Goal: Transaction & Acquisition: Purchase product/service

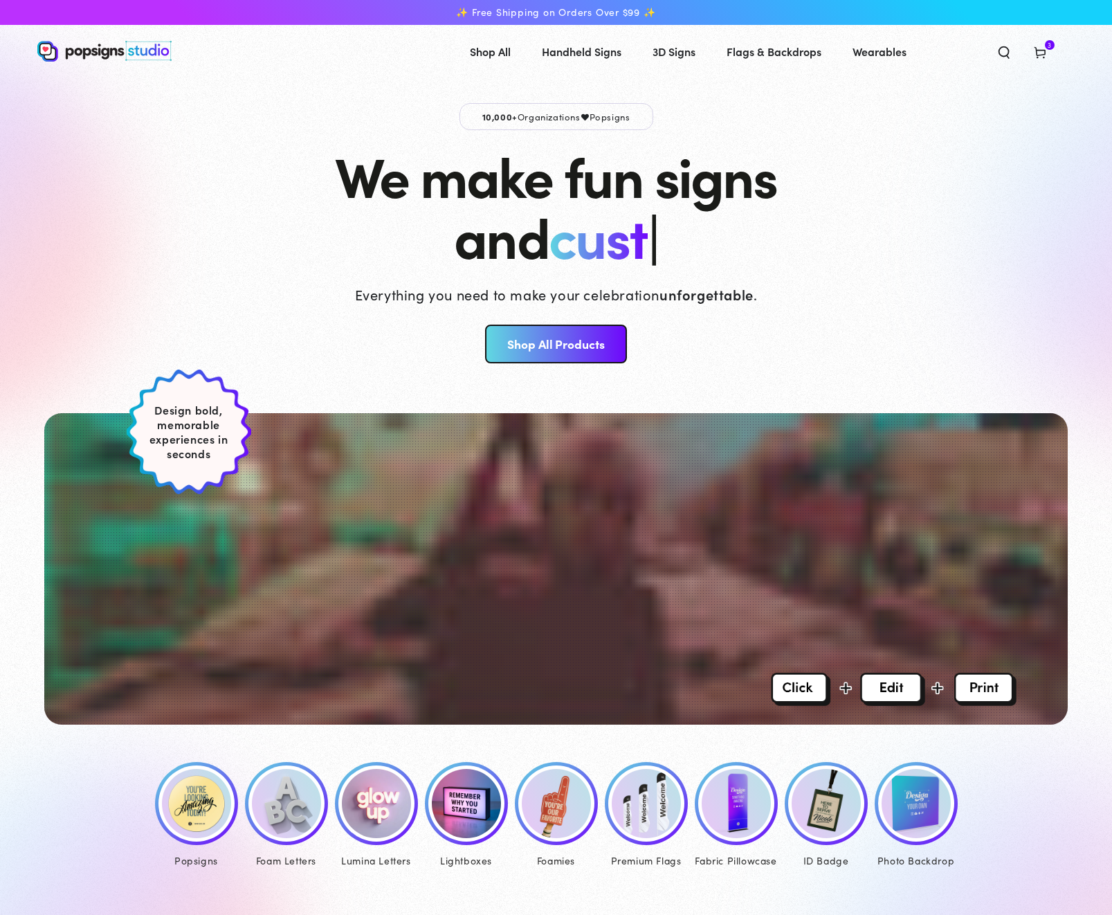
drag, startPoint x: 208, startPoint y: 808, endPoint x: 226, endPoint y: 808, distance: 18.7
click at [208, 808] on img at bounding box center [196, 803] width 69 height 69
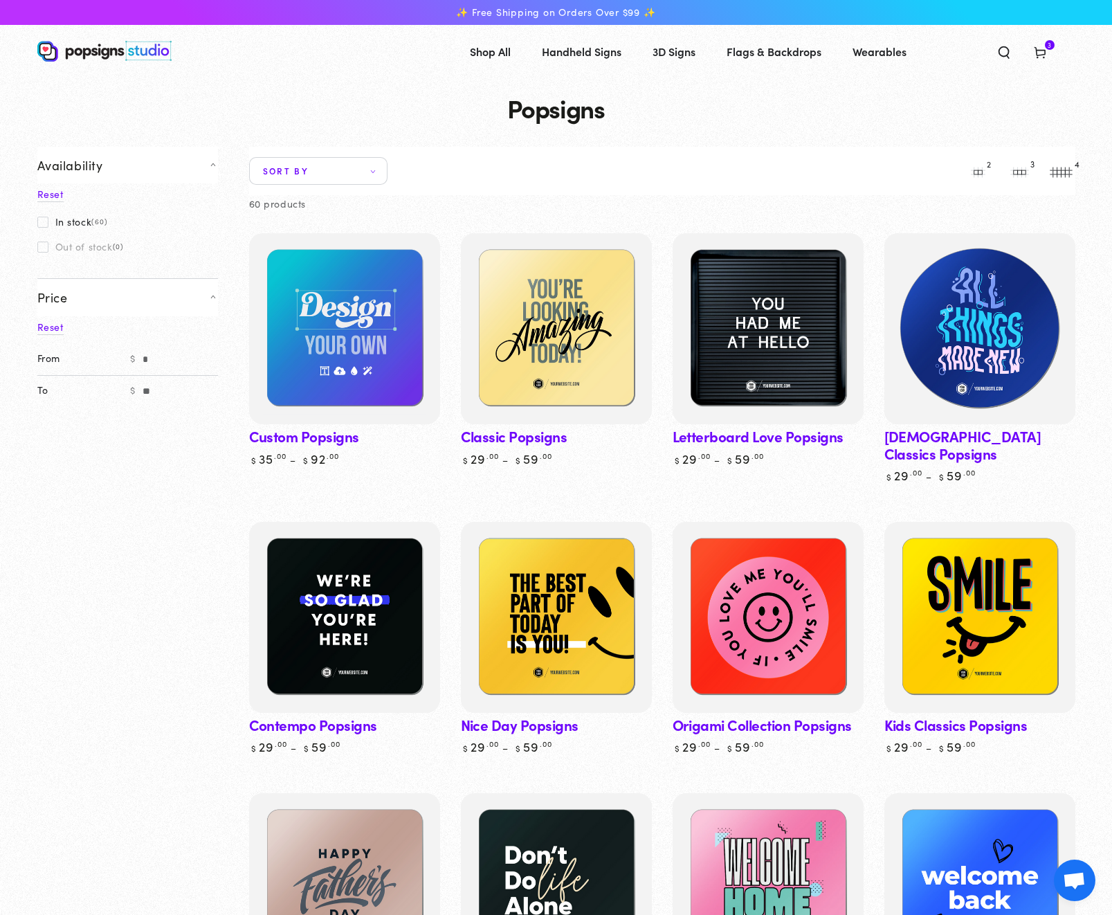
click at [988, 375] on img at bounding box center [979, 328] width 197 height 197
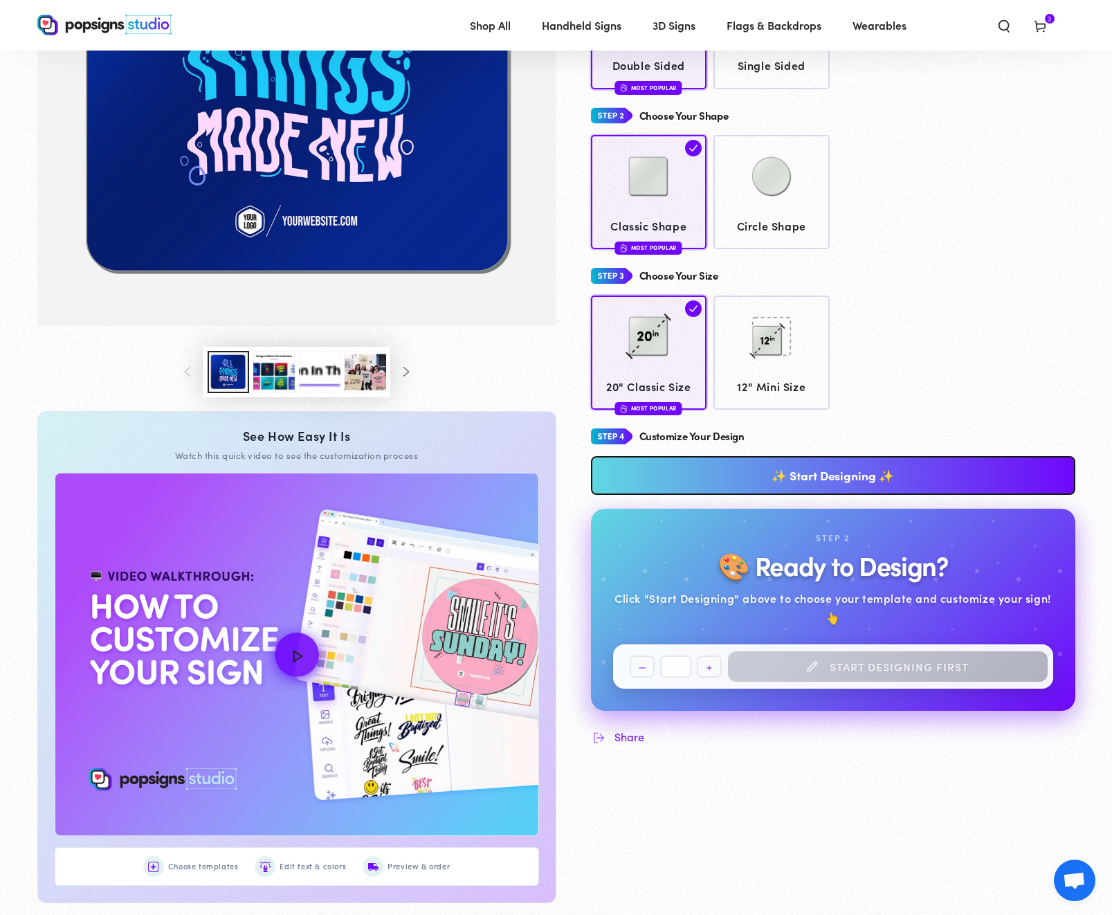
scroll to position [321, 0]
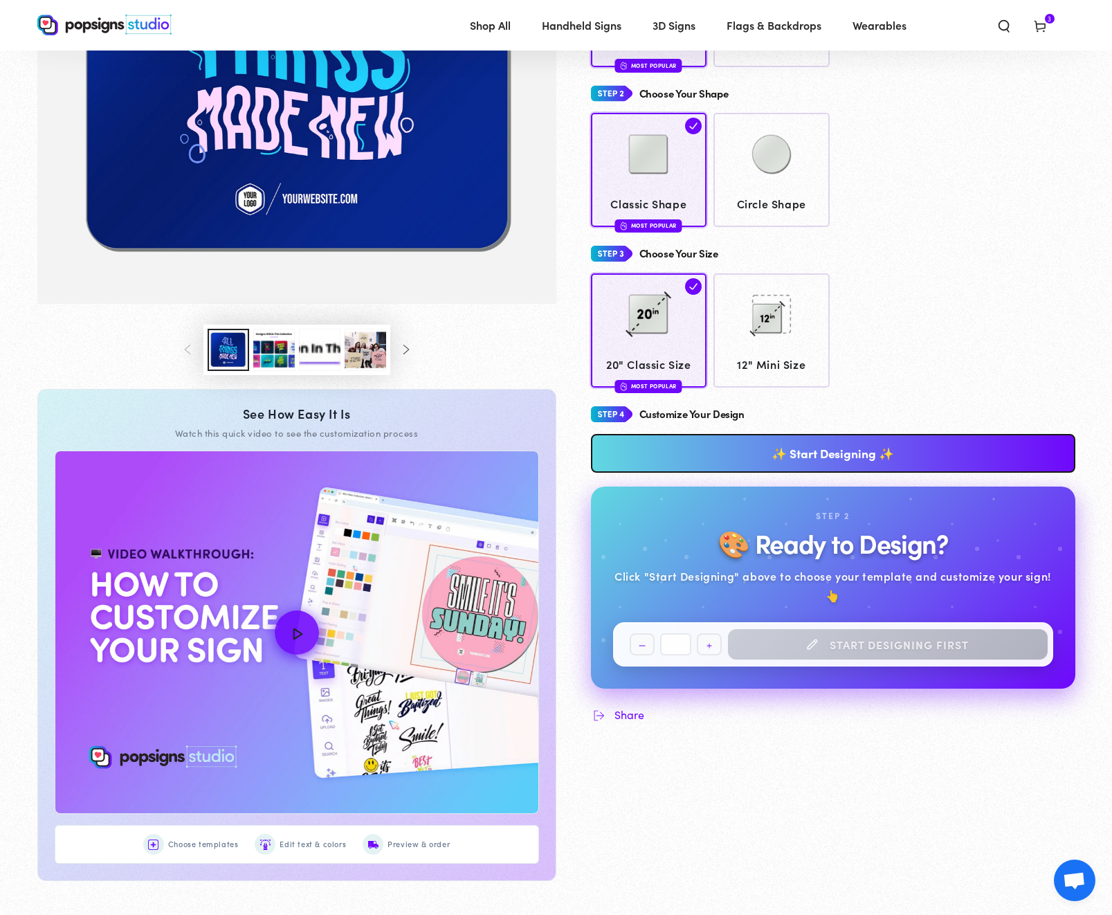
click at [757, 458] on link "✨ Start Designing ✨" at bounding box center [833, 453] width 484 height 39
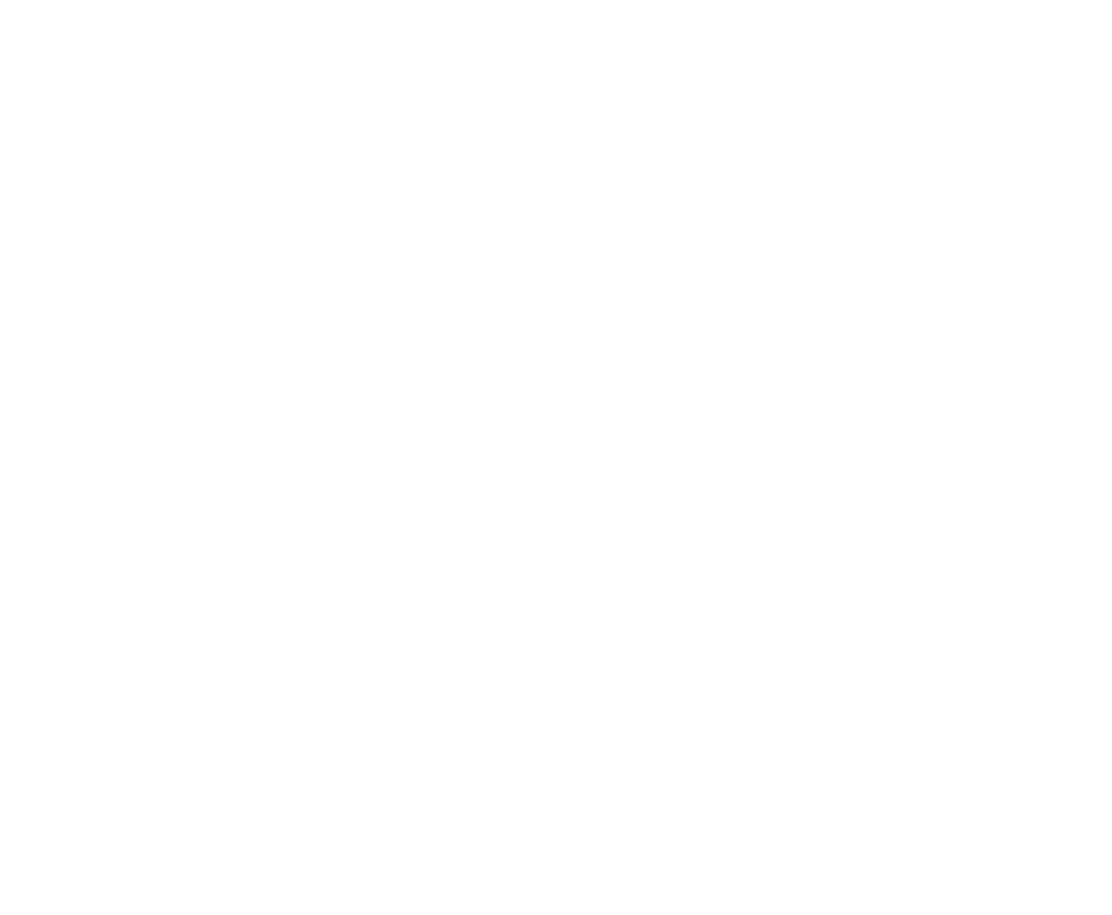
scroll to position [0, 0]
type textarea "An ancient tree with a door leading to a magical world"
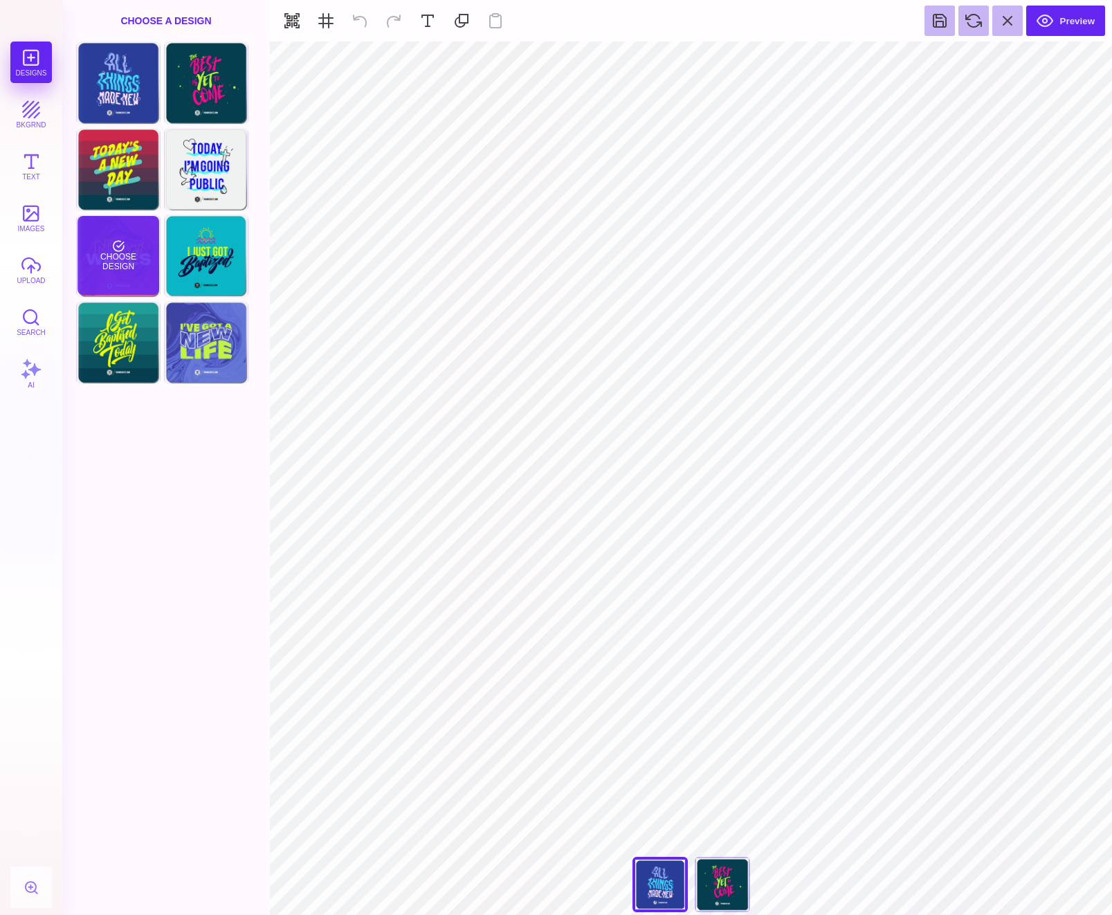
click at [120, 272] on div "Choose Design" at bounding box center [118, 255] width 81 height 79
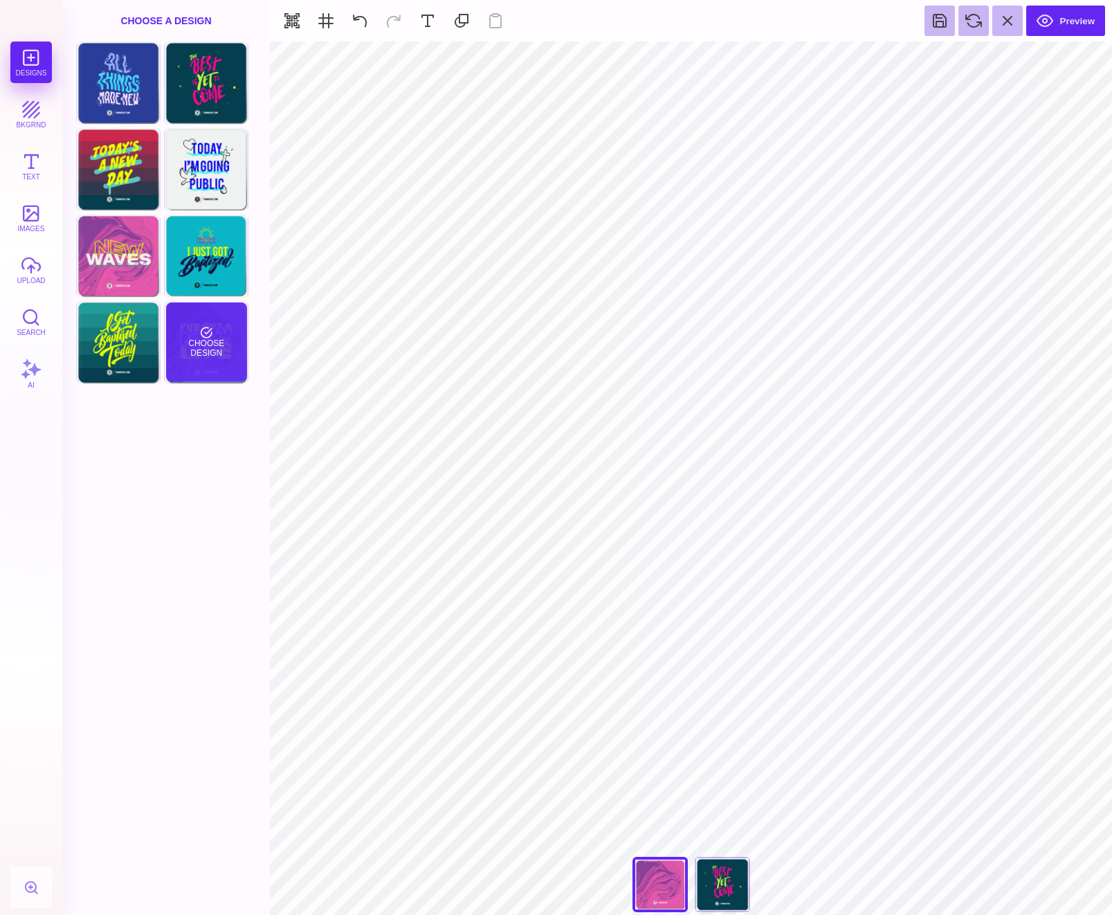
click at [234, 363] on div "Choose Design" at bounding box center [206, 341] width 81 height 79
type input "#000000"
click at [33, 168] on button "Text" at bounding box center [31, 166] width 42 height 42
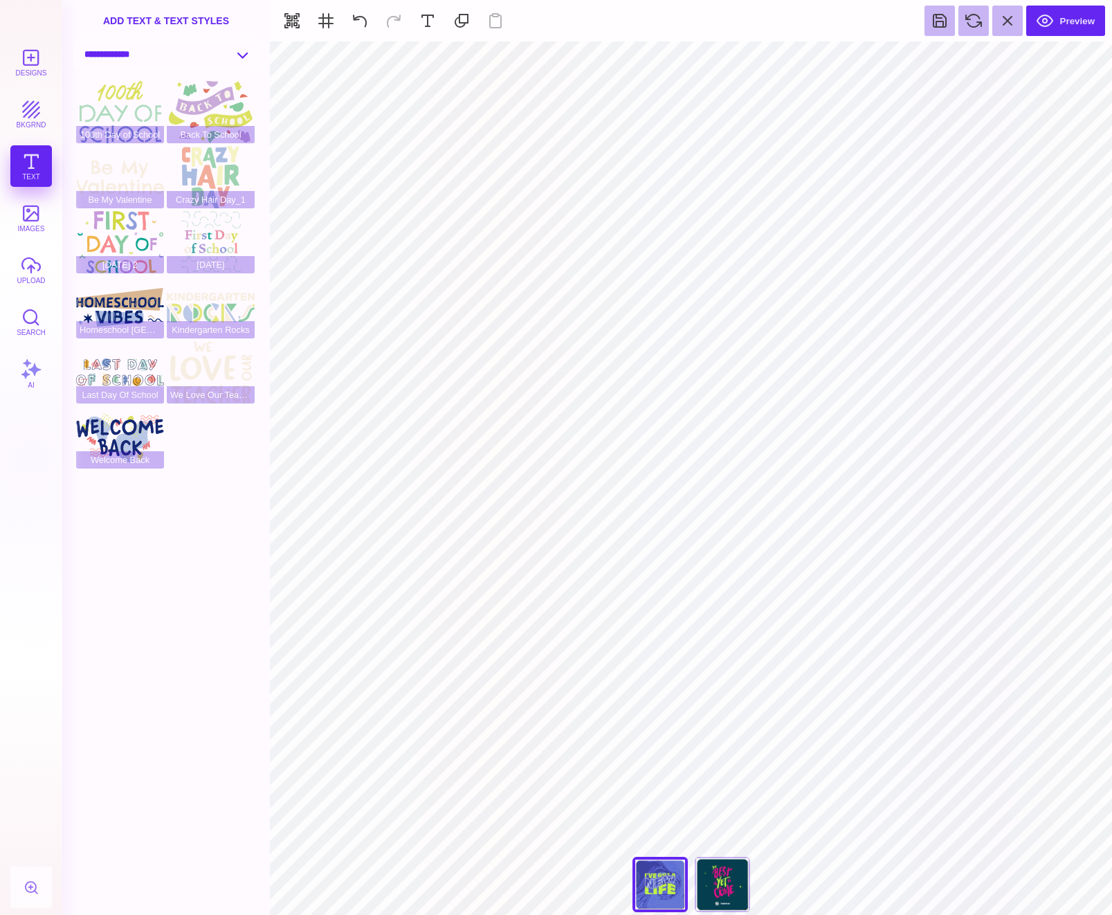
click at [143, 46] on select "**********" at bounding box center [166, 54] width 179 height 24
click at [77, 42] on select "**********" at bounding box center [166, 54] width 179 height 24
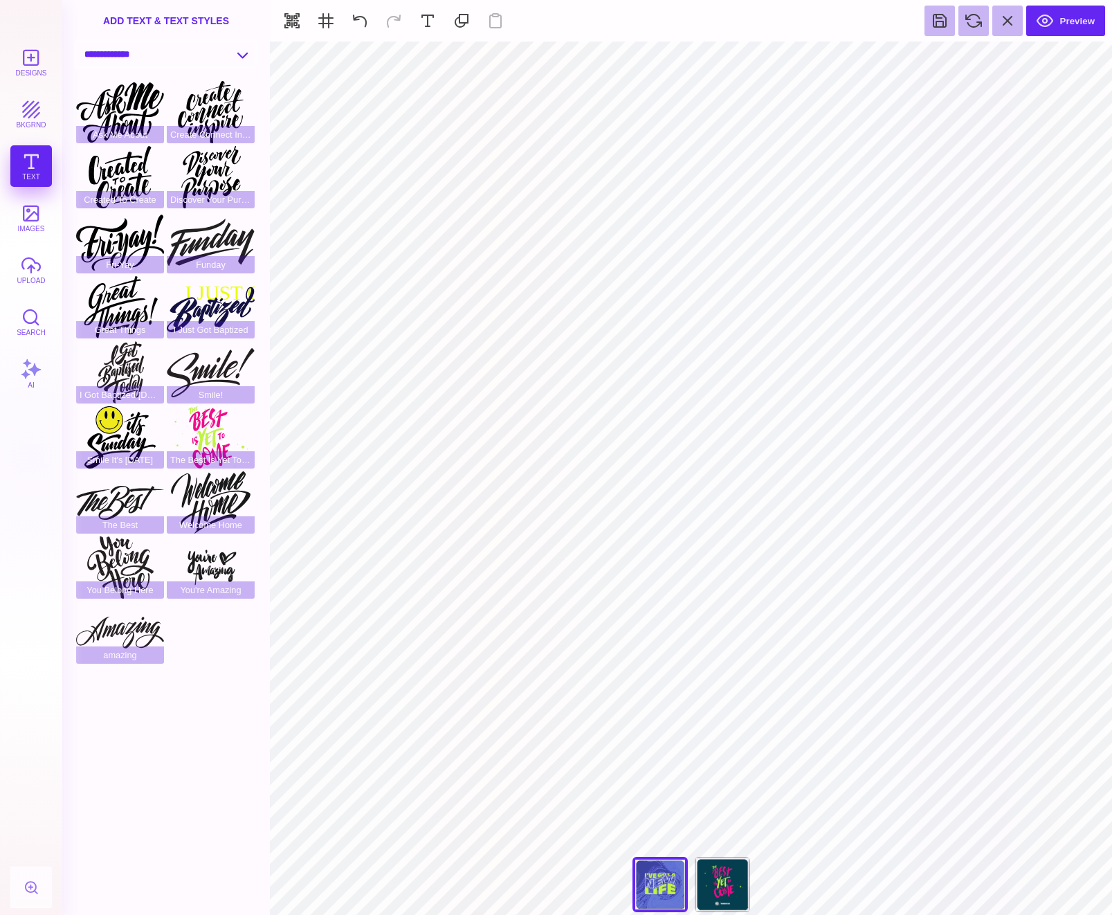
click at [124, 56] on select "**********" at bounding box center [166, 54] width 179 height 24
click at [77, 42] on select "**********" at bounding box center [166, 54] width 179 height 24
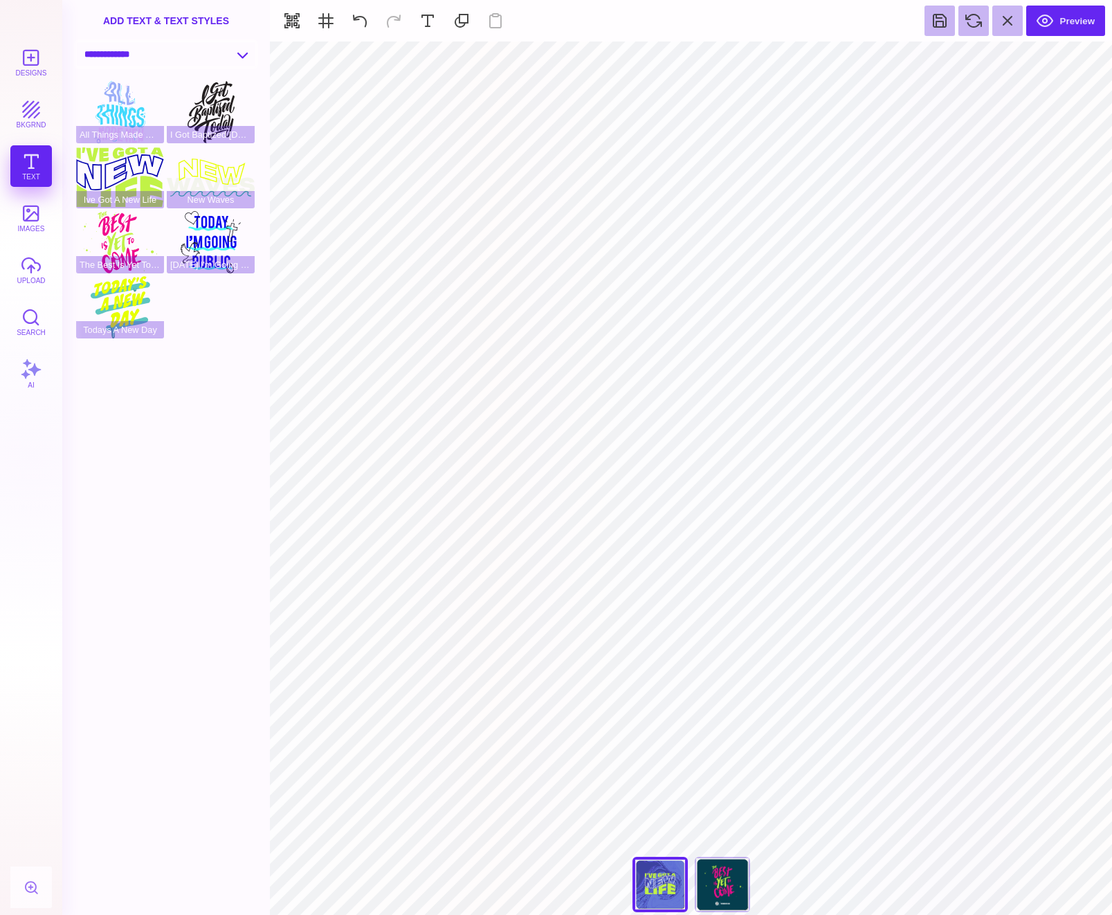
click at [158, 51] on select "**********" at bounding box center [166, 54] width 179 height 24
select select "**********"
click at [77, 42] on select "**********" at bounding box center [166, 54] width 179 height 24
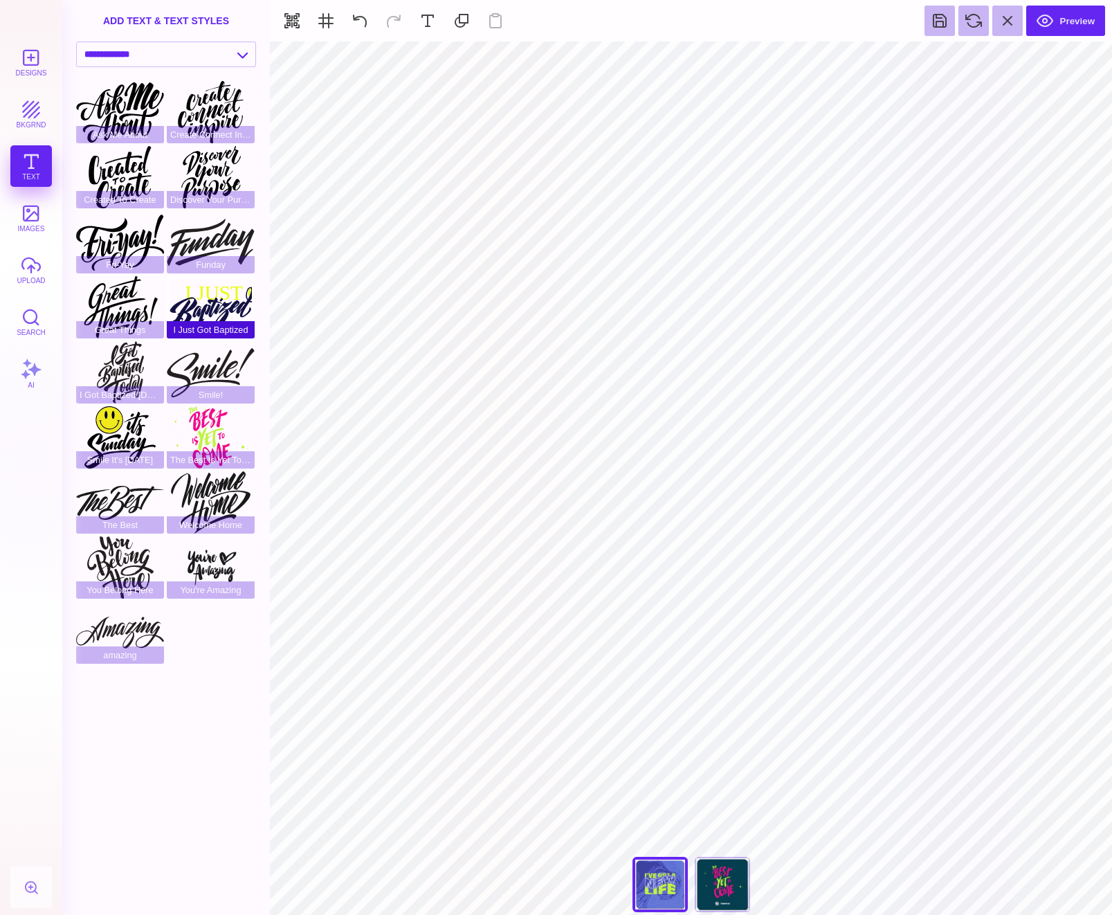
click at [212, 301] on div "I Just Got Baptized" at bounding box center [211, 307] width 88 height 62
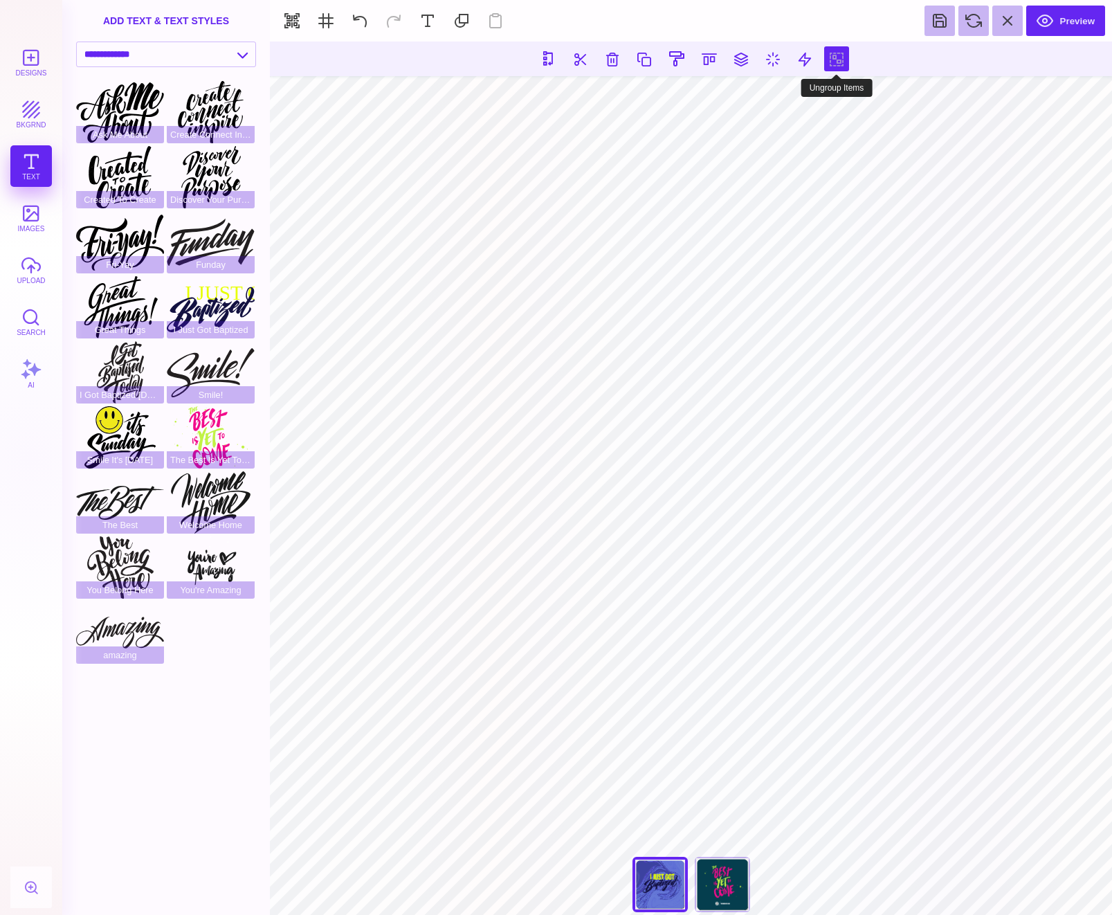
drag, startPoint x: 842, startPoint y: 57, endPoint x: 848, endPoint y: 70, distance: 14.3
click at [842, 57] on button at bounding box center [836, 58] width 25 height 25
click at [370, 28] on button at bounding box center [360, 21] width 30 height 30
click at [264, 170] on section "Designs bkgrnd Text images upload Search AI set page background" at bounding box center [556, 457] width 1112 height 915
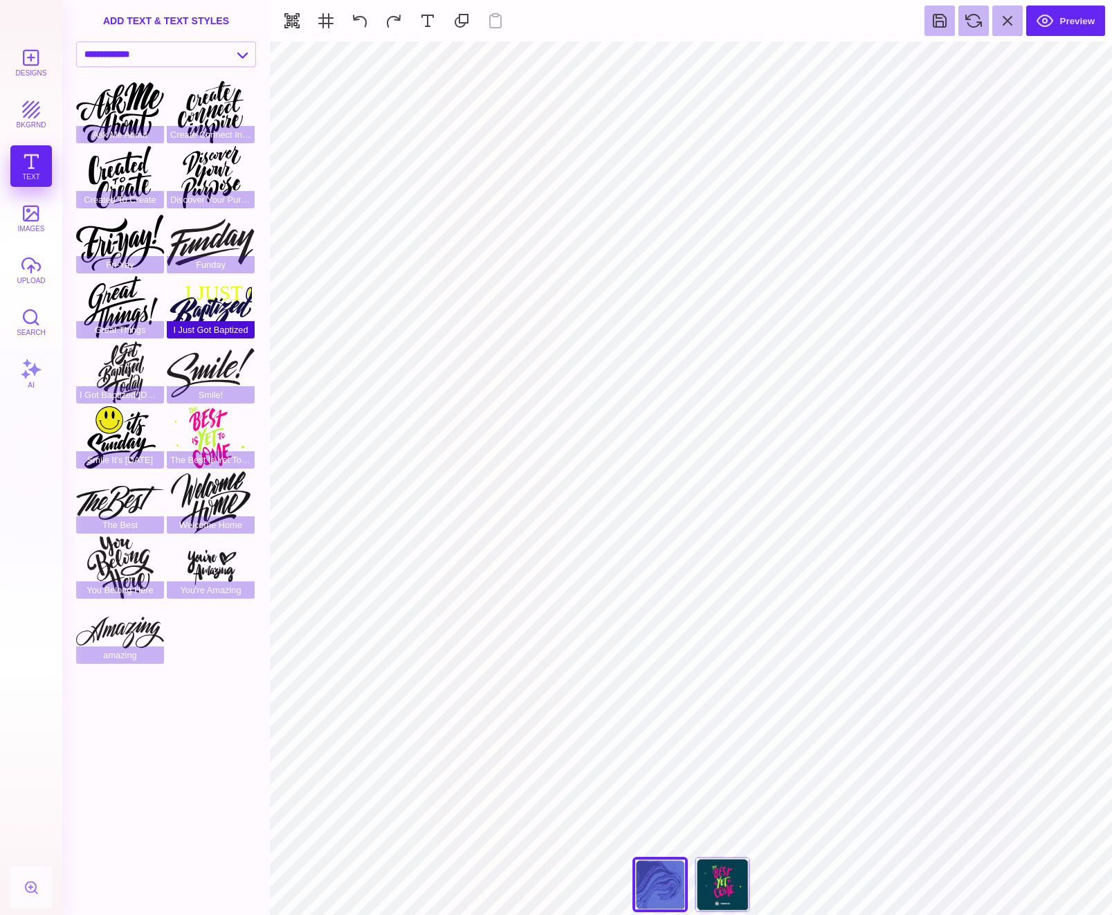
click at [192, 289] on div "I Just Got Baptized" at bounding box center [211, 307] width 88 height 62
click at [114, 316] on div "Great Things" at bounding box center [120, 307] width 88 height 62
click at [32, 278] on button "upload" at bounding box center [31, 270] width 42 height 42
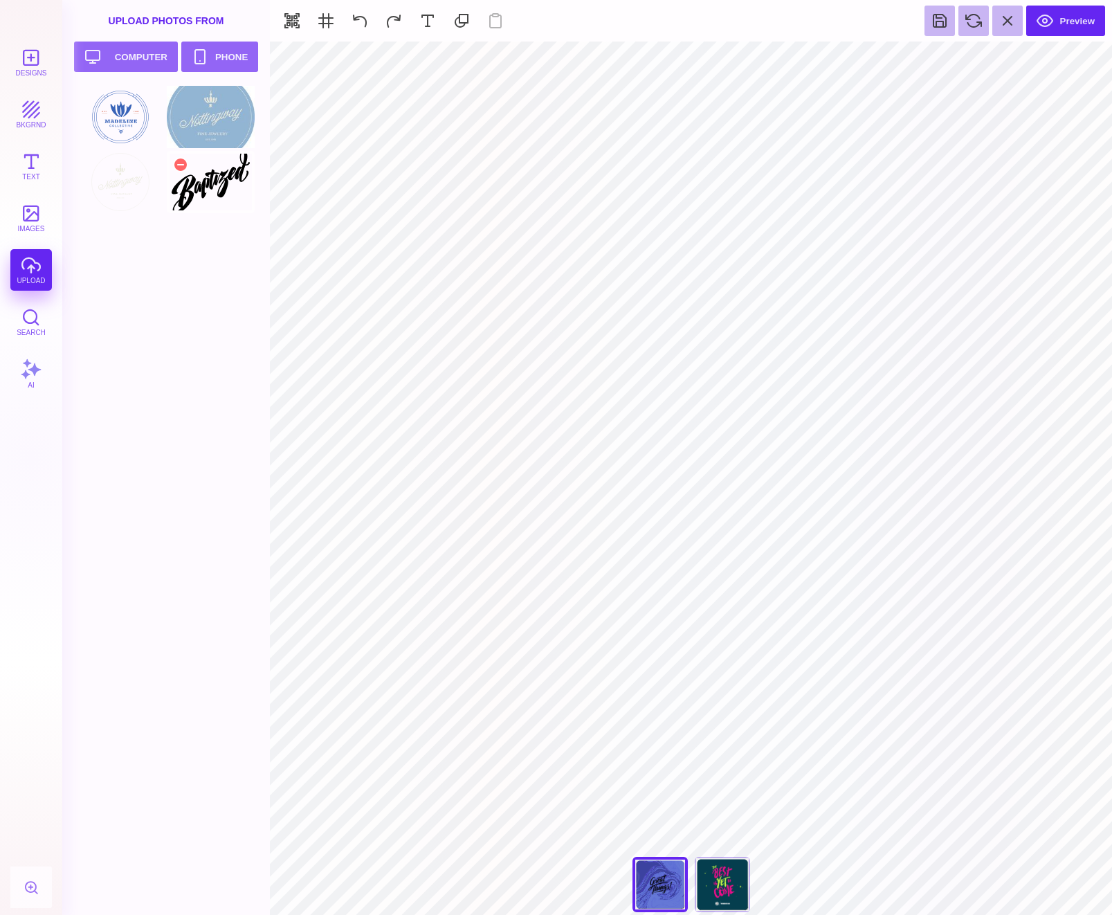
click at [226, 170] on div at bounding box center [211, 182] width 88 height 62
type input "#000000"
click at [537, 61] on div at bounding box center [529, 59] width 17 height 17
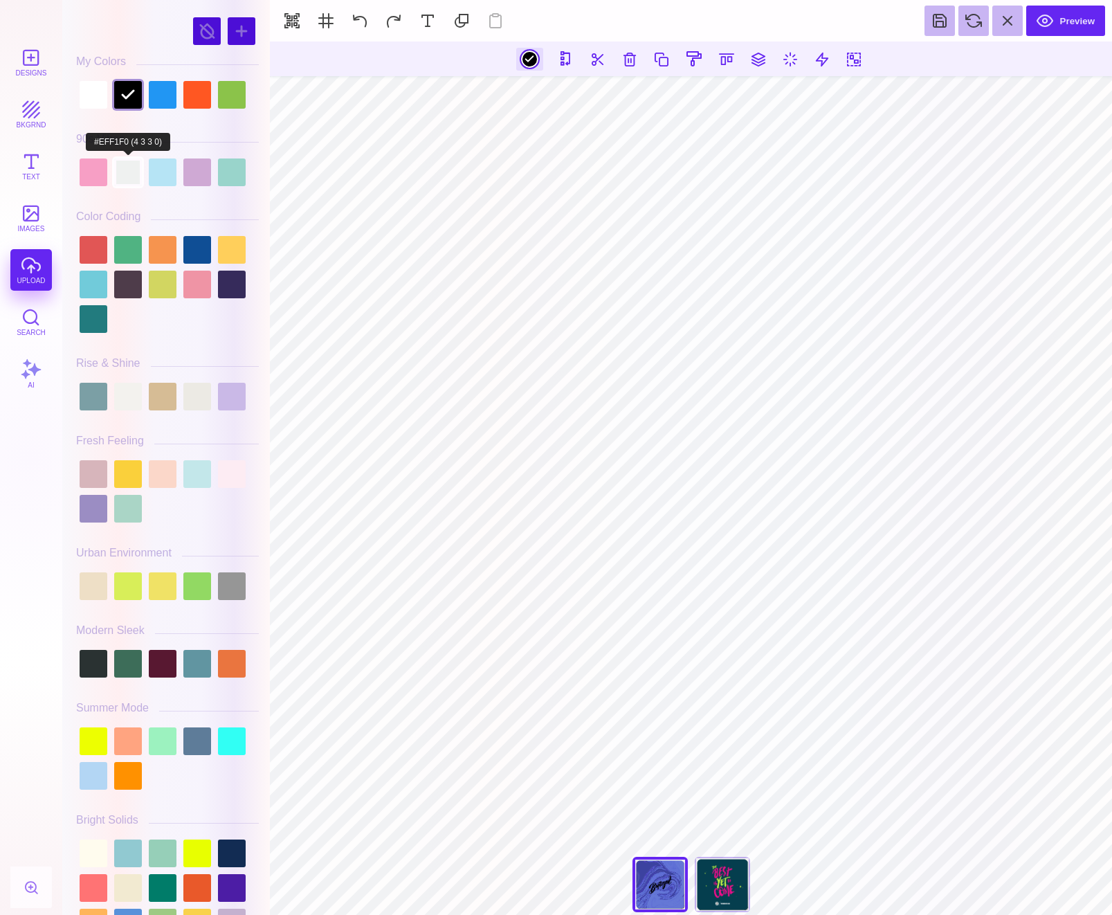
click at [128, 169] on div at bounding box center [128, 172] width 28 height 28
click at [83, 96] on div at bounding box center [94, 95] width 28 height 28
click at [168, 288] on div at bounding box center [163, 285] width 28 height 28
click at [198, 599] on div at bounding box center [197, 586] width 28 height 28
click at [126, 590] on div at bounding box center [128, 586] width 28 height 28
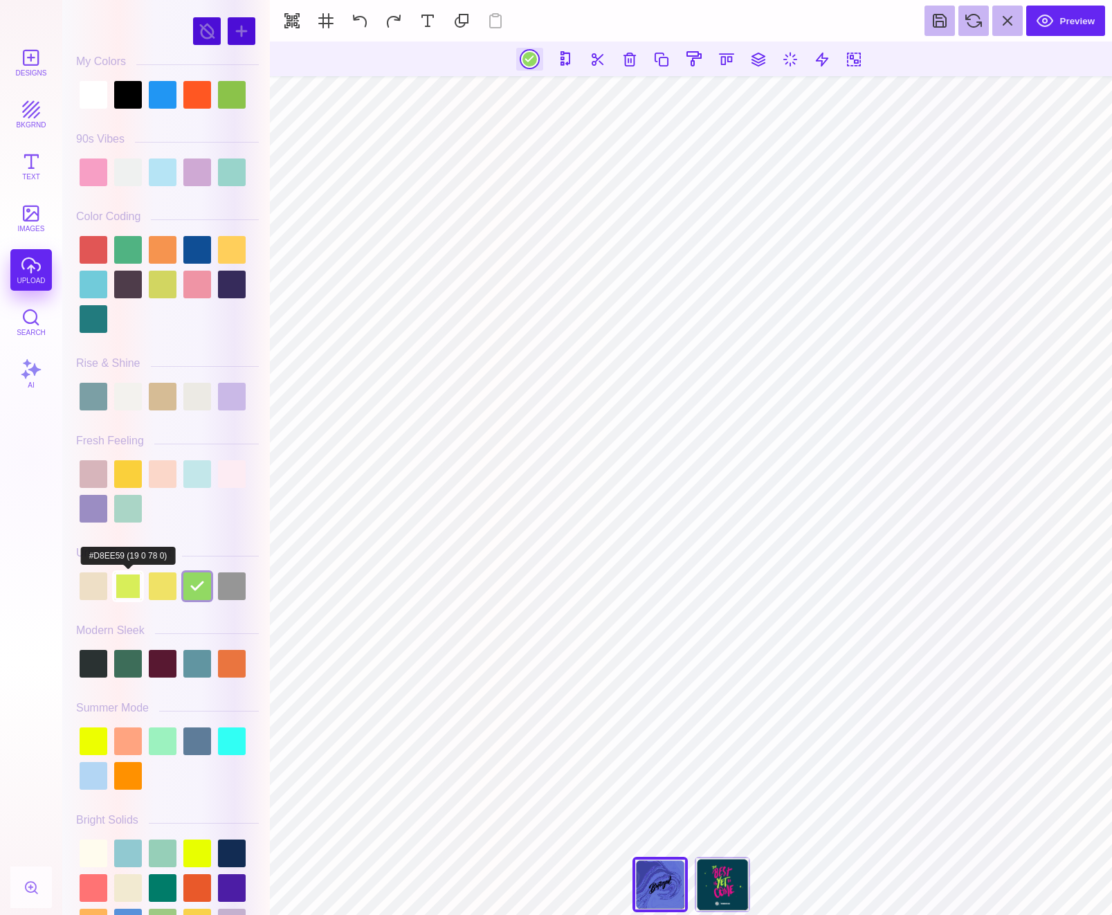
type input "#D8EE59"
click at [363, 24] on button at bounding box center [360, 21] width 30 height 30
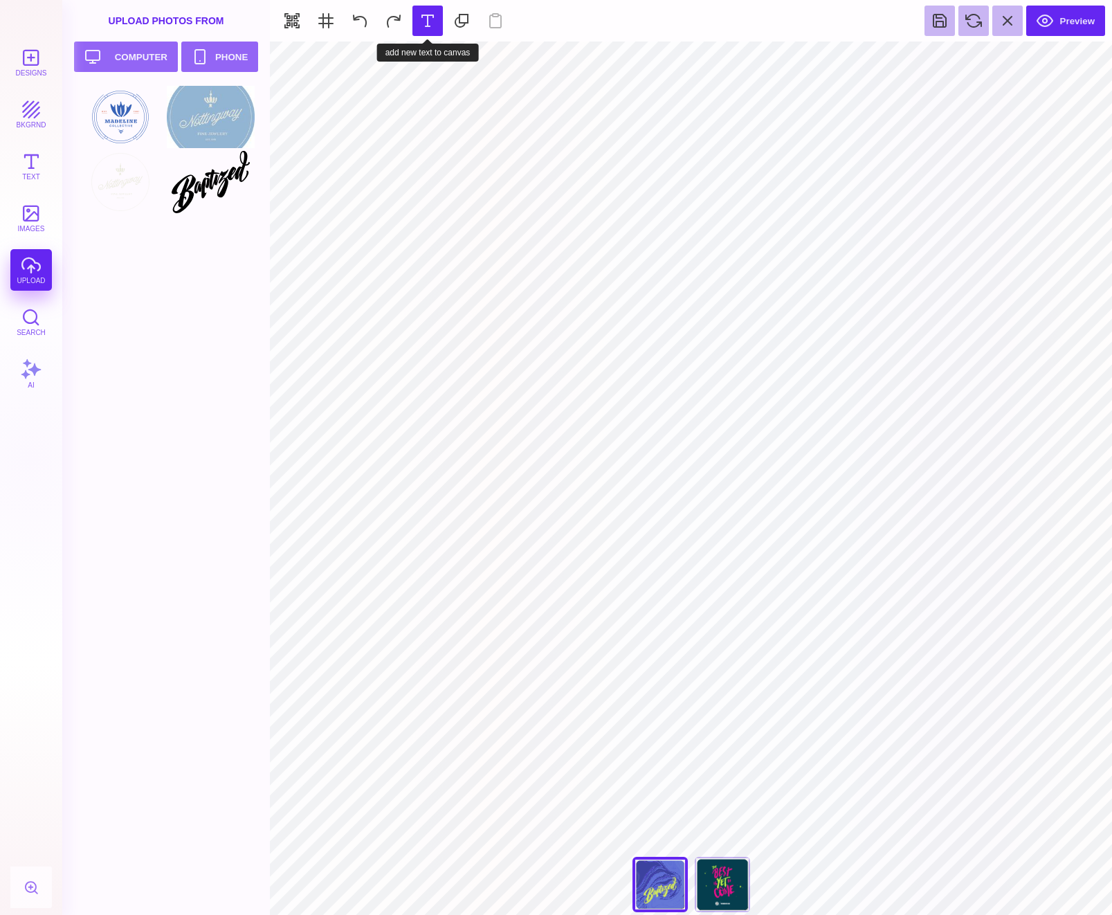
click at [429, 17] on button at bounding box center [427, 21] width 30 height 30
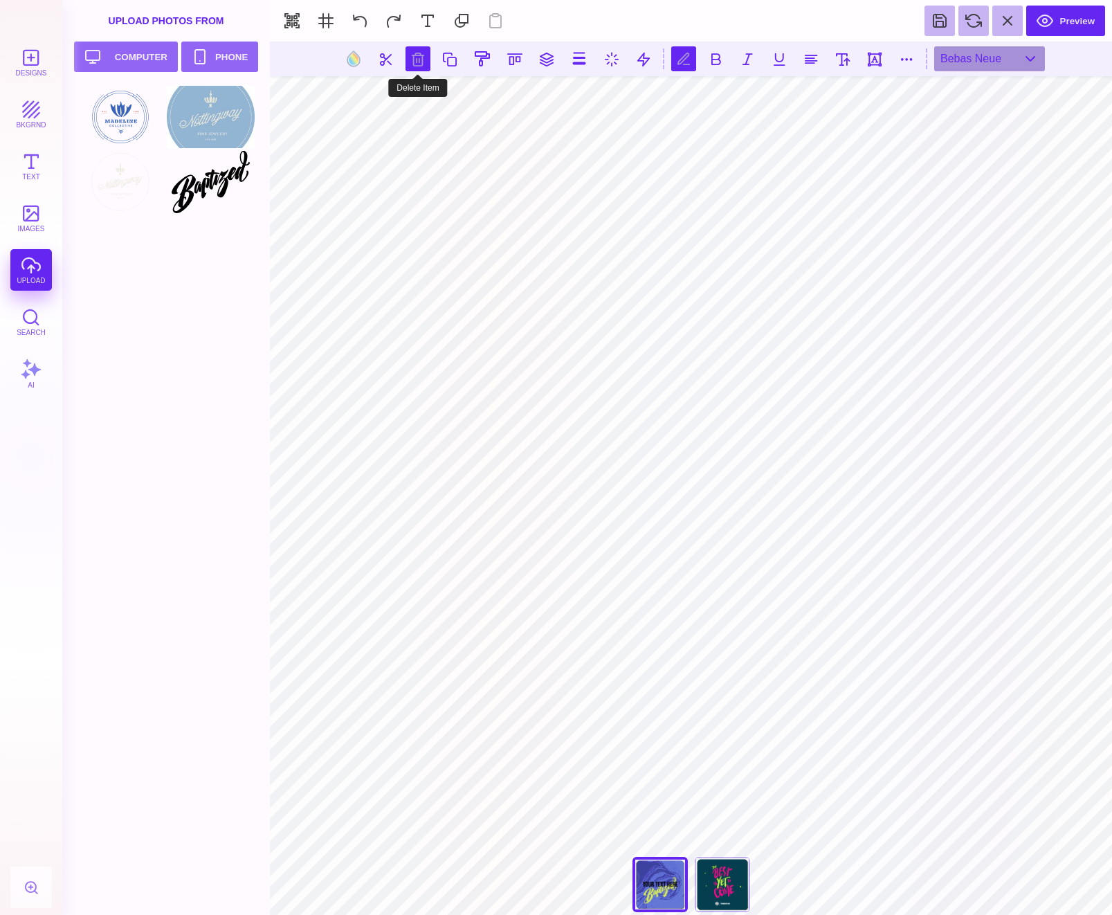
scroll to position [0, 2]
type textarea "**********"
click at [811, 57] on button at bounding box center [811, 58] width 25 height 25
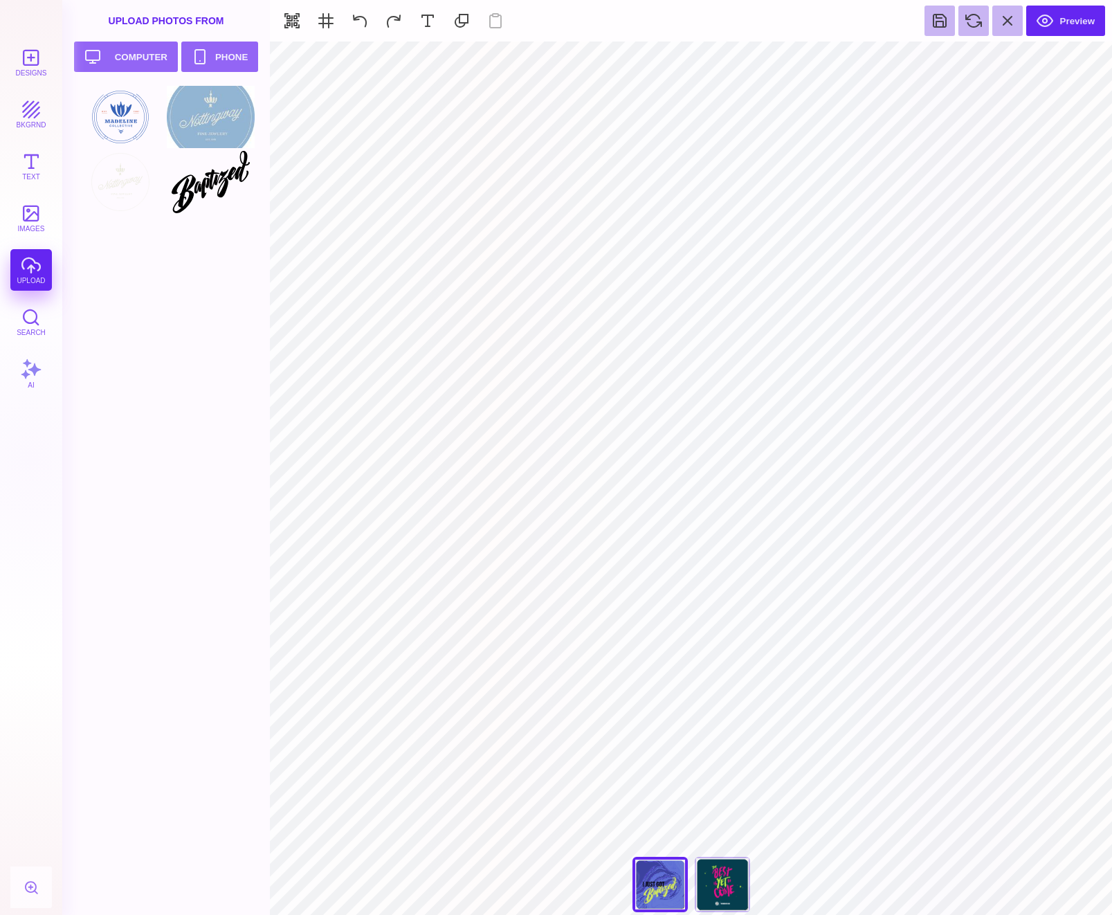
type input "#000000"
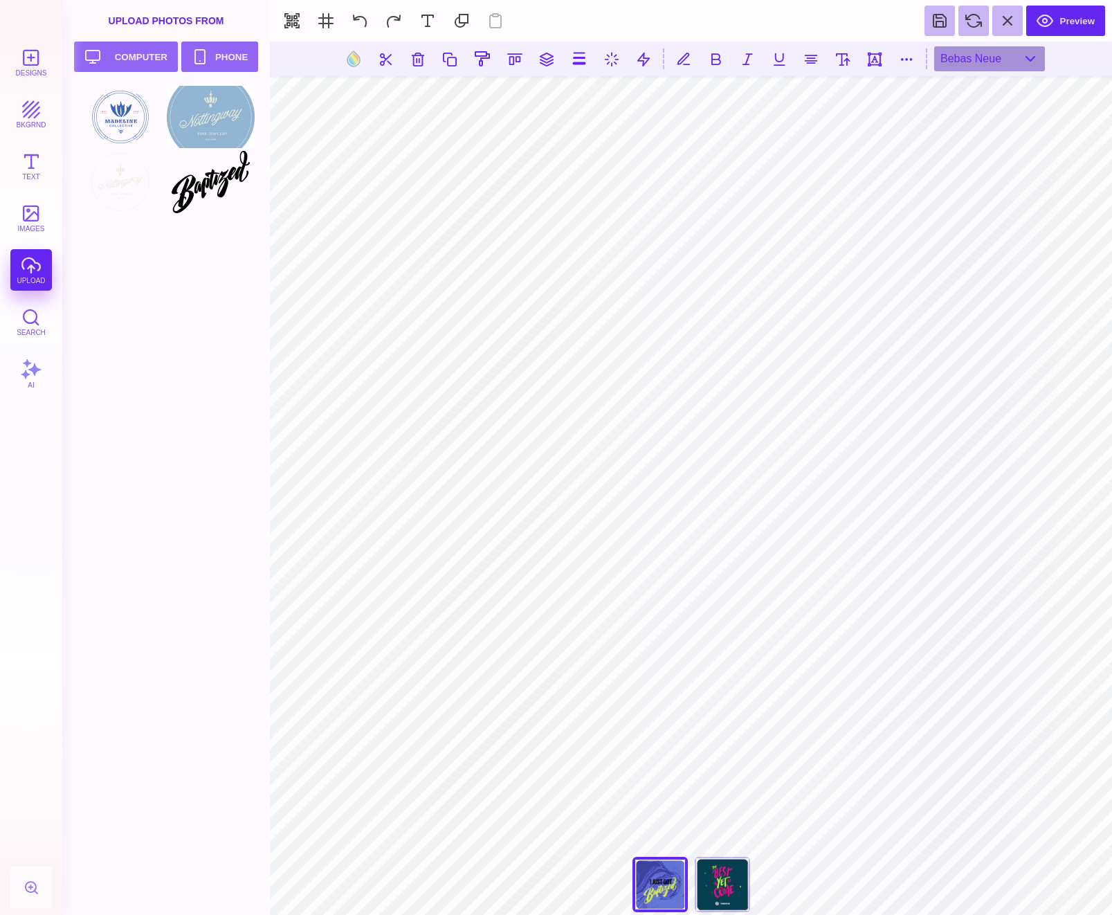
drag, startPoint x: 349, startPoint y: 55, endPoint x: 269, endPoint y: 69, distance: 81.5
click at [349, 55] on button at bounding box center [353, 59] width 26 height 26
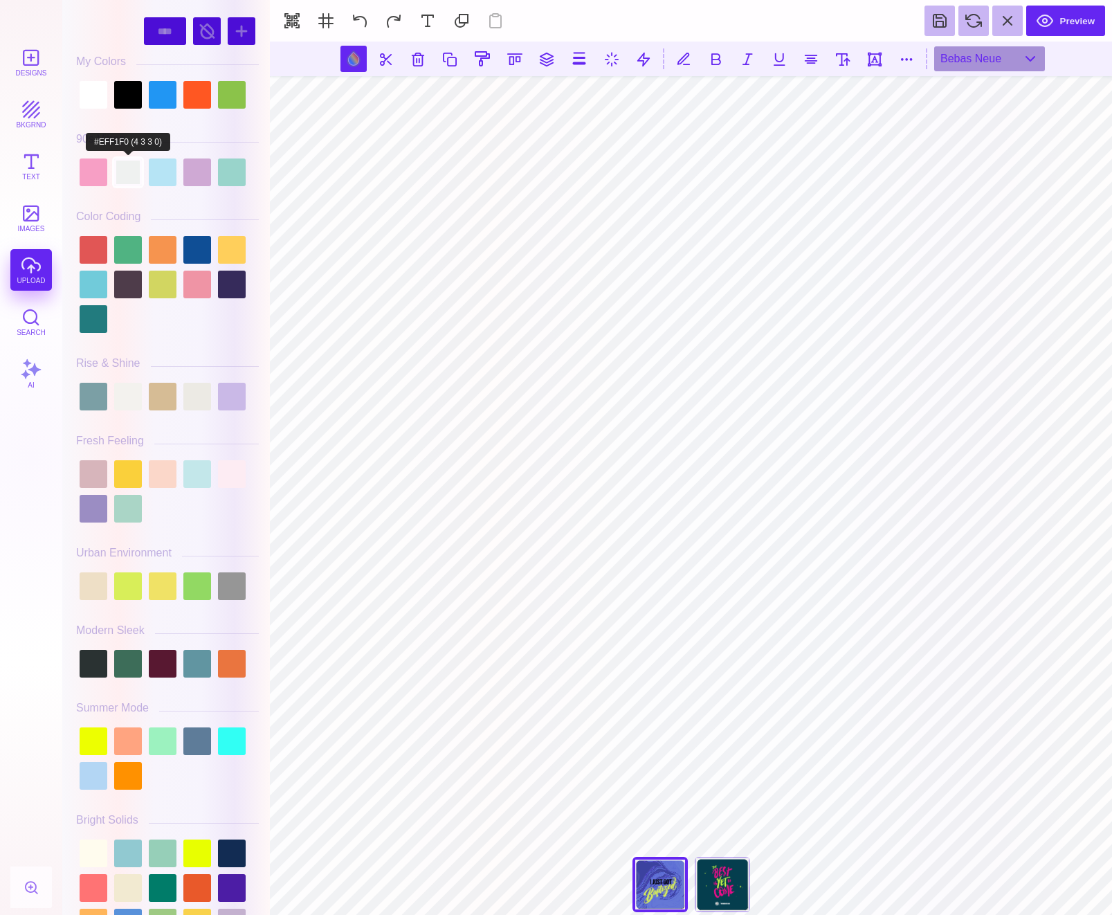
click at [133, 175] on div at bounding box center [128, 172] width 28 height 28
type input "#EFF1F0"
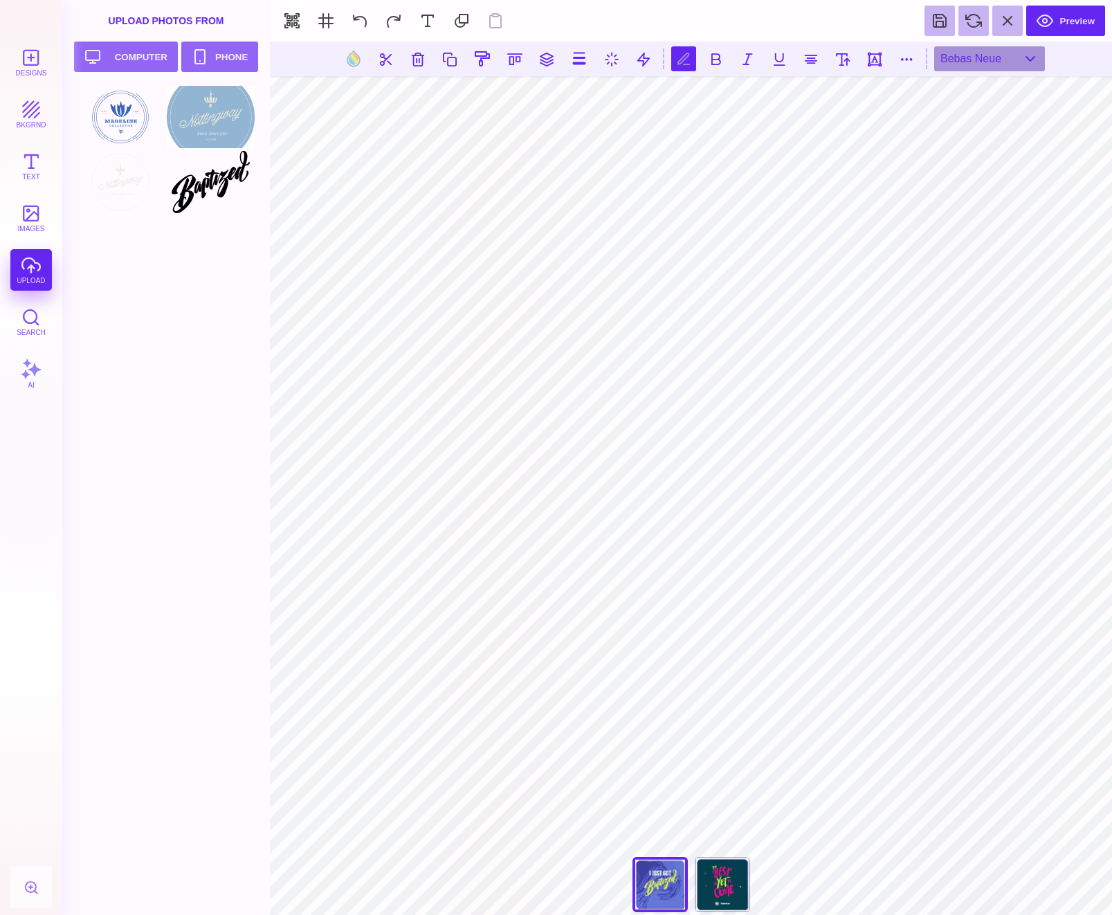
type textarea "*****"
click at [444, 57] on button at bounding box center [449, 58] width 25 height 25
click at [510, 55] on button at bounding box center [514, 58] width 25 height 25
click at [505, 106] on button at bounding box center [500, 99] width 28 height 28
click at [511, 60] on button at bounding box center [514, 58] width 25 height 25
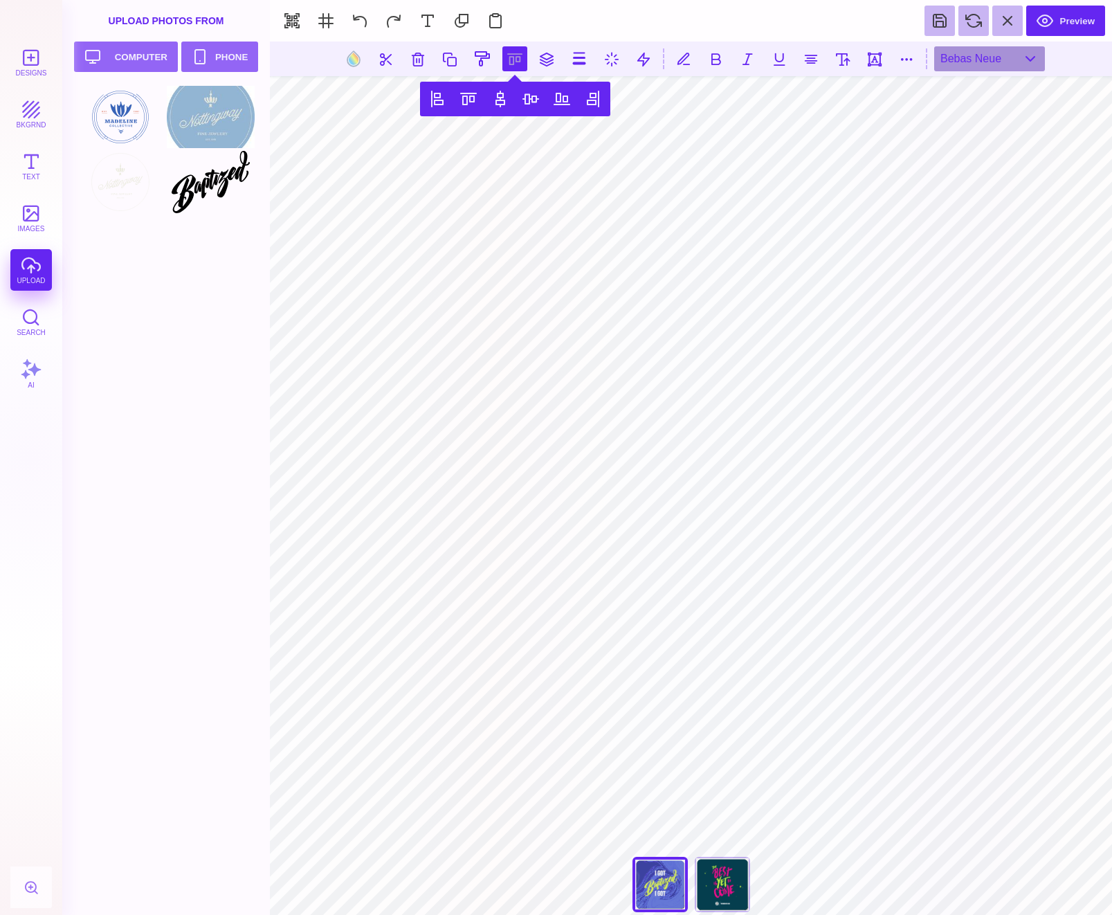
drag, startPoint x: 500, startPoint y: 99, endPoint x: 494, endPoint y: 114, distance: 16.2
click at [498, 100] on button at bounding box center [500, 99] width 28 height 28
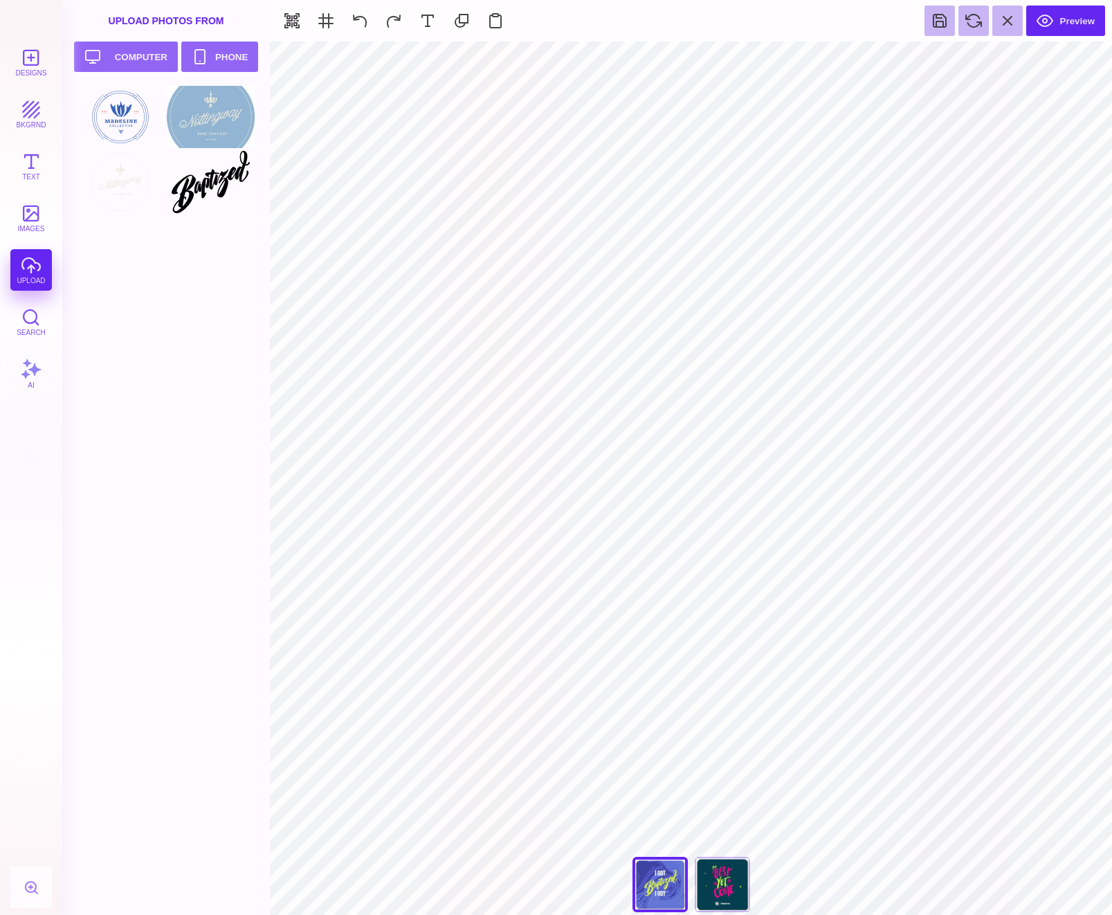
type input "#EFF1F0"
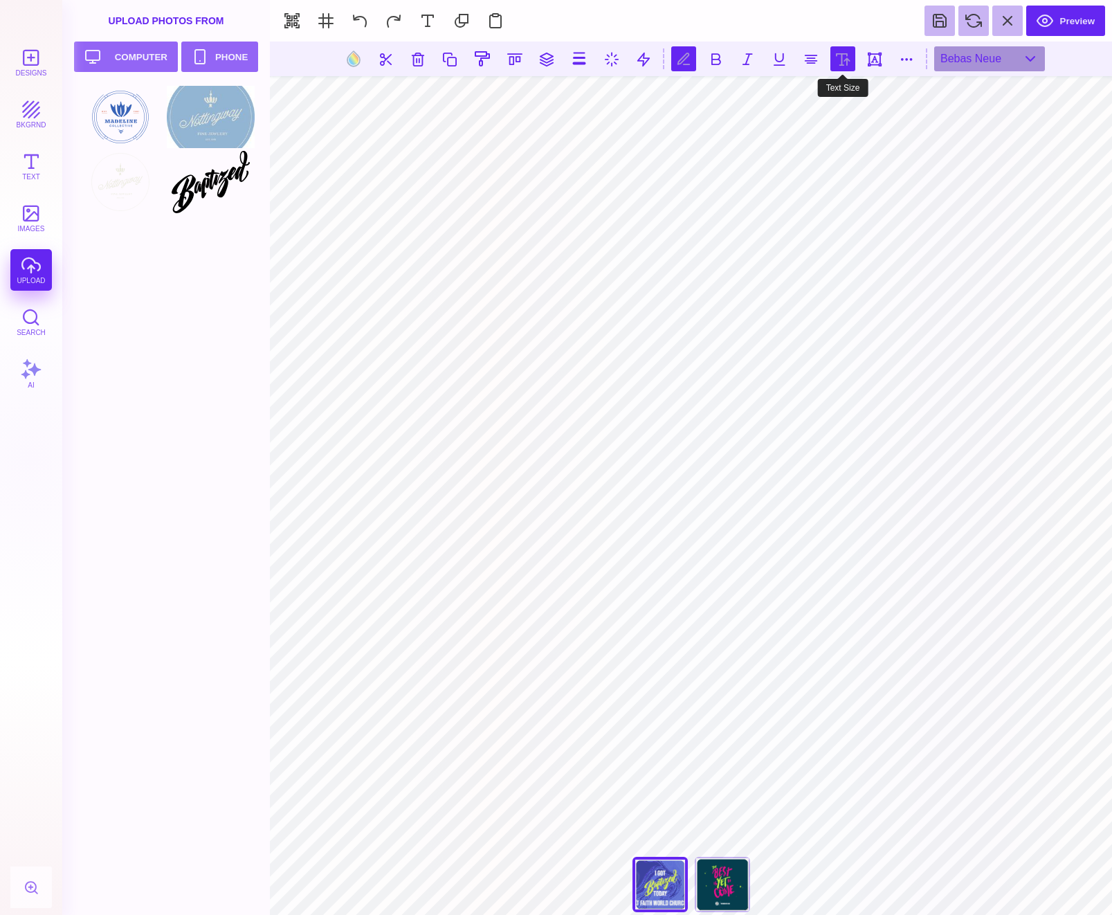
type textarea "**********"
click at [839, 62] on button at bounding box center [842, 58] width 25 height 25
type input "***"
drag, startPoint x: 840, startPoint y: 58, endPoint x: 815, endPoint y: 57, distance: 24.9
click at [839, 57] on button at bounding box center [842, 58] width 25 height 25
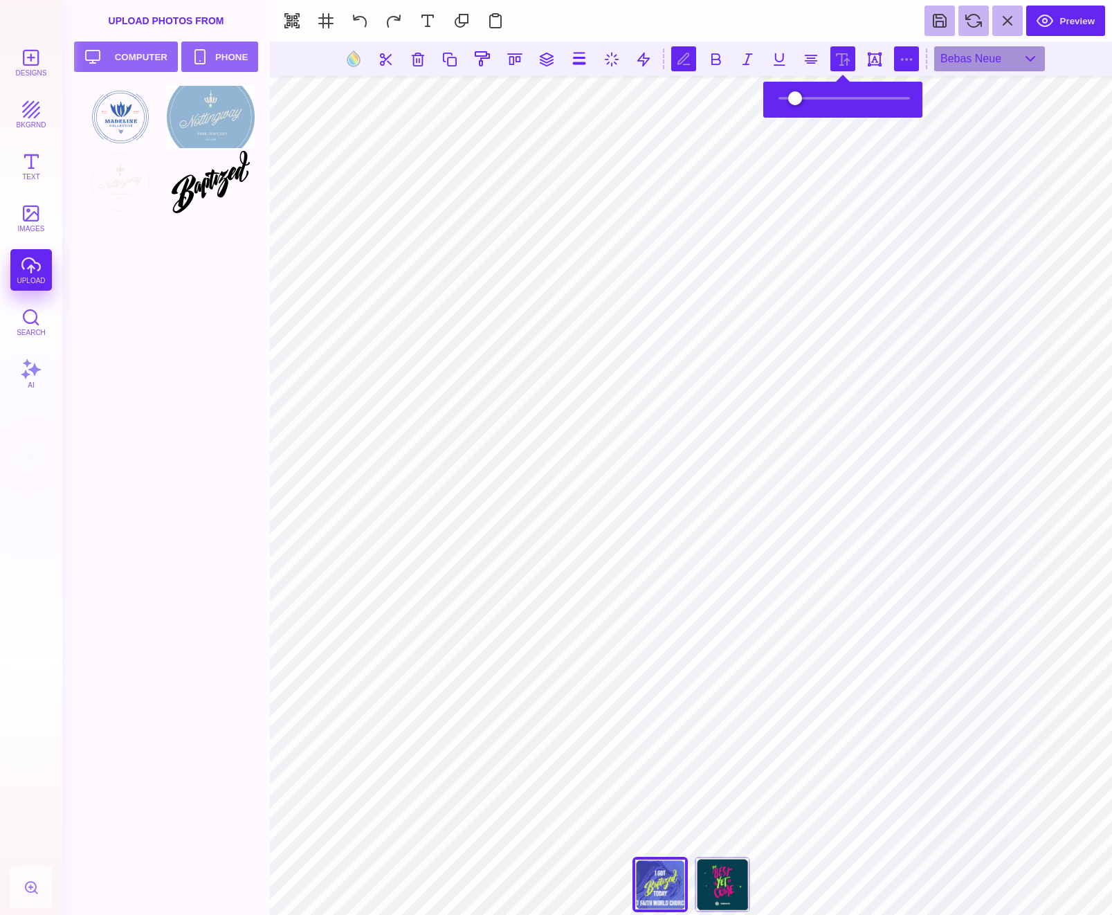
click at [902, 59] on button at bounding box center [906, 58] width 25 height 25
type input "*"
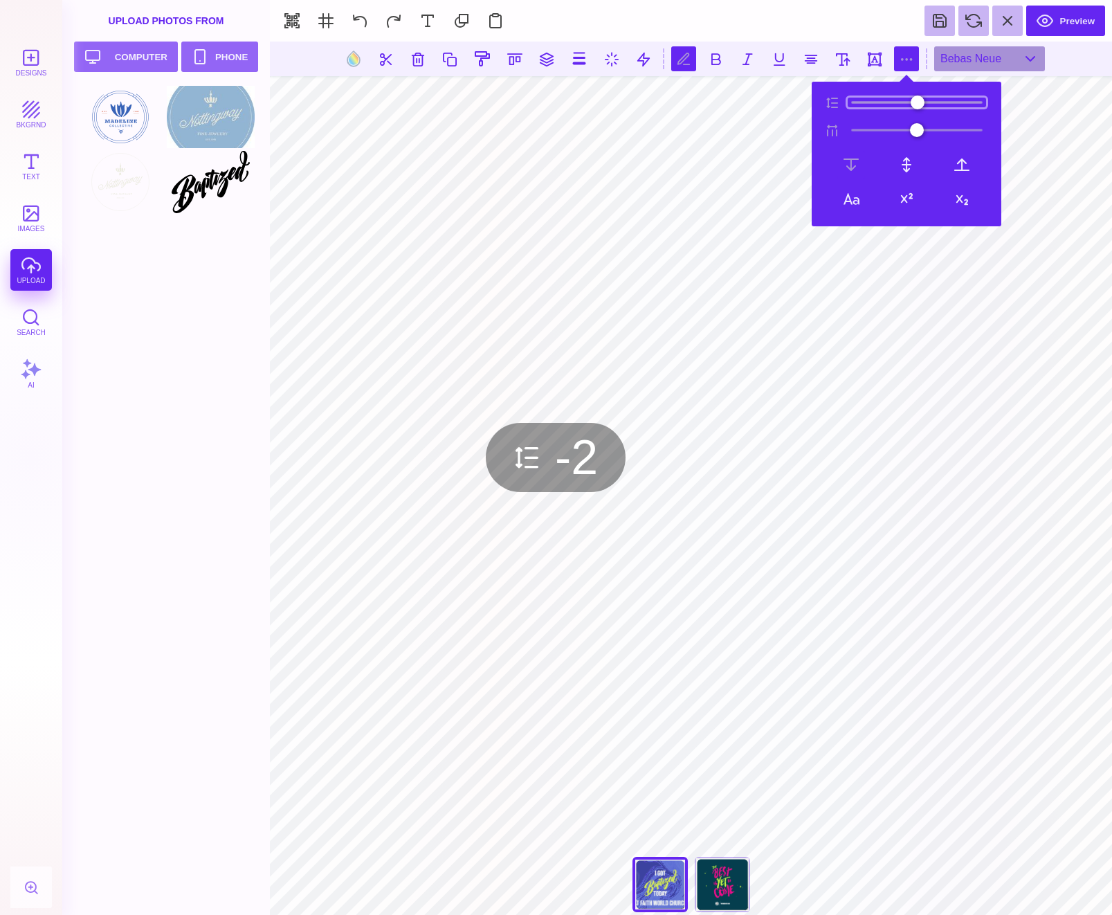
type input "**"
click at [861, 100] on input "range" at bounding box center [917, 103] width 138 height 10
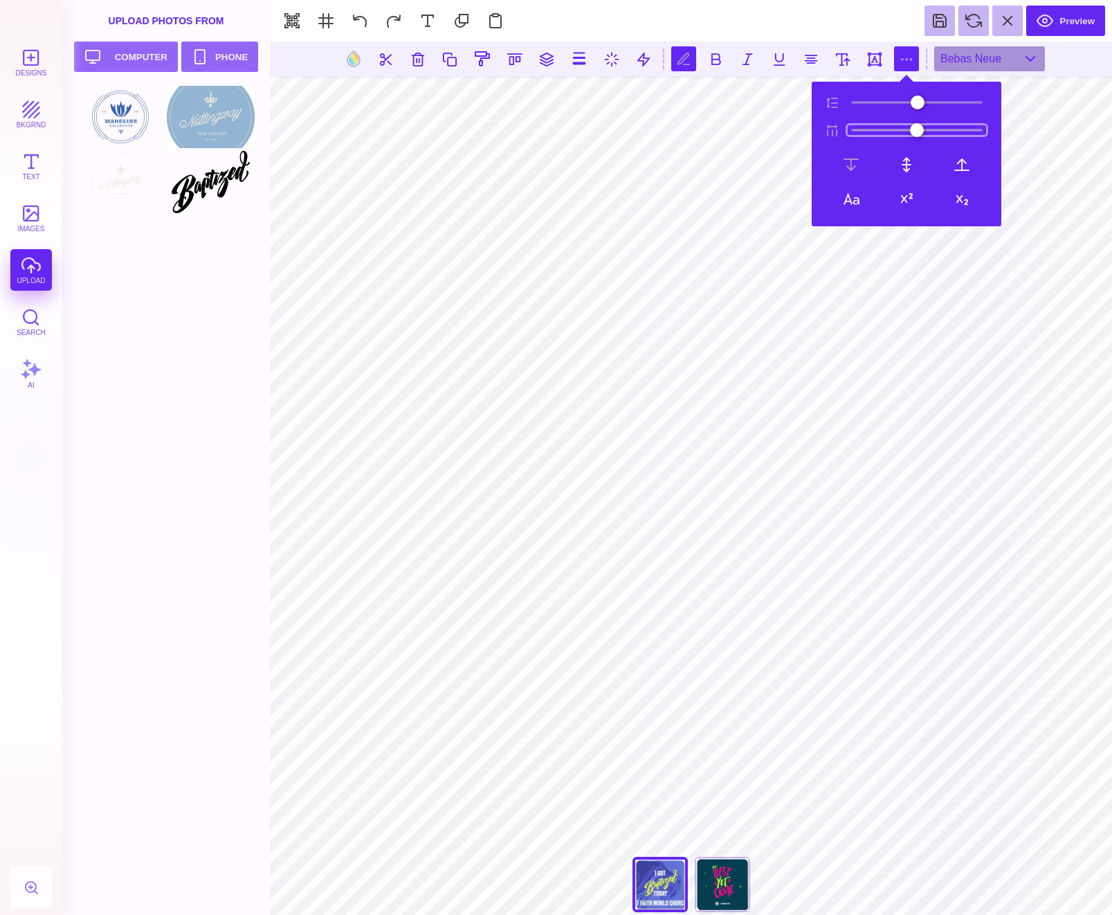
type input "***"
click at [867, 130] on input "range" at bounding box center [917, 130] width 138 height 10
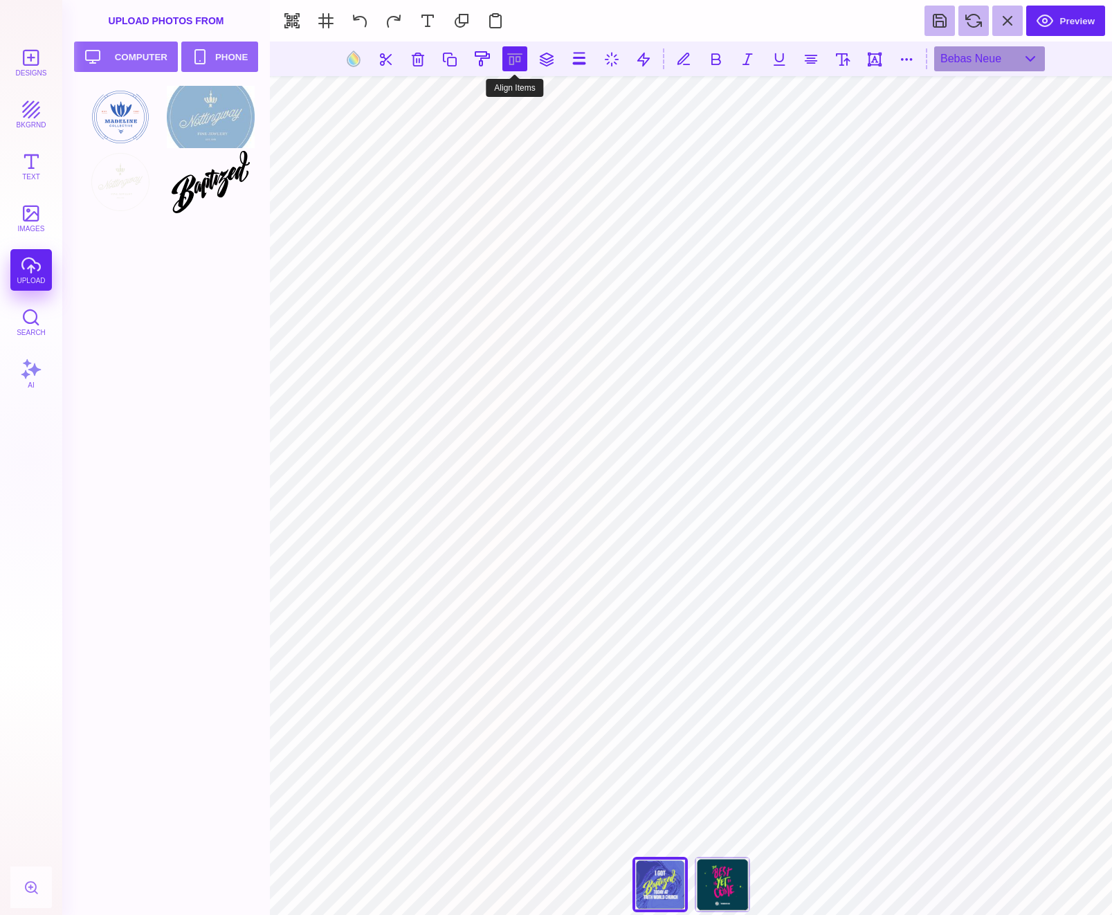
click at [509, 60] on button at bounding box center [514, 58] width 25 height 25
click at [502, 100] on button at bounding box center [500, 99] width 28 height 28
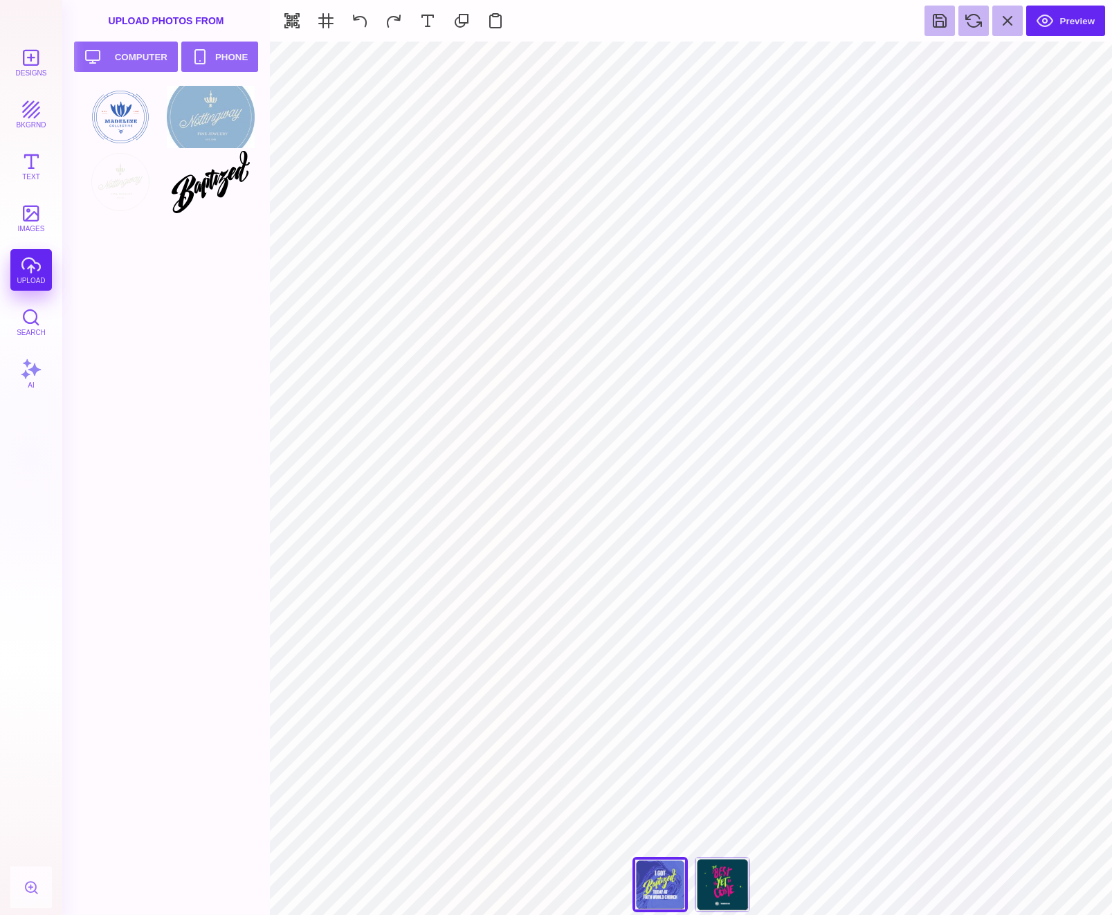
type input "#EFF1F0"
click at [828, 57] on button at bounding box center [822, 58] width 25 height 25
type input "*"
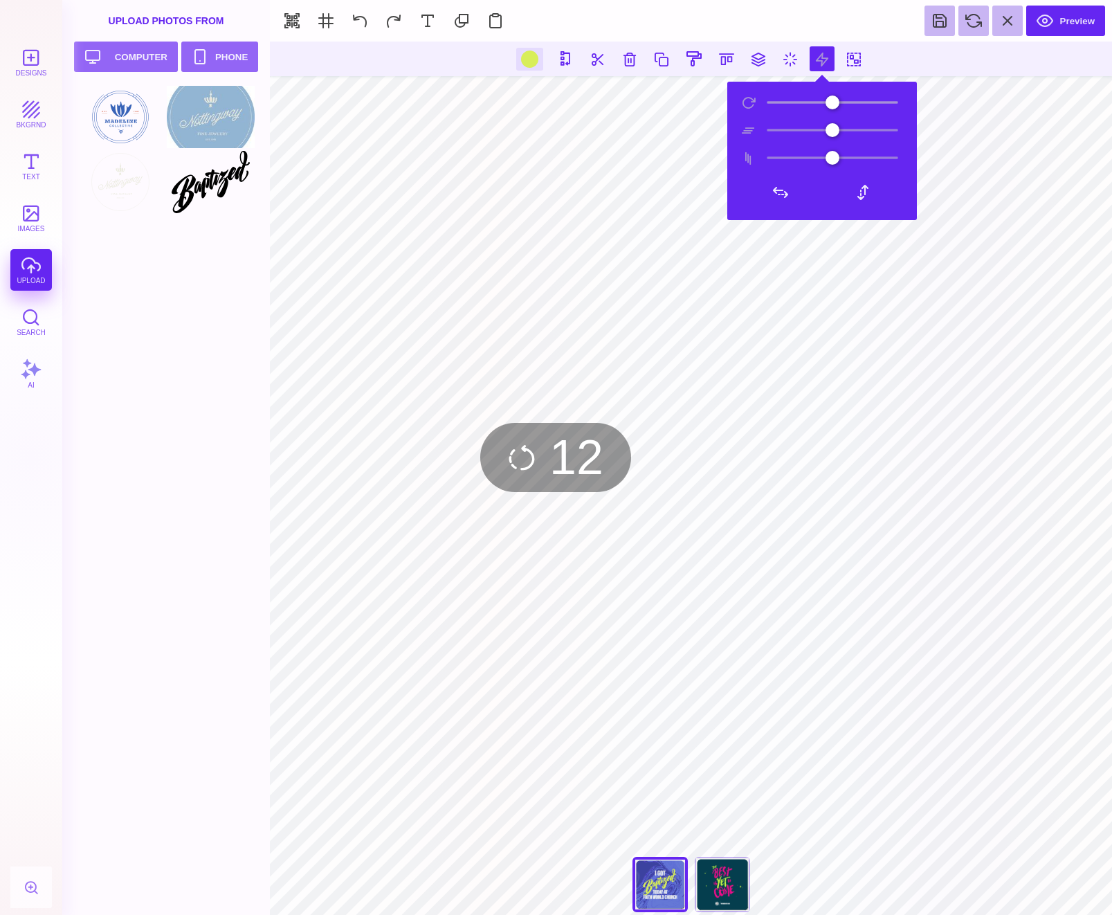
type input "**"
drag, startPoint x: 776, startPoint y: 101, endPoint x: 825, endPoint y: 197, distance: 107.1
click at [777, 100] on input "range" at bounding box center [832, 103] width 138 height 10
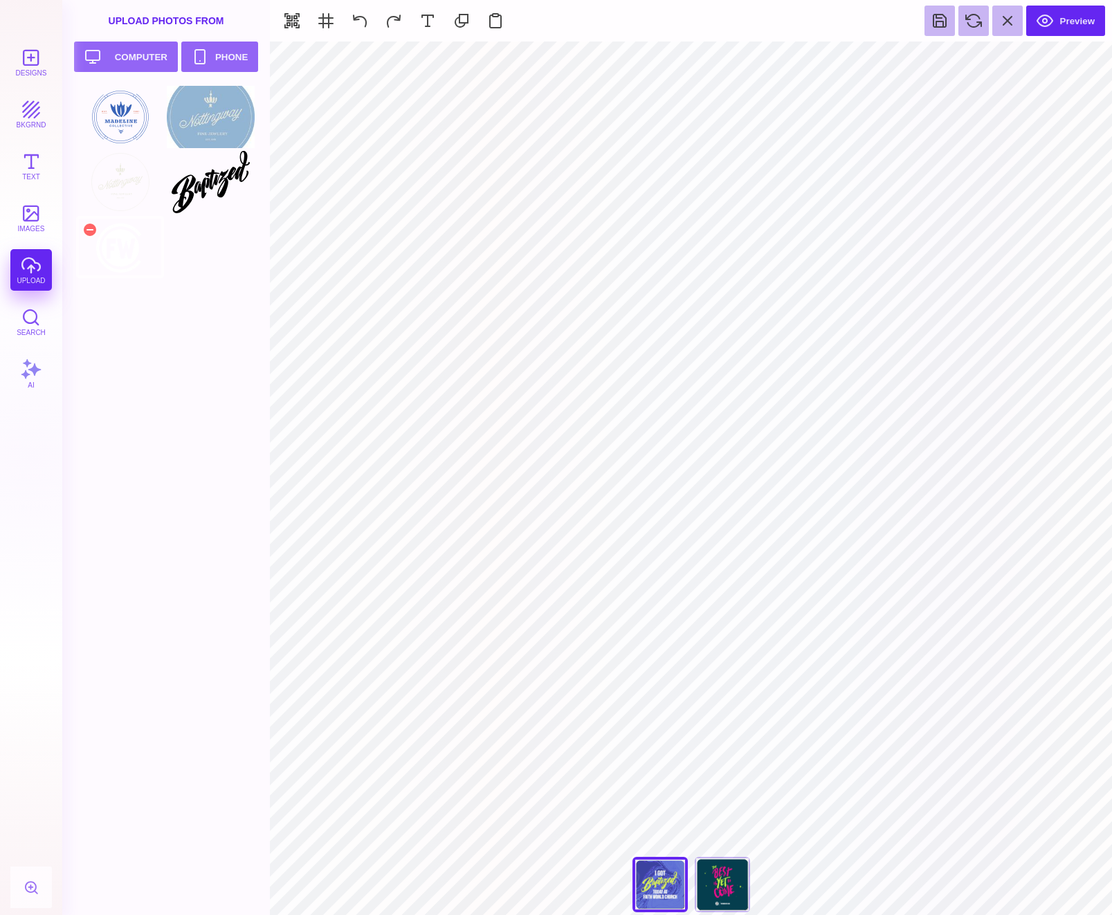
click at [107, 262] on div at bounding box center [120, 247] width 88 height 62
click at [354, 27] on button at bounding box center [360, 21] width 30 height 30
click at [808, 57] on button at bounding box center [804, 58] width 25 height 25
click at [837, 57] on button at bounding box center [836, 58] width 25 height 25
click at [275, 329] on section "Designs bkgrnd Text images upload Search AI set page background" at bounding box center [556, 457] width 1112 height 915
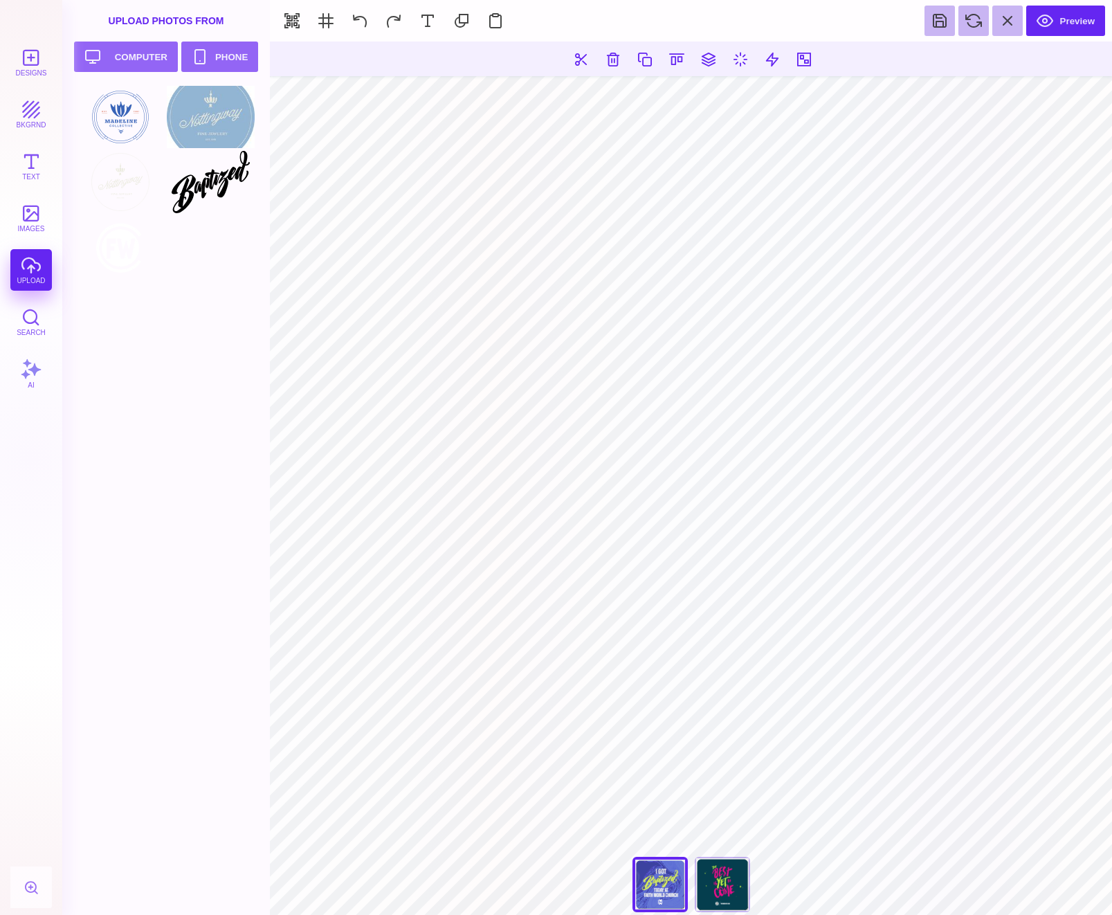
click at [247, 383] on div at bounding box center [170, 500] width 188 height 829
type input "#D8EE59"
click at [524, 64] on div at bounding box center [529, 59] width 17 height 17
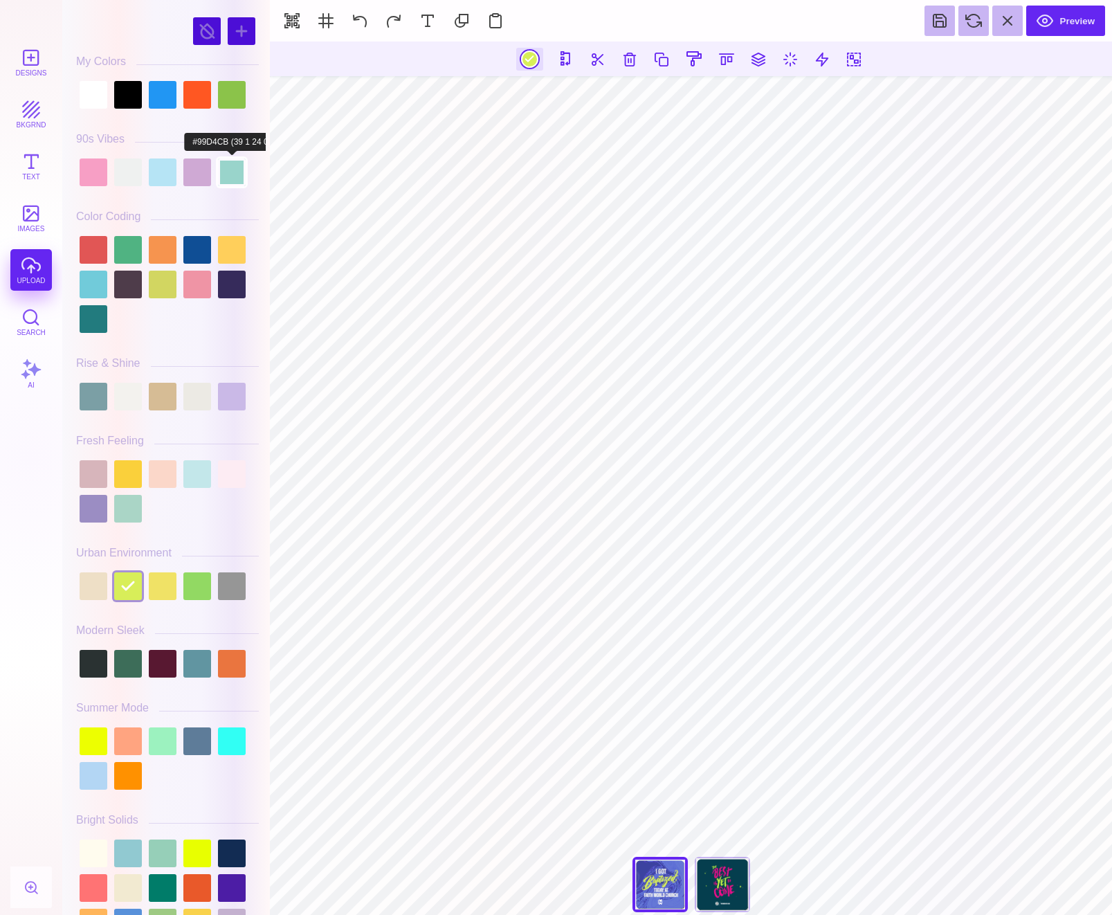
click at [225, 166] on div at bounding box center [232, 172] width 28 height 28
click at [99, 291] on div at bounding box center [94, 285] width 28 height 28
type input "#71CBDA"
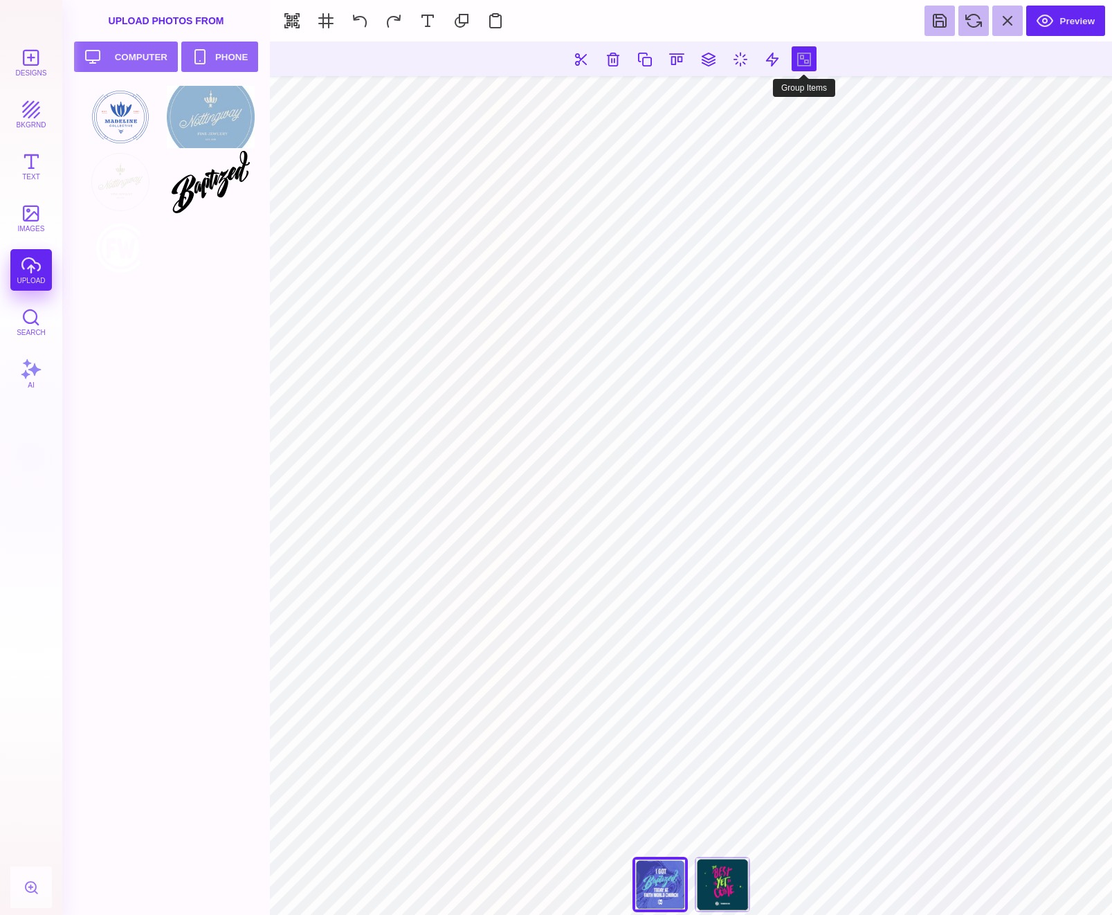
click at [812, 56] on button at bounding box center [804, 58] width 25 height 25
click at [247, 478] on div at bounding box center [170, 500] width 188 height 829
click at [718, 873] on div "The Best Is Yet To Come" at bounding box center [722, 884] width 55 height 55
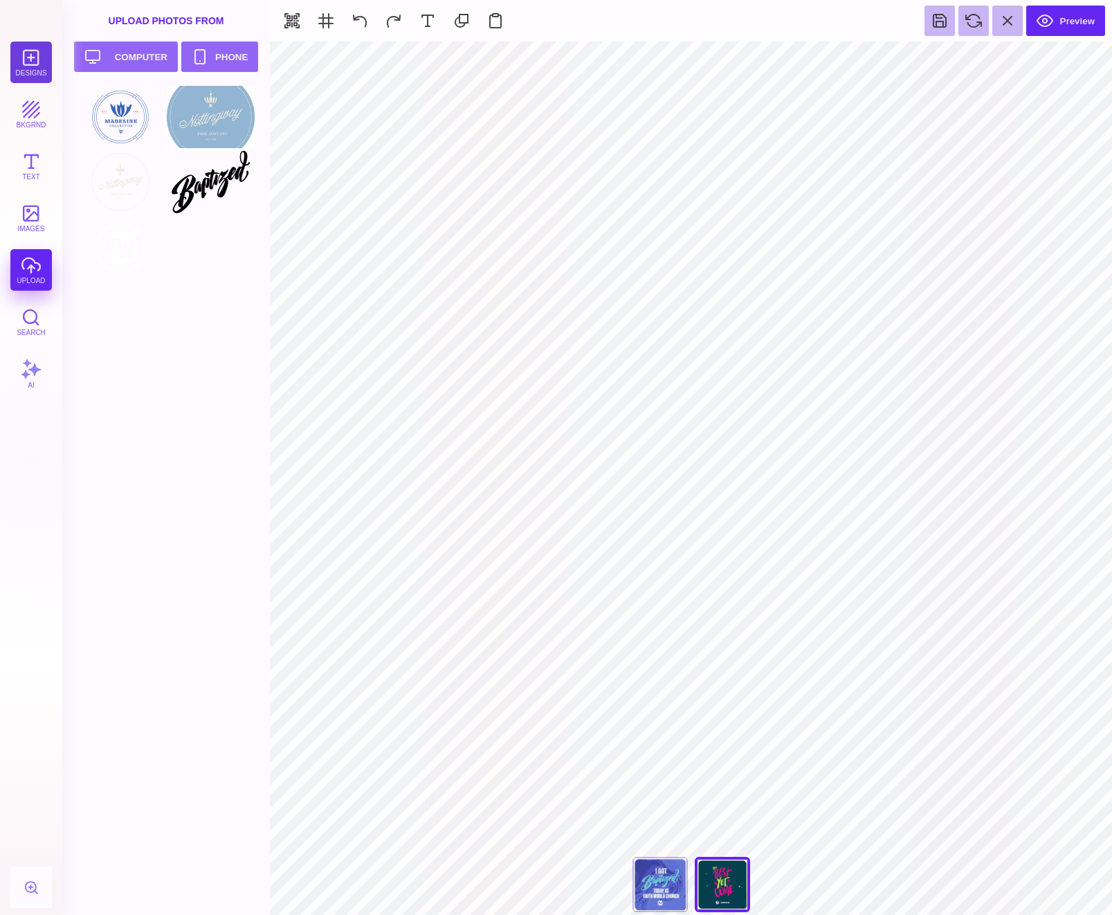
click at [31, 77] on button "Designs" at bounding box center [31, 63] width 42 height 42
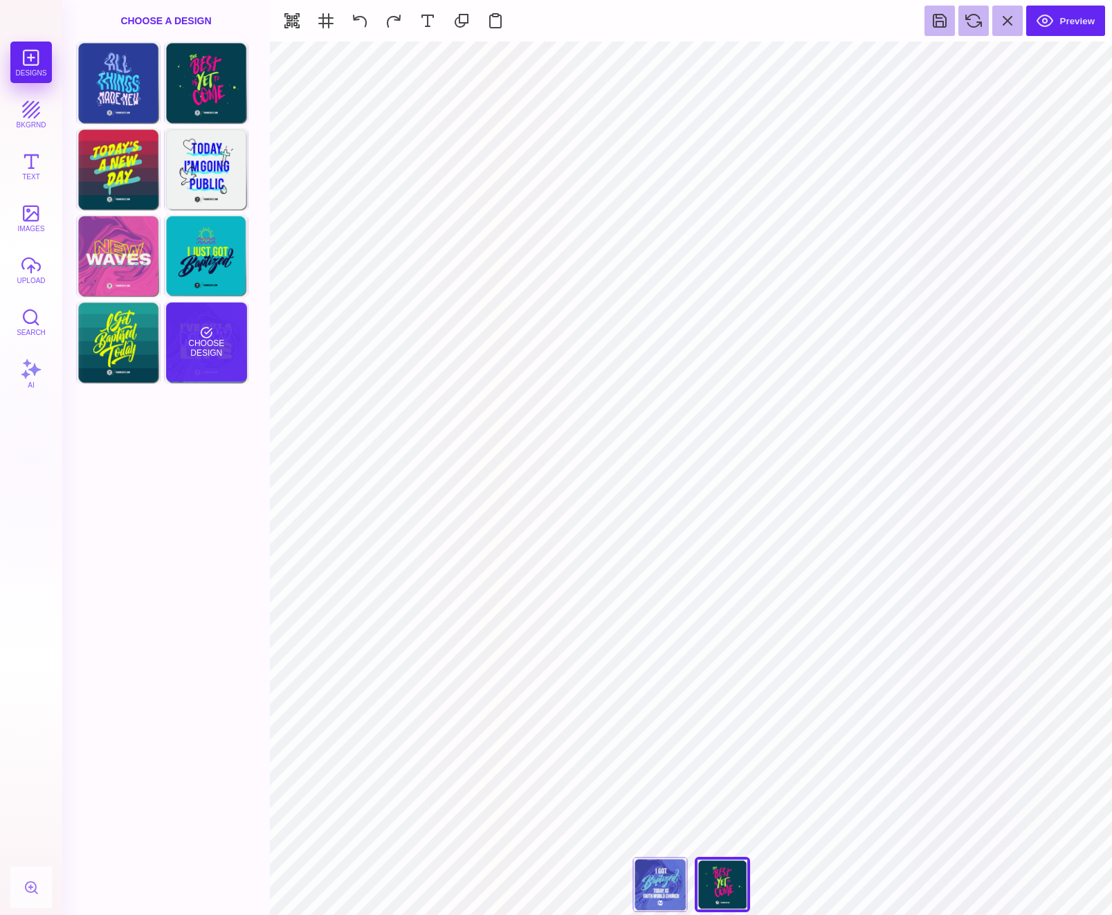
click at [217, 365] on div "Choose Design" at bounding box center [206, 341] width 81 height 79
type input "#FFFFFF"
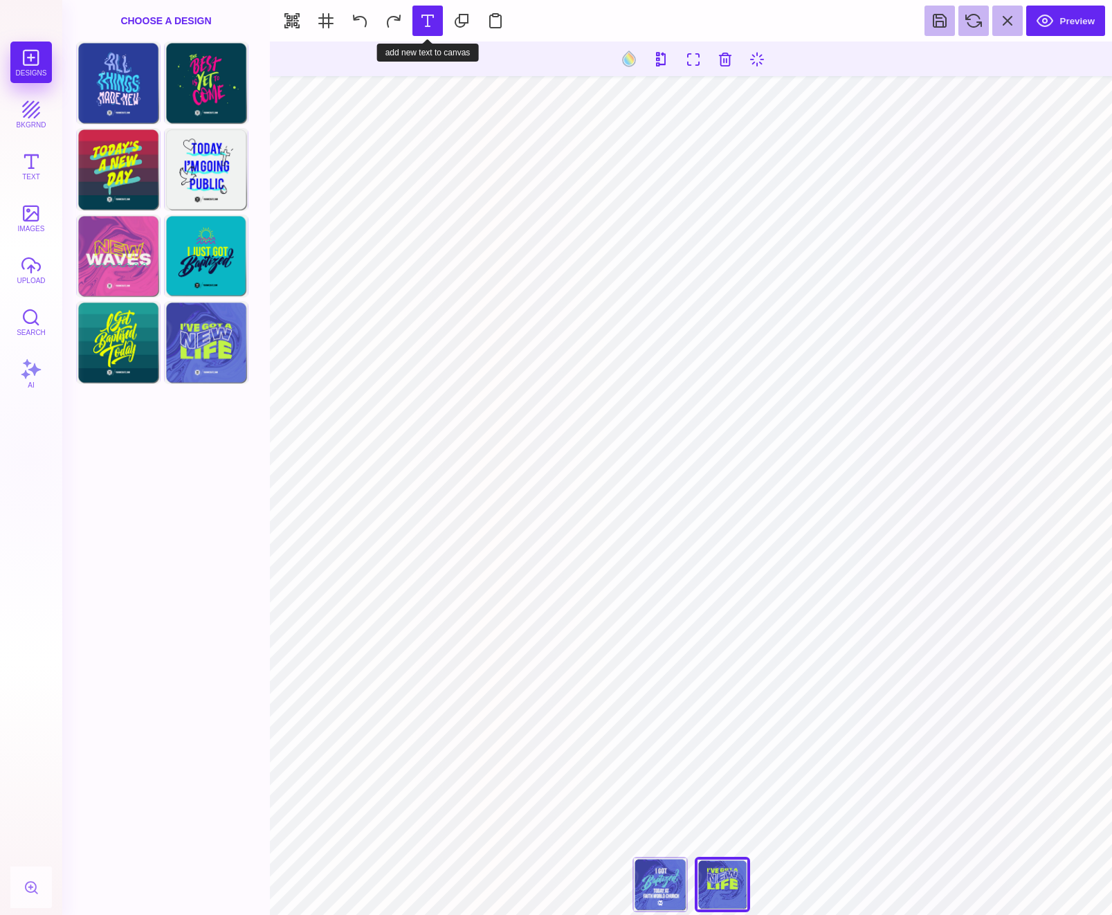
click at [424, 14] on button at bounding box center [427, 21] width 30 height 30
type textarea "**********"
type input "#000000"
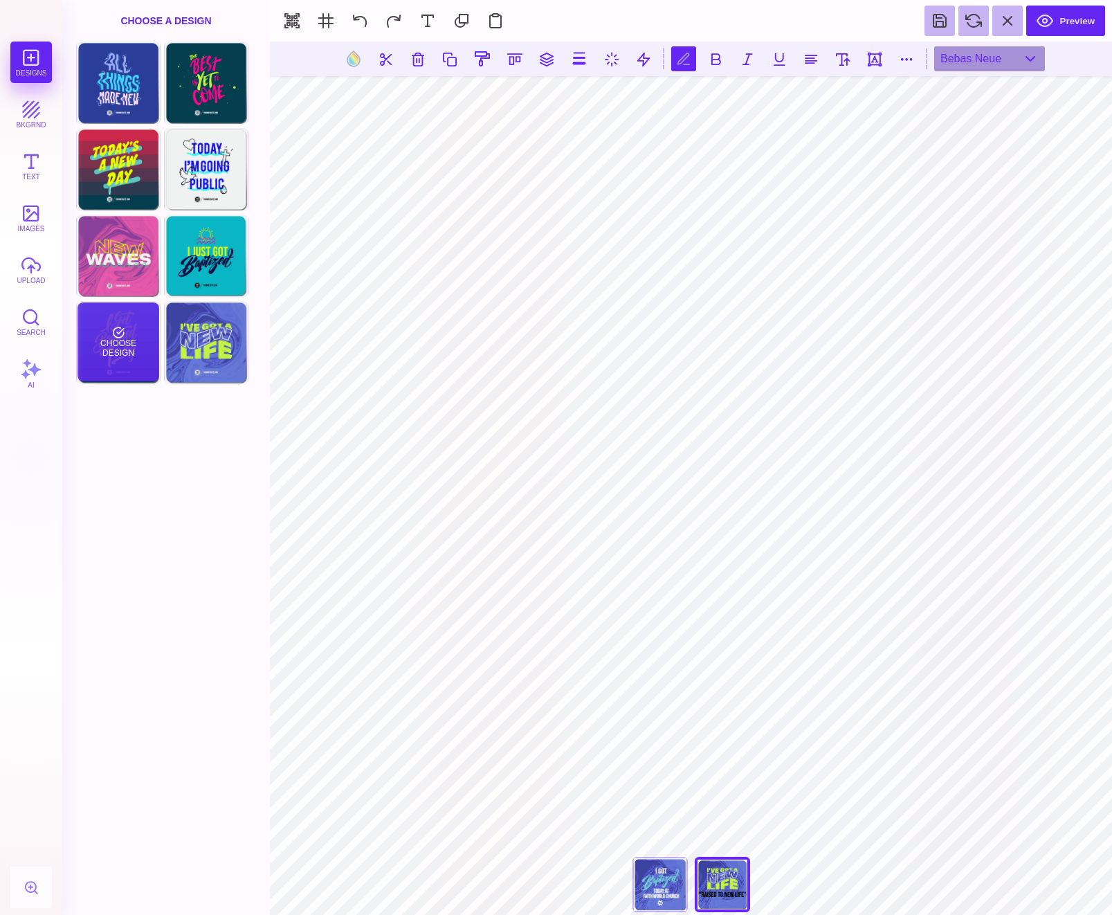
paste textarea
type textarea "*********"
click at [810, 46] on button at bounding box center [811, 58] width 25 height 25
click at [515, 66] on button at bounding box center [514, 58] width 25 height 25
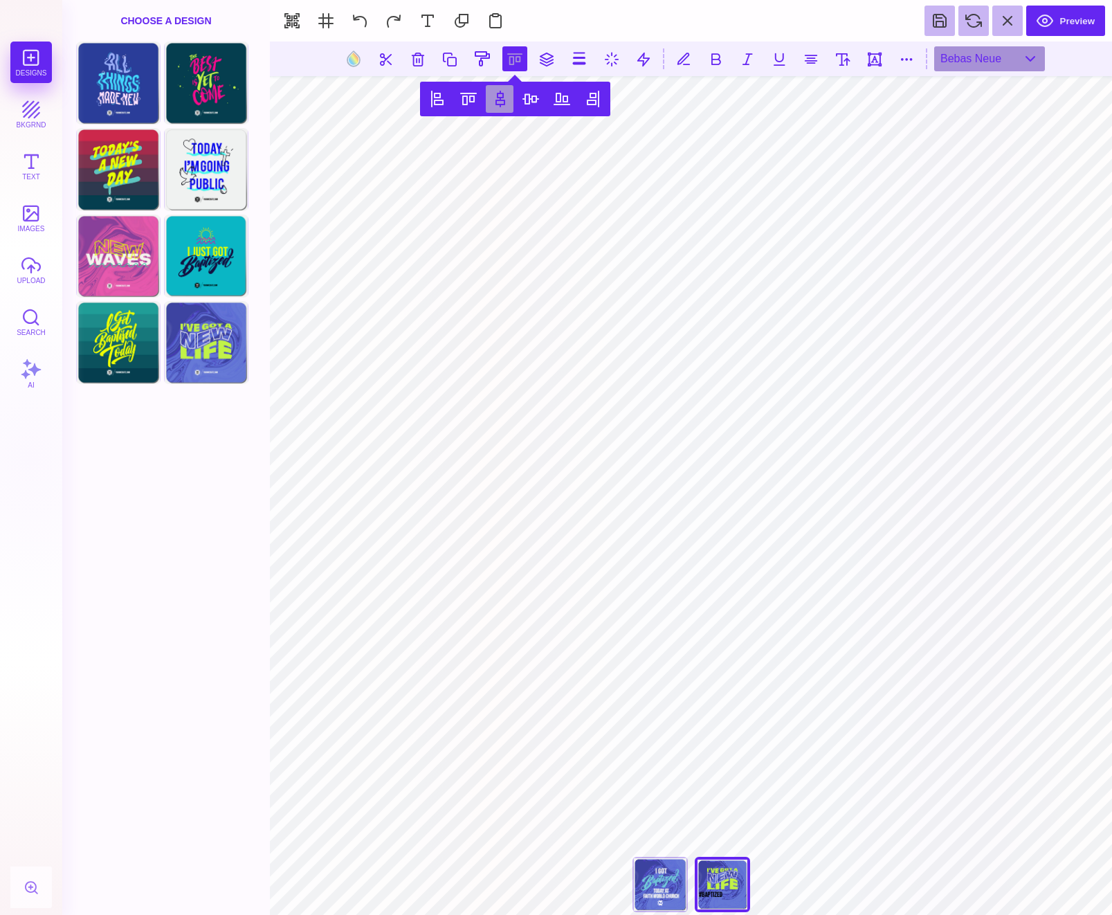
click at [508, 103] on button at bounding box center [500, 99] width 28 height 28
paste textarea "**********"
type textarea "**********"
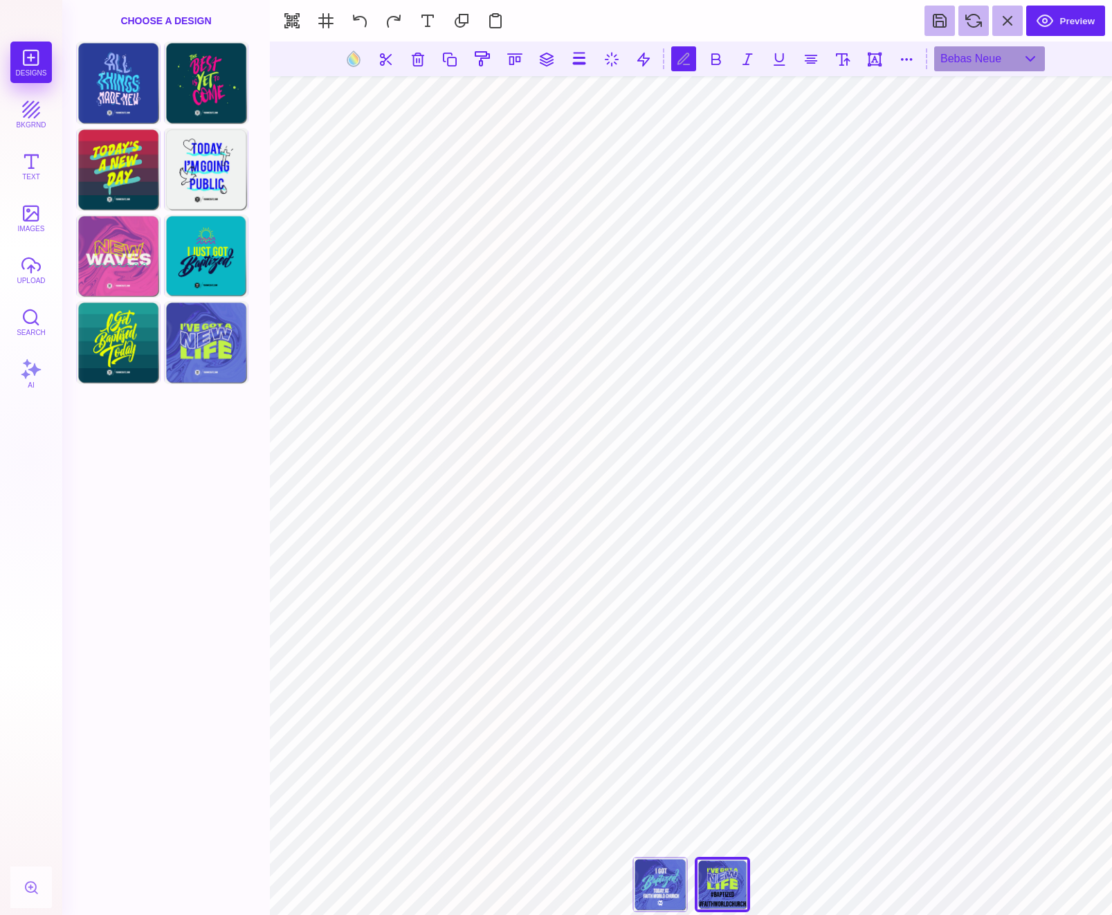
scroll to position [0, 5]
click at [909, 57] on button at bounding box center [906, 58] width 25 height 25
type input "*"
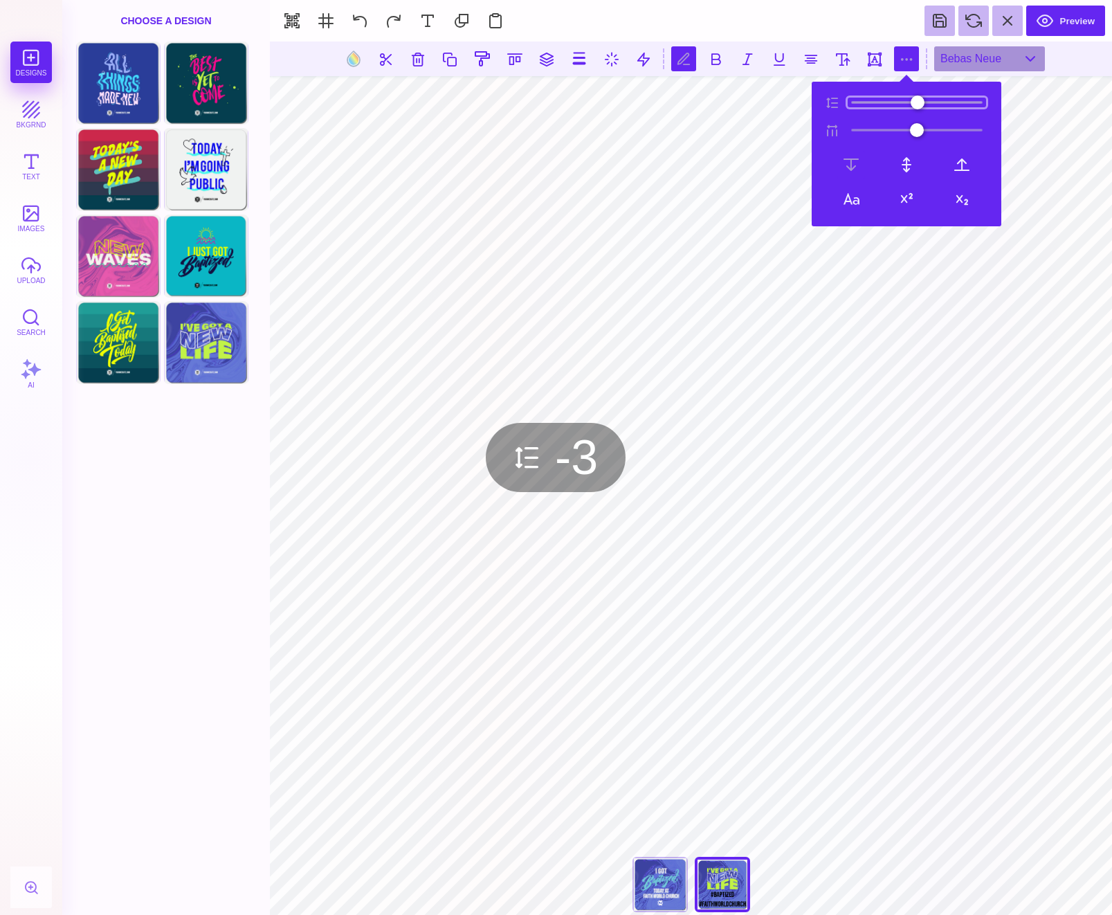
type input "**"
click at [859, 107] on input "range" at bounding box center [917, 103] width 138 height 10
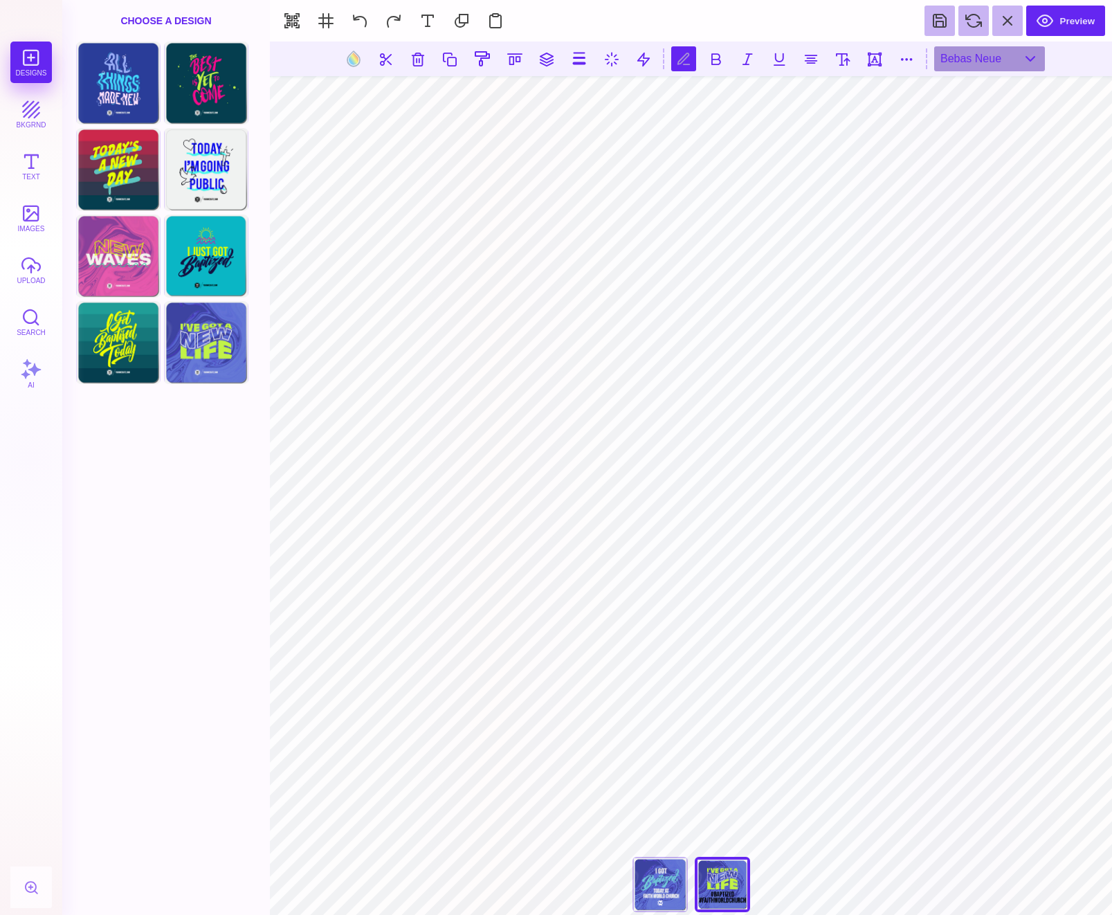
type textarea "**********"
click at [361, 54] on button at bounding box center [353, 59] width 26 height 26
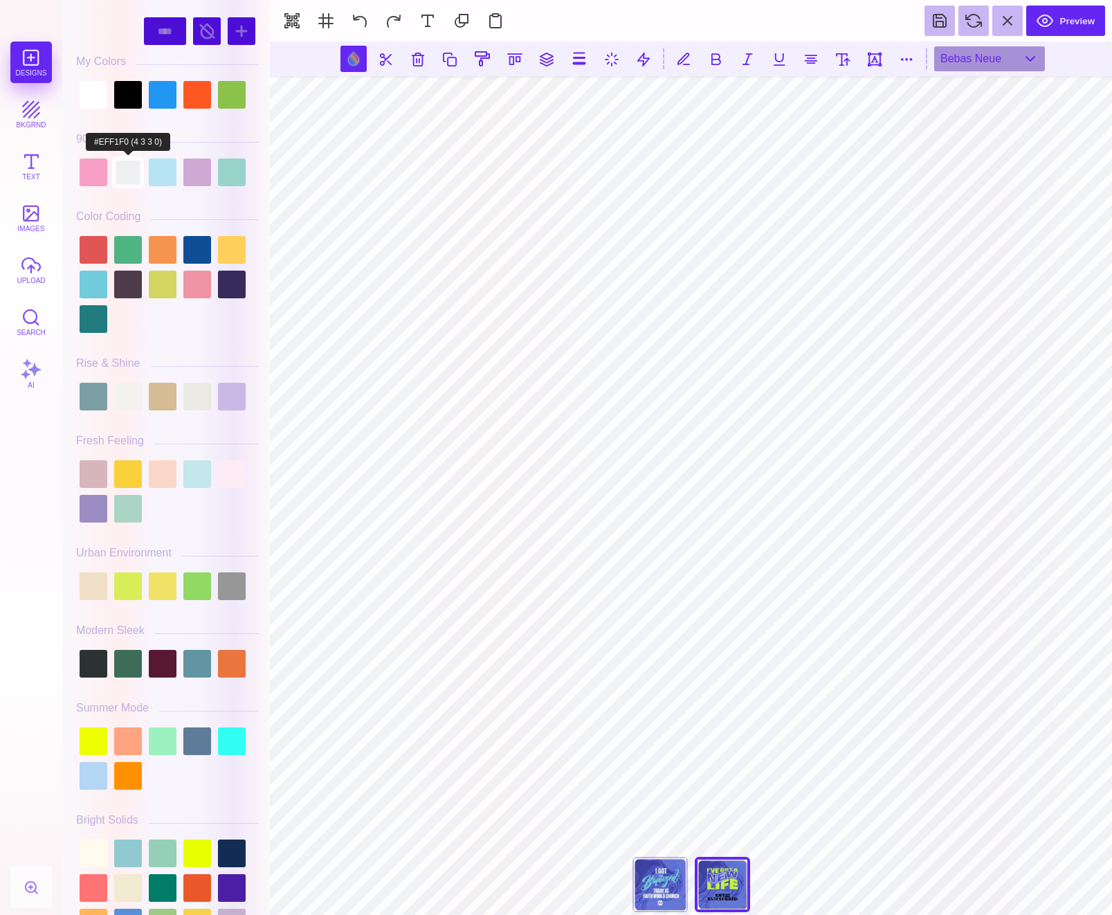
click at [137, 178] on div at bounding box center [128, 172] width 28 height 28
type input "#EFF1F0"
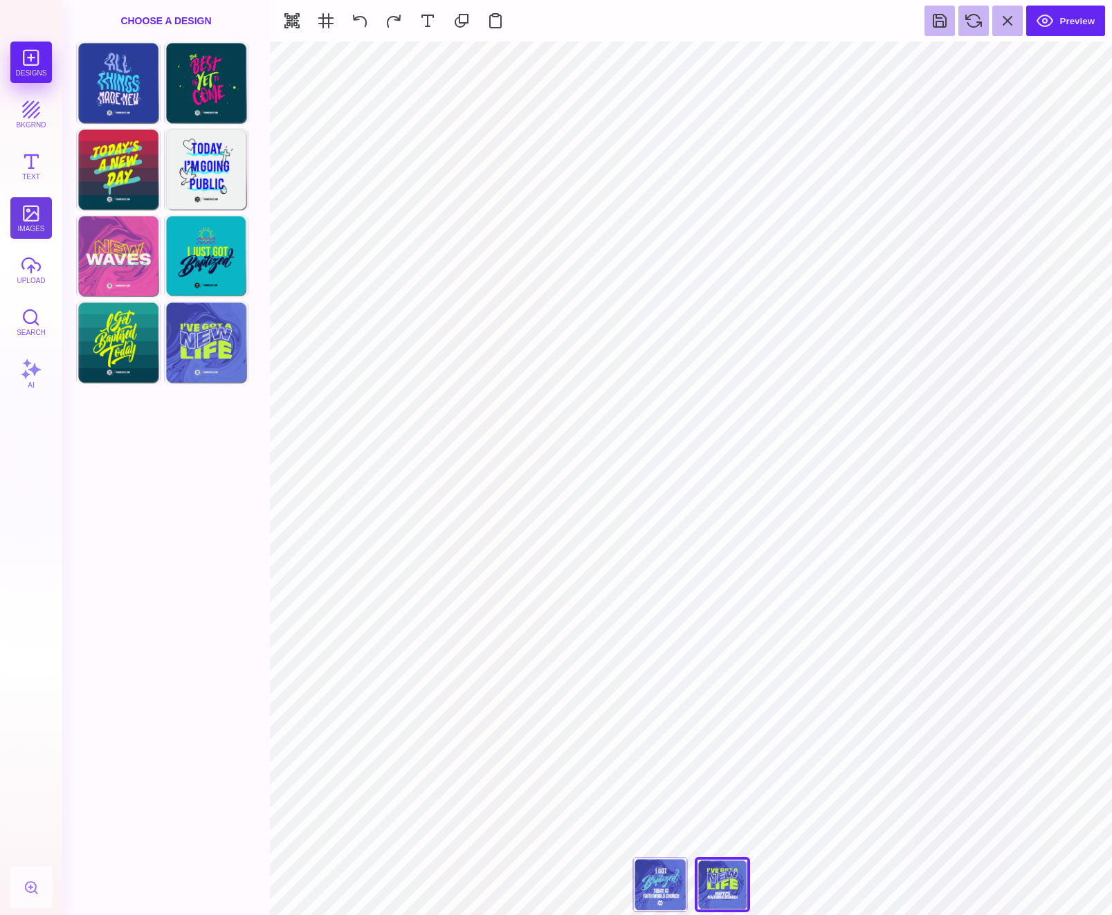
click at [17, 226] on button "images" at bounding box center [31, 218] width 42 height 42
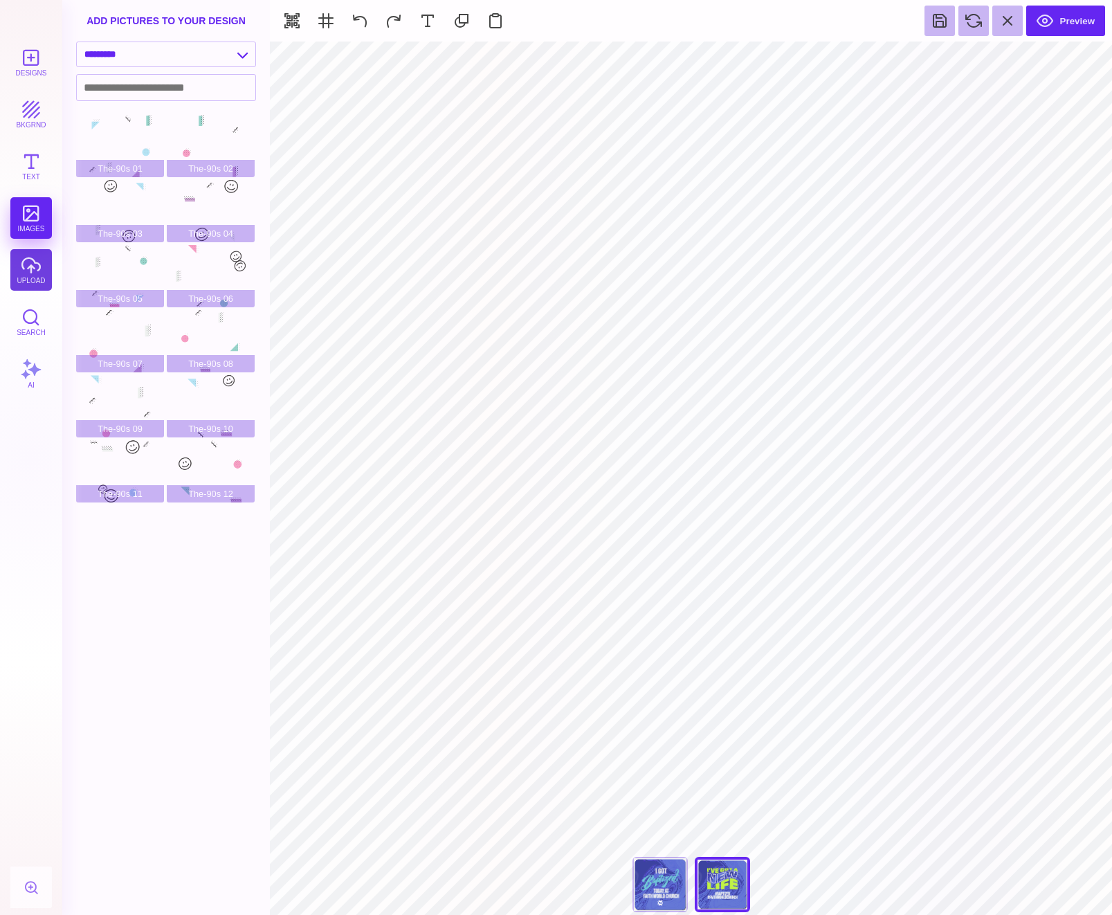
click at [40, 284] on button "upload" at bounding box center [31, 270] width 42 height 42
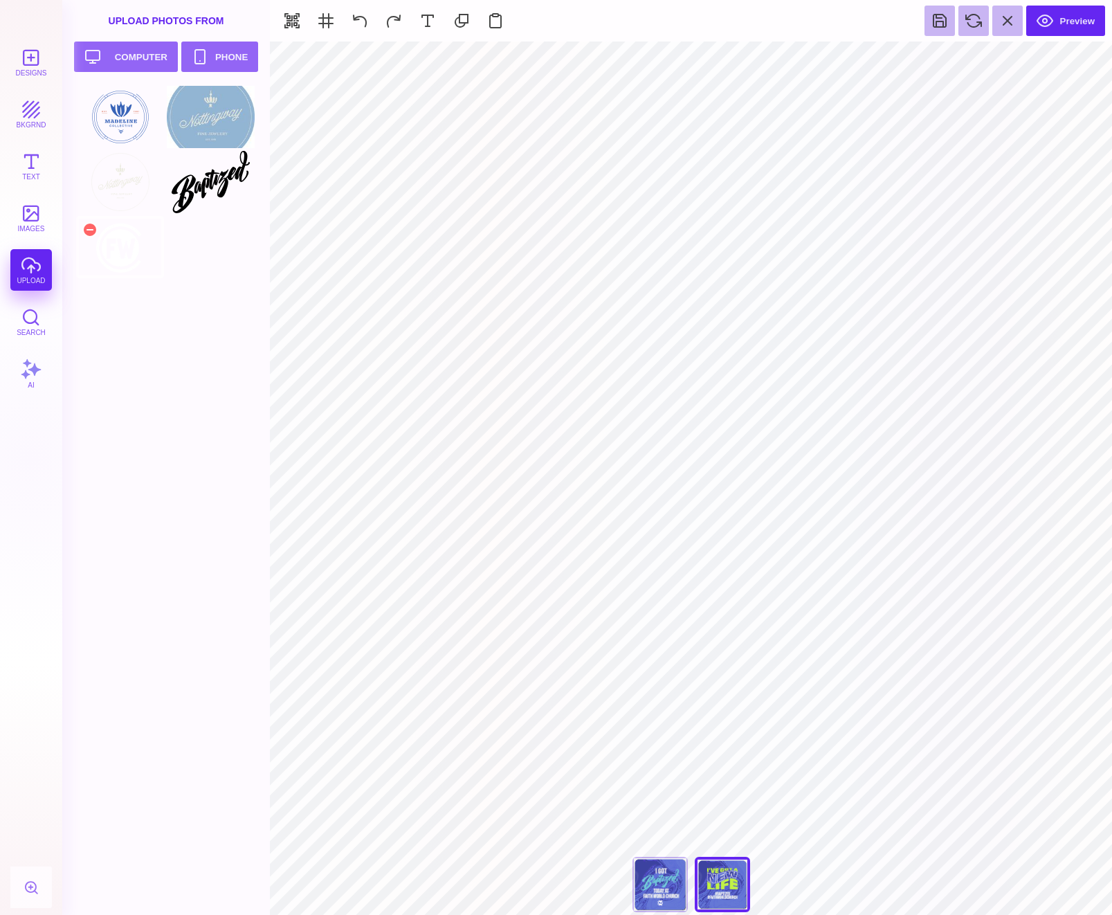
click at [134, 246] on div at bounding box center [120, 247] width 88 height 62
click at [647, 898] on div "I Got A New Life" at bounding box center [659, 884] width 55 height 55
drag, startPoint x: 731, startPoint y: 895, endPoint x: 742, endPoint y: 894, distance: 11.2
click at [736, 894] on div "I Got A New Life" at bounding box center [722, 884] width 55 height 55
click at [659, 880] on div "I Got A New Life" at bounding box center [659, 884] width 55 height 55
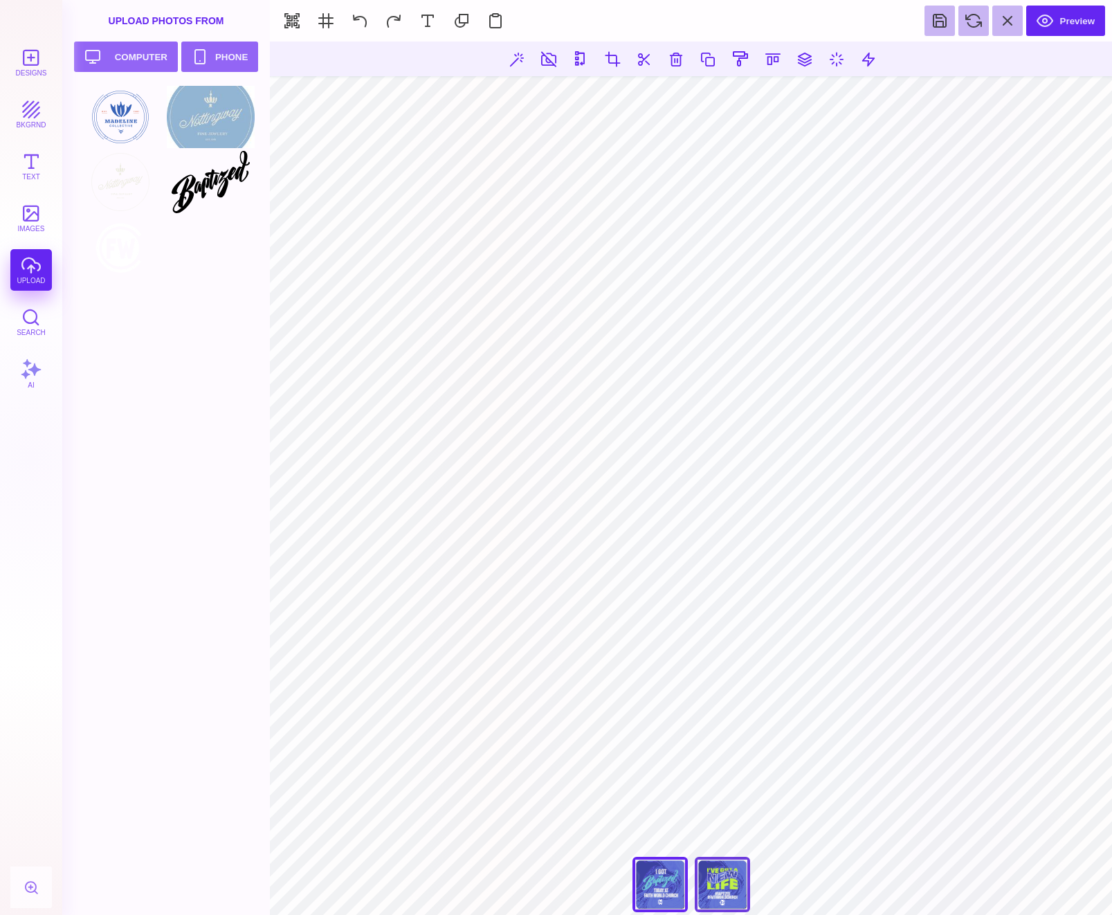
click at [722, 887] on div "I Got A New Life" at bounding box center [722, 884] width 55 height 55
click at [663, 884] on div "I Got A New Life" at bounding box center [659, 884] width 55 height 55
click at [712, 875] on div "I Got A New Life" at bounding box center [722, 884] width 55 height 55
type input "#EFF1F0"
click at [655, 893] on div "I Got A New Life" at bounding box center [659, 884] width 55 height 55
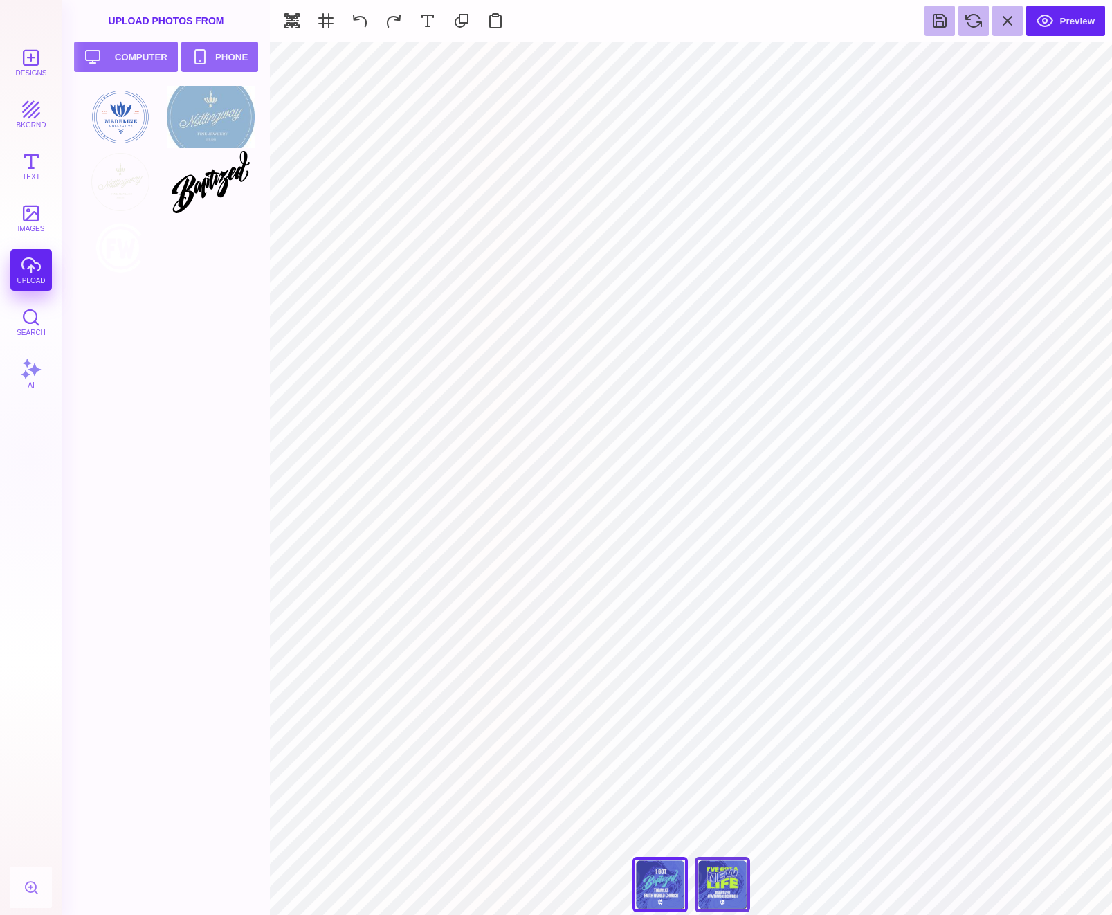
click at [727, 879] on div "I Got A New Life" at bounding box center [722, 884] width 55 height 55
click at [938, 26] on button at bounding box center [939, 21] width 30 height 30
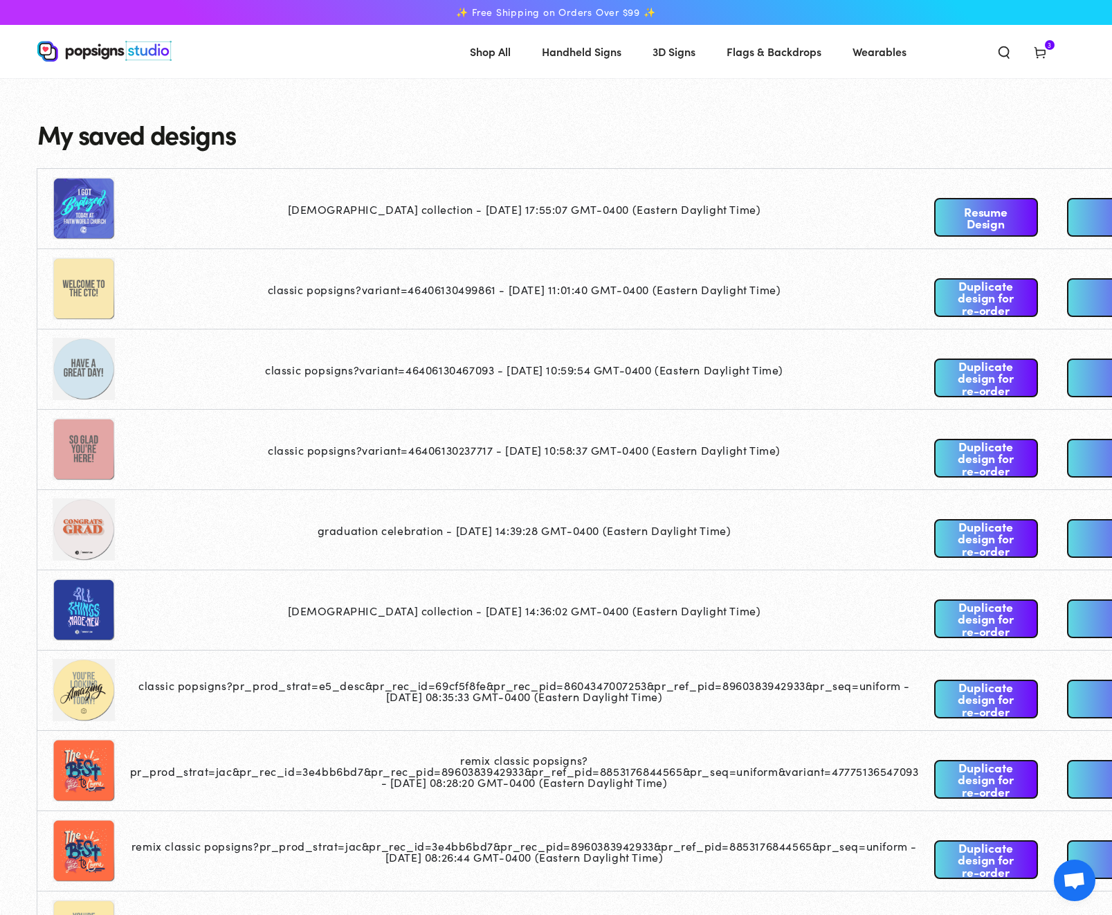
click at [992, 217] on link "Resume Design" at bounding box center [986, 217] width 104 height 39
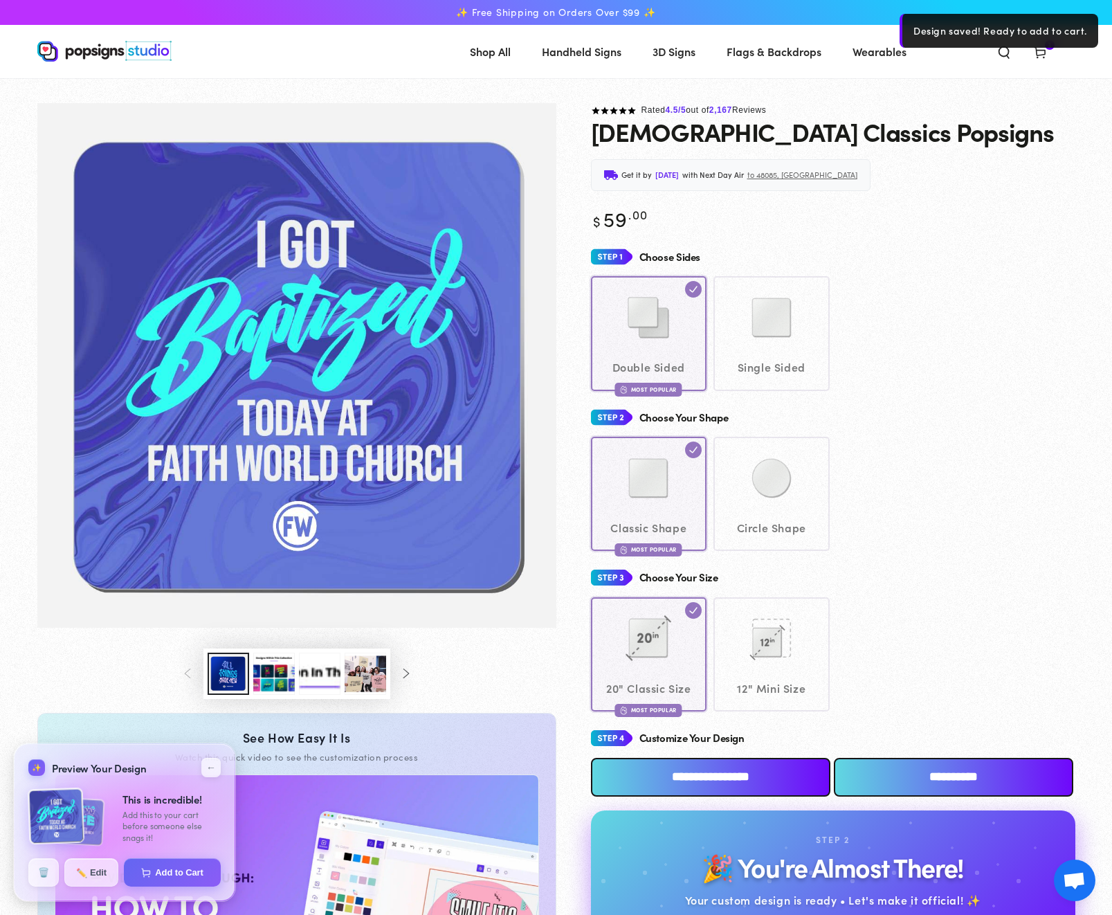
click at [67, 822] on img at bounding box center [56, 815] width 57 height 57
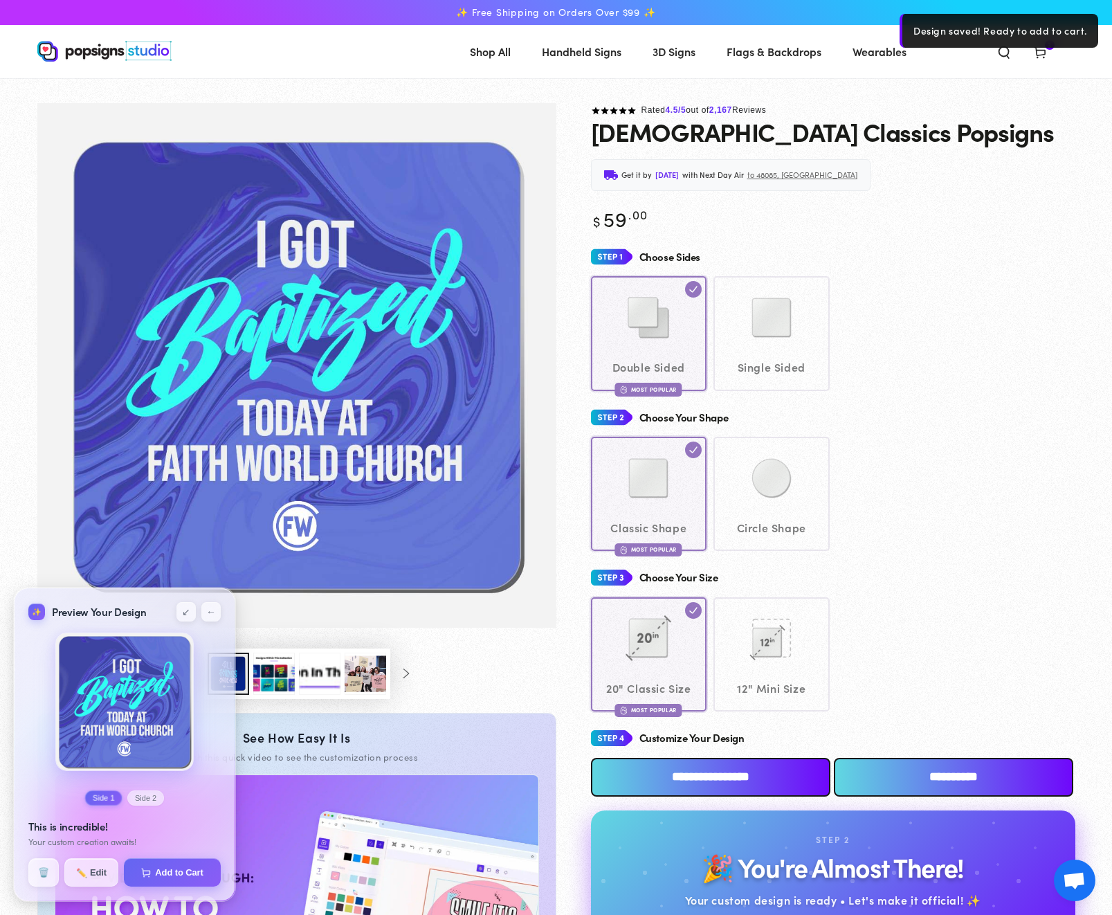
click at [111, 711] on img at bounding box center [124, 701] width 138 height 138
drag, startPoint x: 155, startPoint y: 801, endPoint x: 149, endPoint y: 790, distance: 13.3
click at [152, 801] on button "Side 2" at bounding box center [145, 797] width 37 height 15
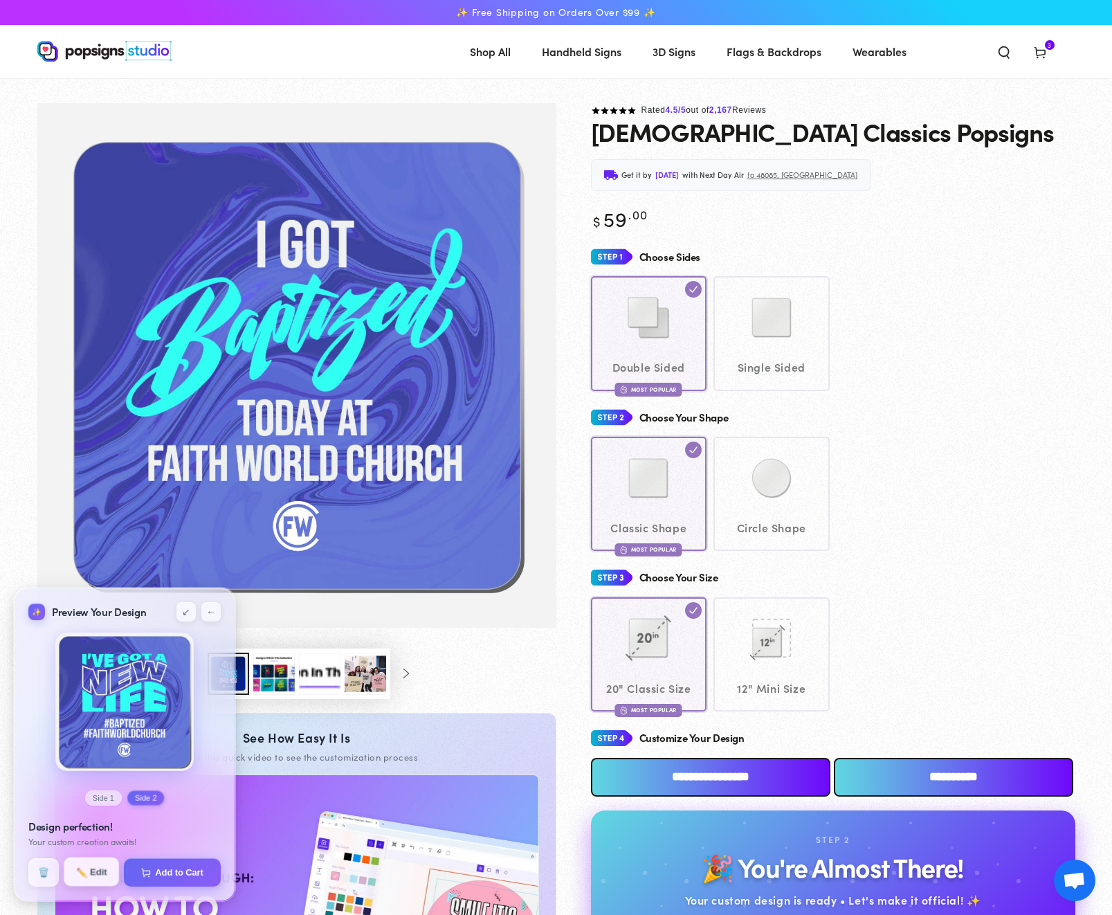
click at [90, 875] on button "✏️ Edit" at bounding box center [91, 871] width 55 height 29
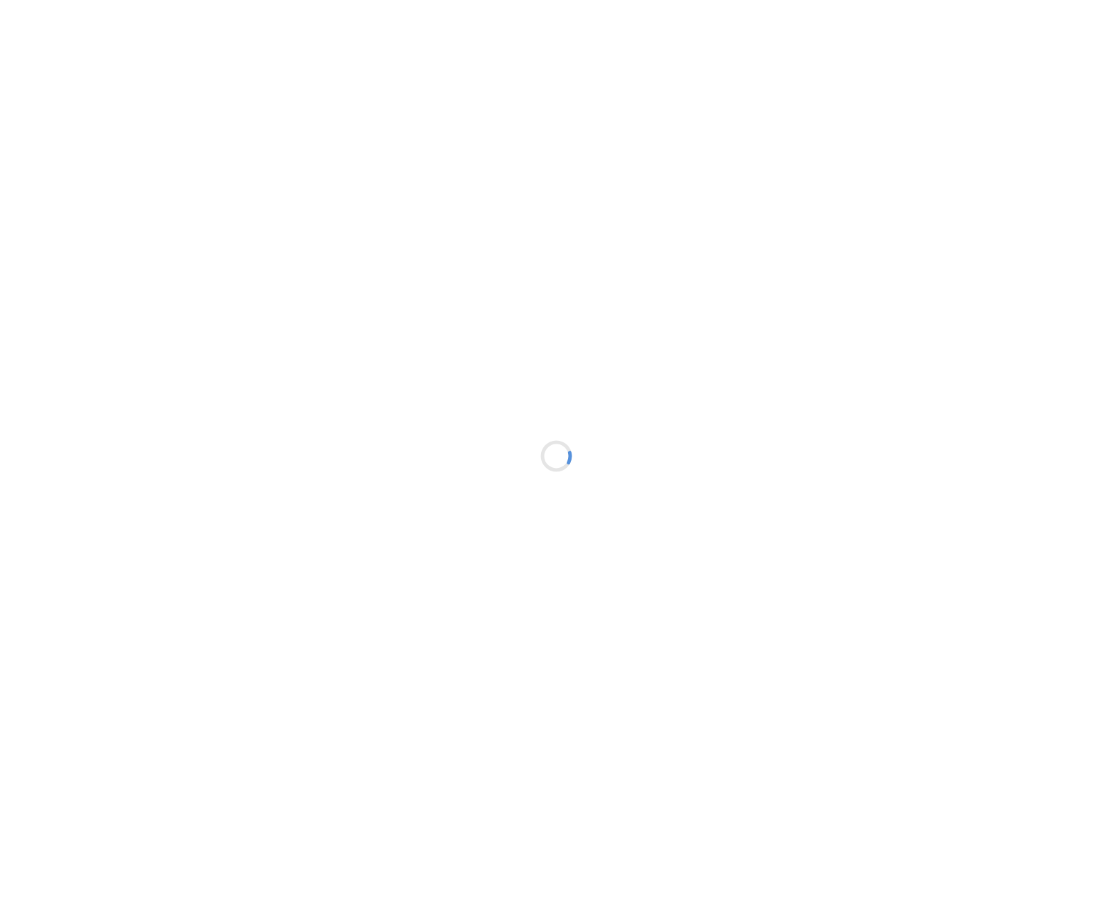
type textarea "An ancient tree with a door leading to a magical world"
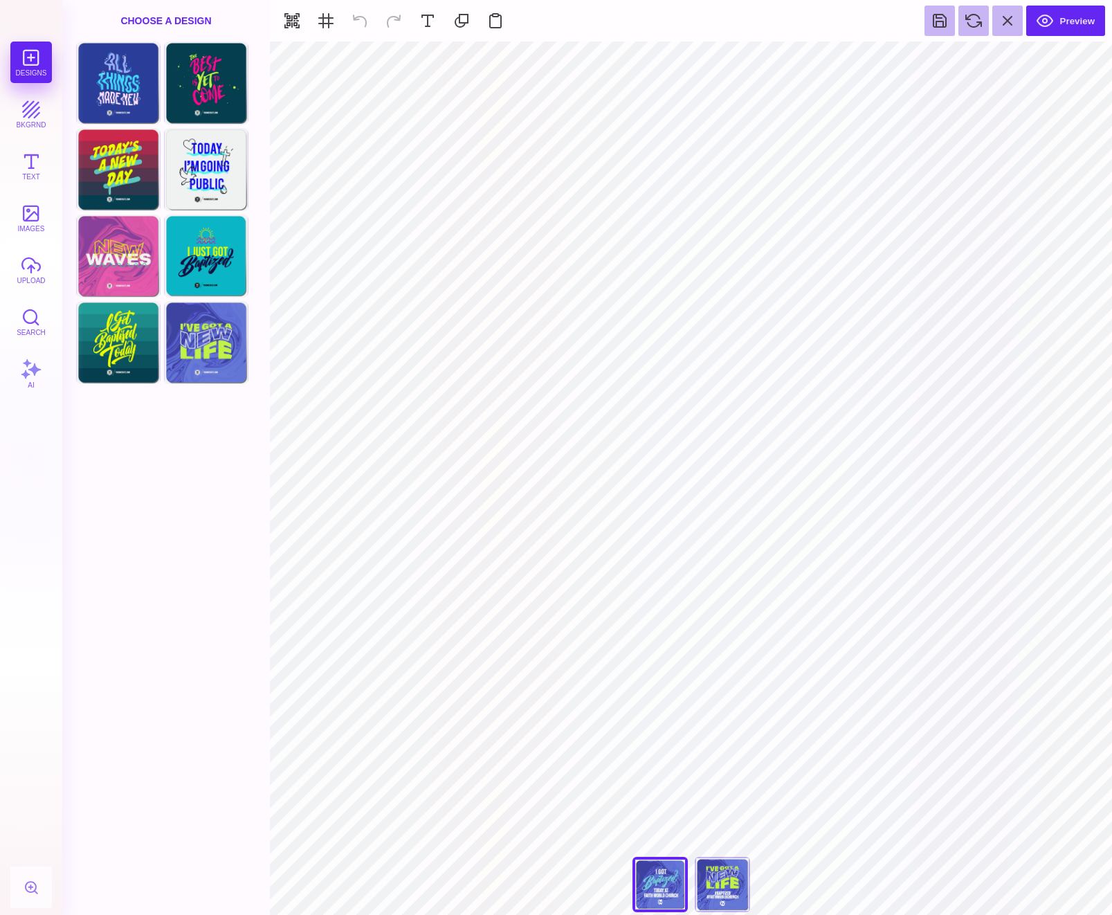
click at [729, 885] on div "I Got A New Life" at bounding box center [722, 884] width 55 height 55
type input "#C1F246"
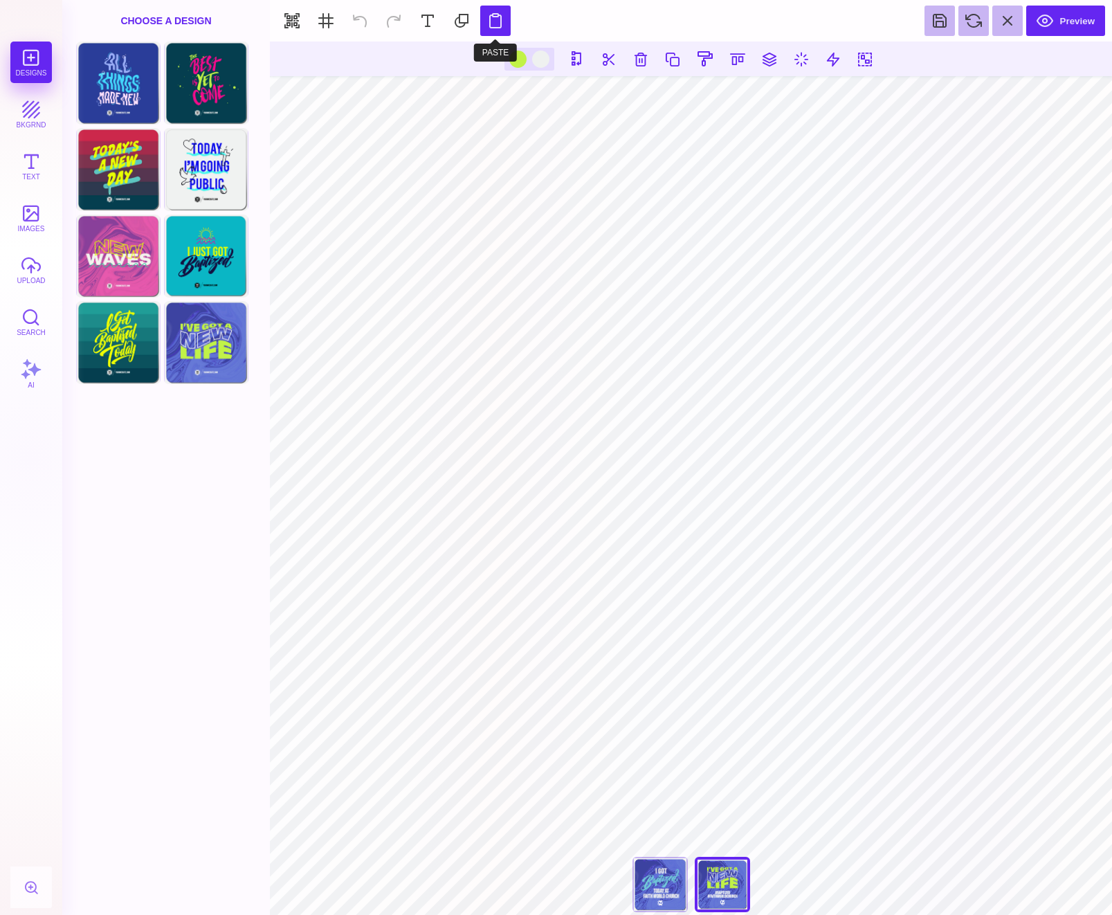
click at [511, 36] on button at bounding box center [495, 21] width 30 height 30
click at [521, 62] on div at bounding box center [517, 59] width 17 height 17
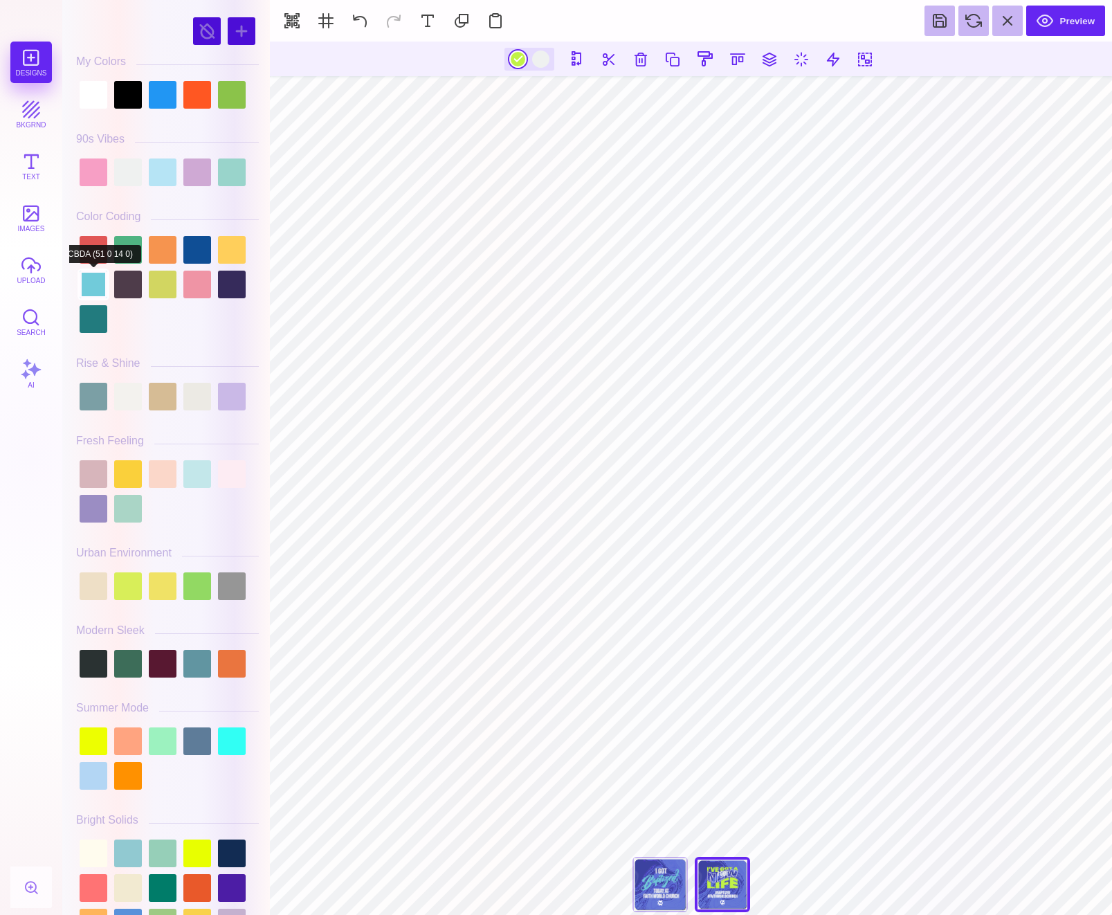
click at [95, 285] on div at bounding box center [94, 285] width 28 height 28
click at [224, 731] on div at bounding box center [167, 758] width 183 height 69
click at [233, 751] on div at bounding box center [232, 741] width 28 height 28
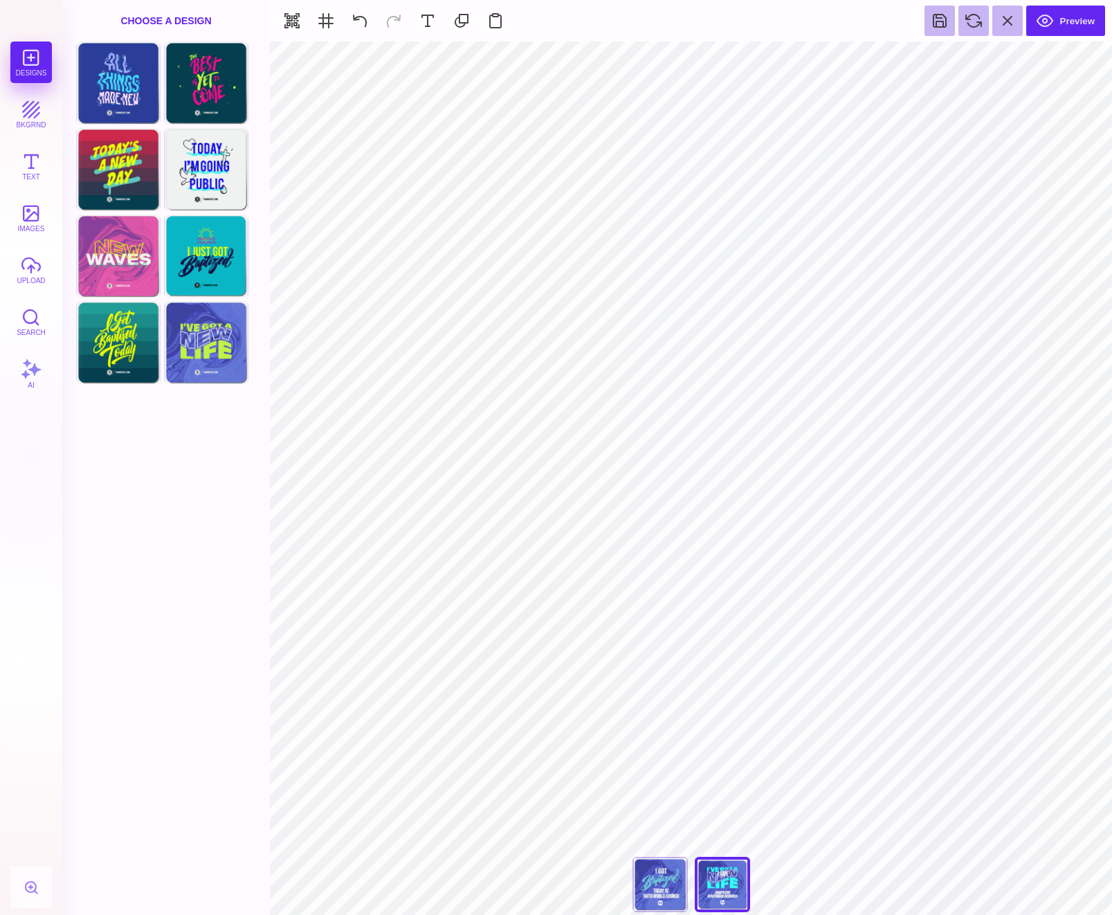
type input "#EFF1F0"
click at [658, 893] on div "I Got A New Life" at bounding box center [659, 884] width 55 height 55
click at [735, 877] on div "I Got A New Life" at bounding box center [722, 884] width 55 height 55
click at [668, 883] on div "I Got A New Life" at bounding box center [659, 884] width 55 height 55
click at [837, 71] on button at bounding box center [836, 58] width 25 height 25
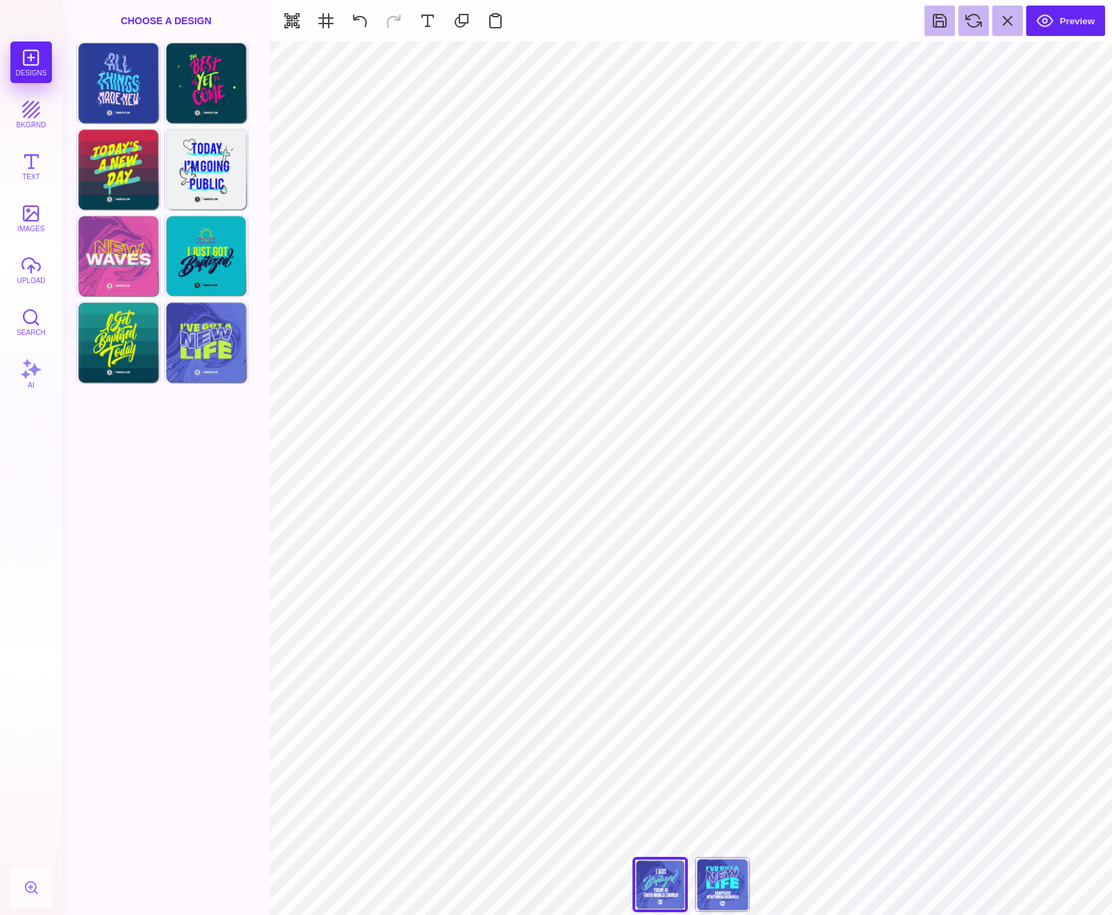
type input "#71CBDA"
click at [529, 60] on div at bounding box center [529, 59] width 17 height 17
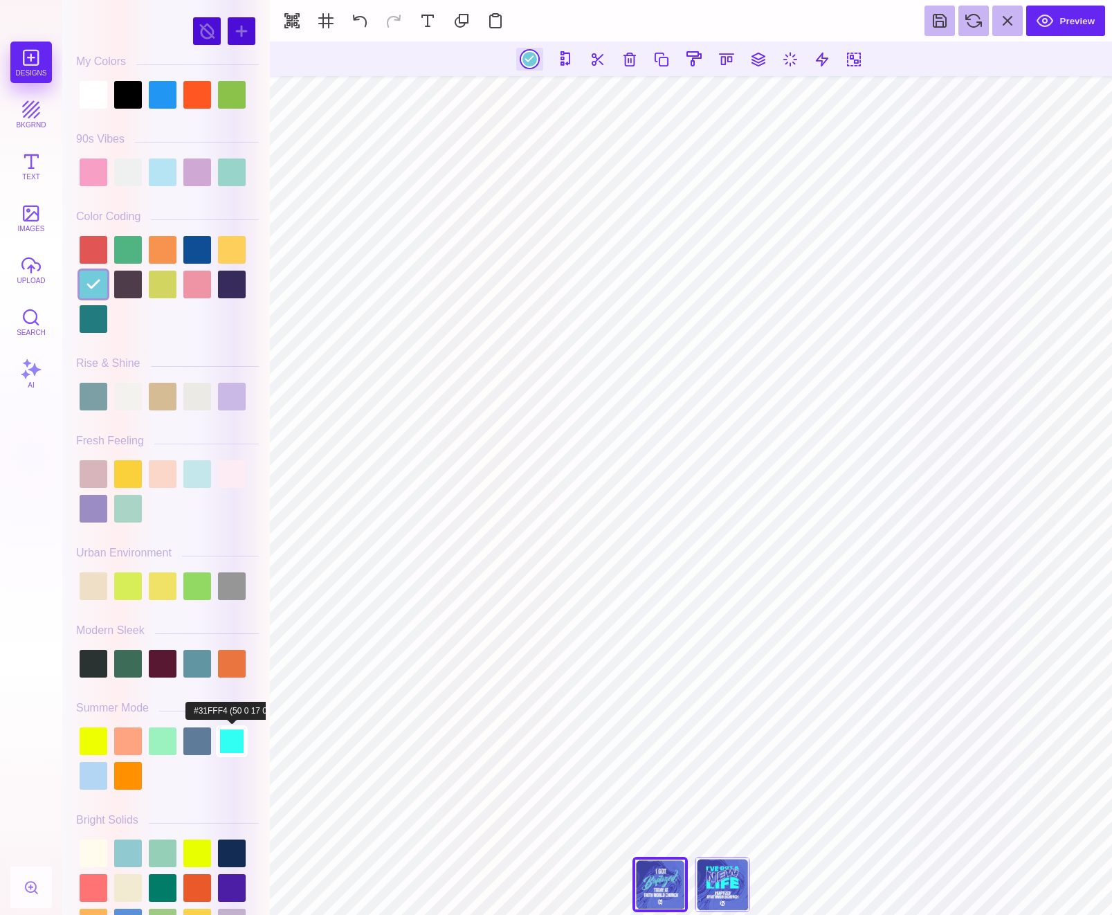
click at [230, 742] on div at bounding box center [232, 741] width 28 height 28
type input "#31FFF4"
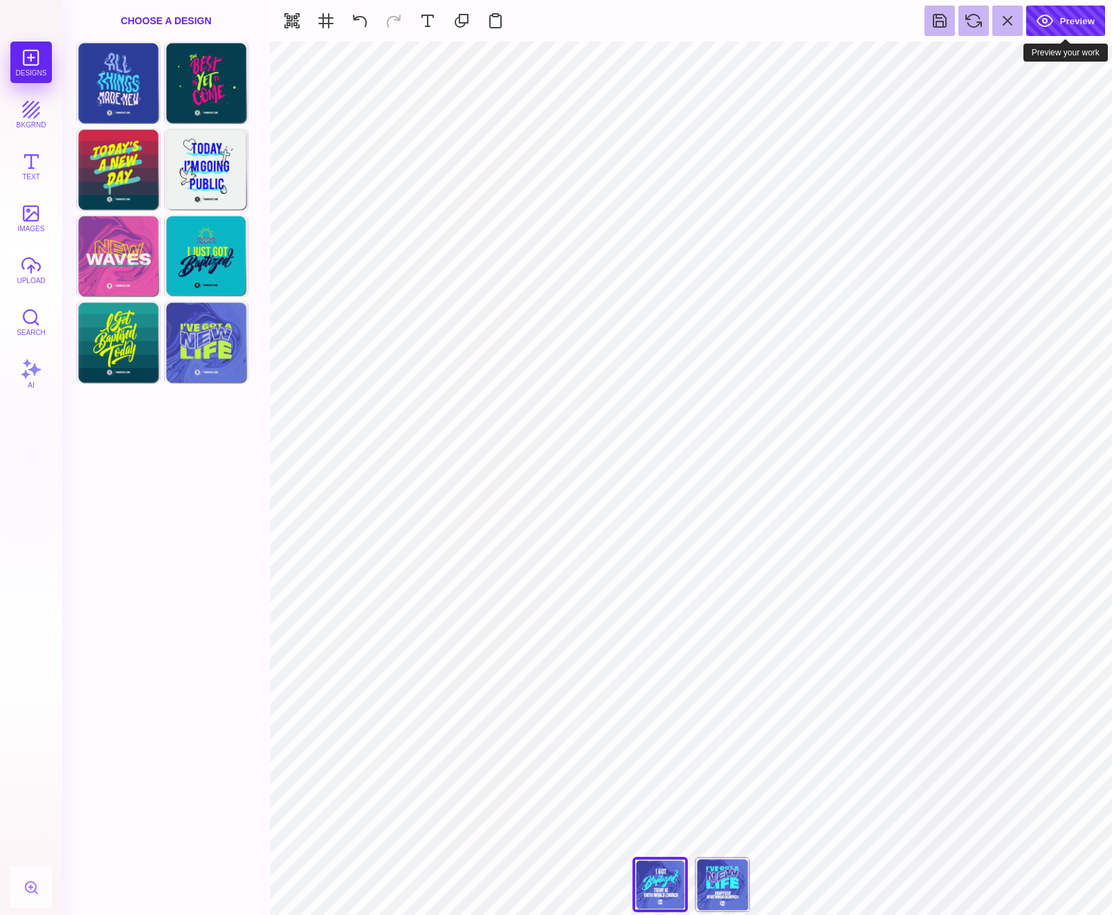
drag, startPoint x: 1065, startPoint y: 18, endPoint x: 1039, endPoint y: 10, distance: 26.7
click at [1065, 18] on button "Preview" at bounding box center [1065, 21] width 79 height 30
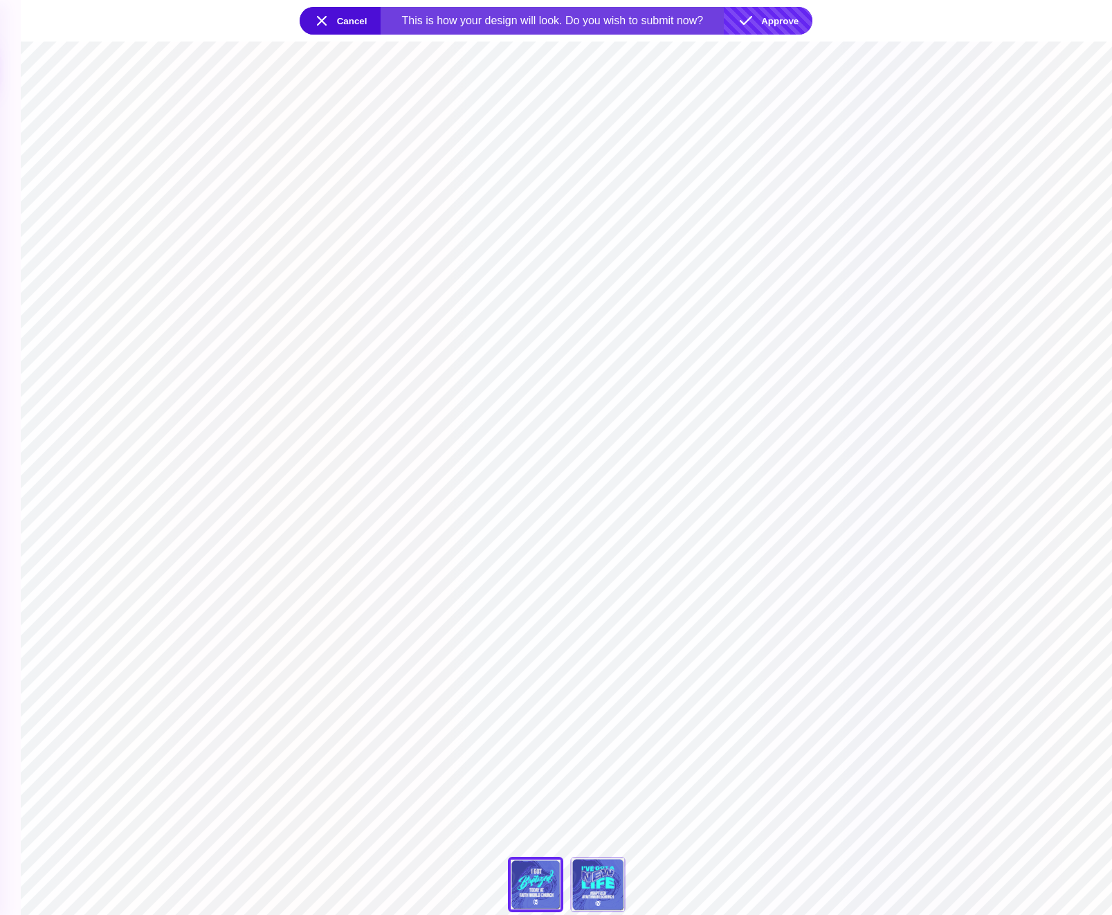
click at [764, 29] on button "Approve" at bounding box center [768, 21] width 89 height 28
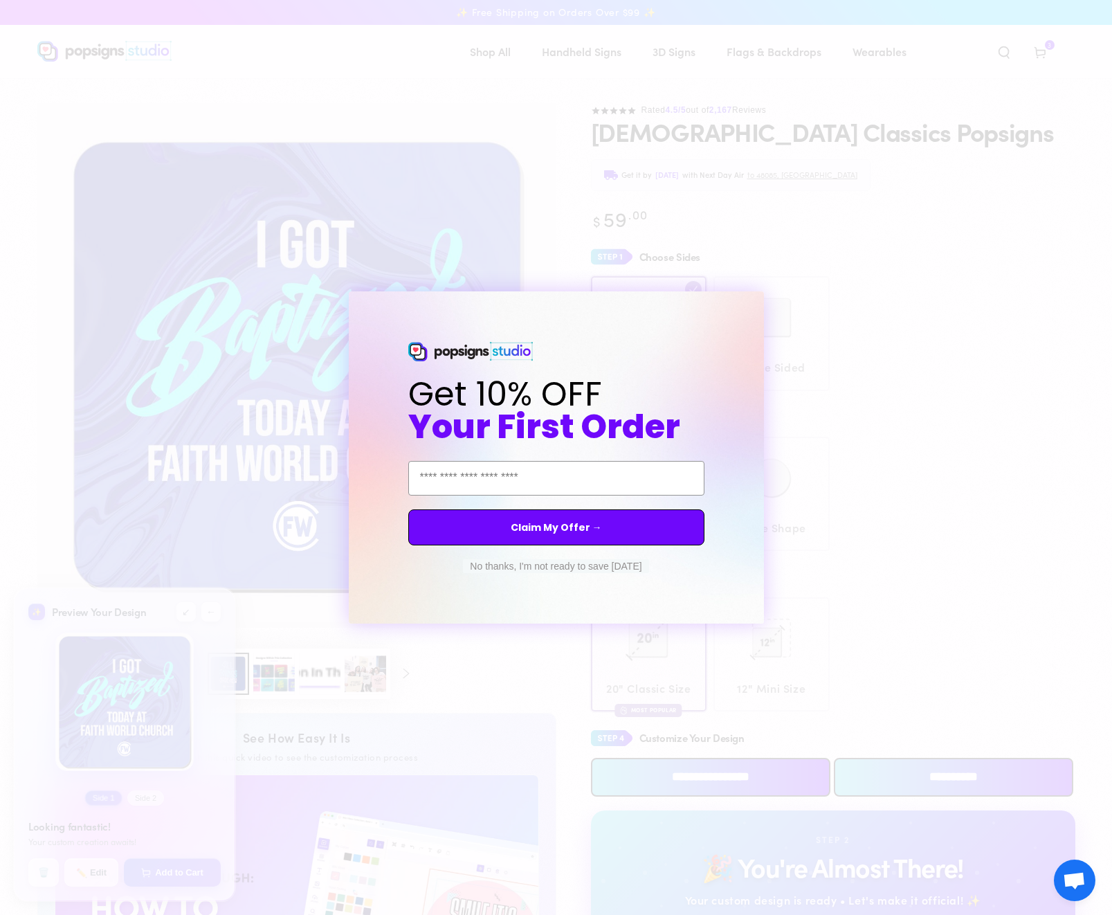
click at [880, 288] on div "Close dialog Get 10% OFF Your First Order Email Address Claim My Offer → No tha…" at bounding box center [556, 457] width 1112 height 915
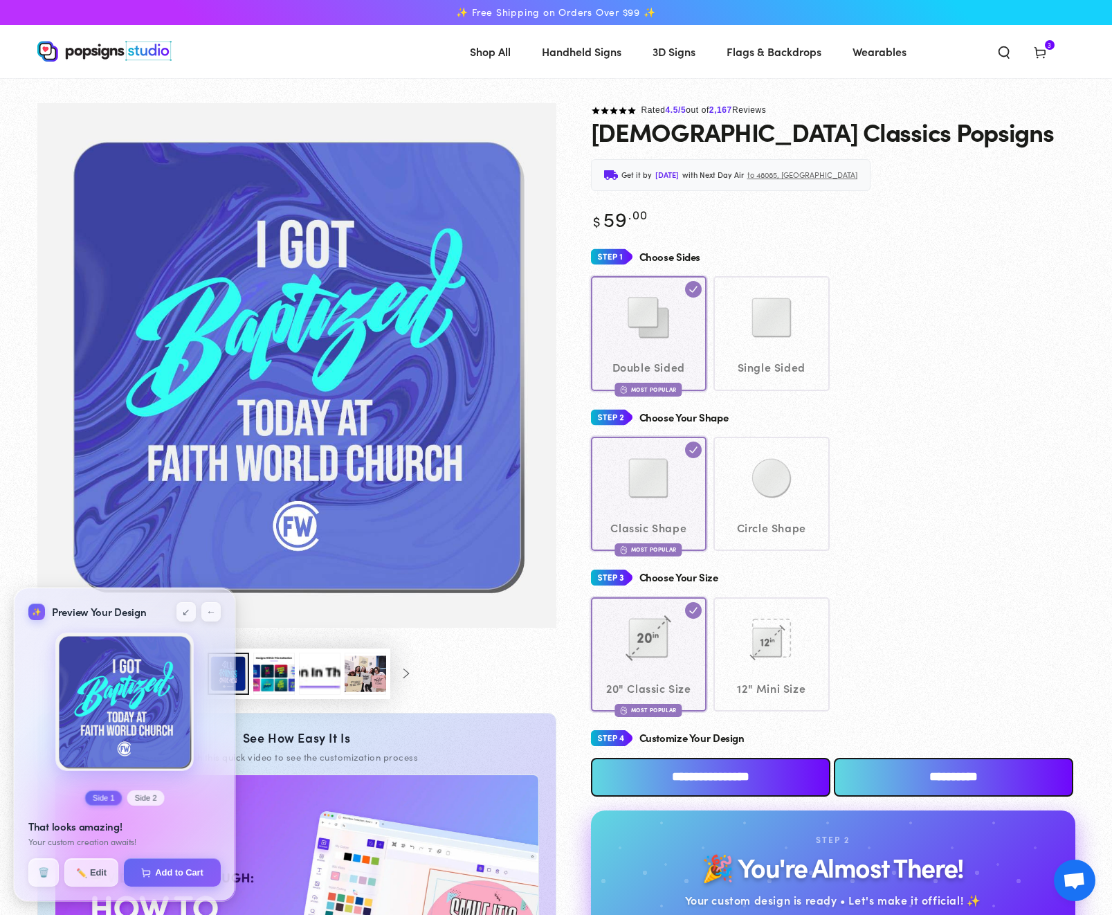
click at [146, 794] on button "Side 2" at bounding box center [145, 797] width 37 height 15
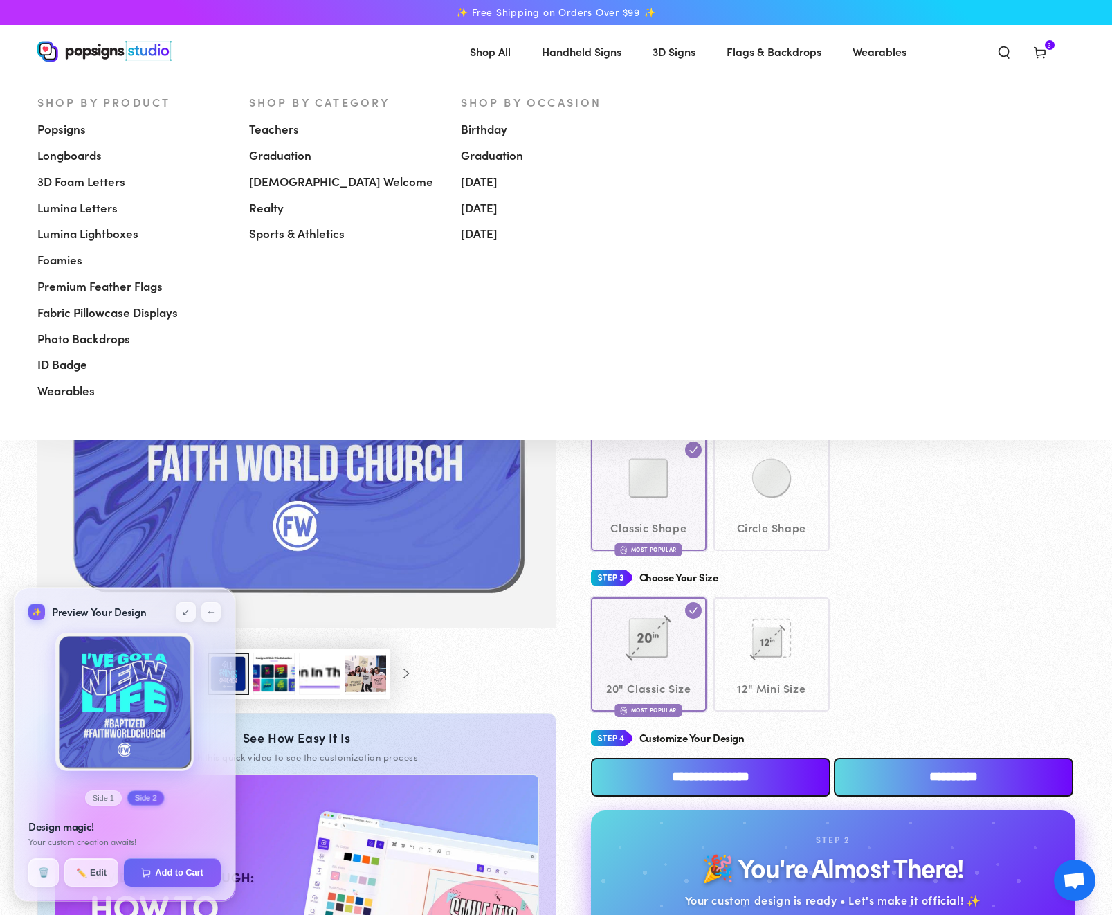
click at [74, 131] on span "Popsigns" at bounding box center [61, 129] width 48 height 17
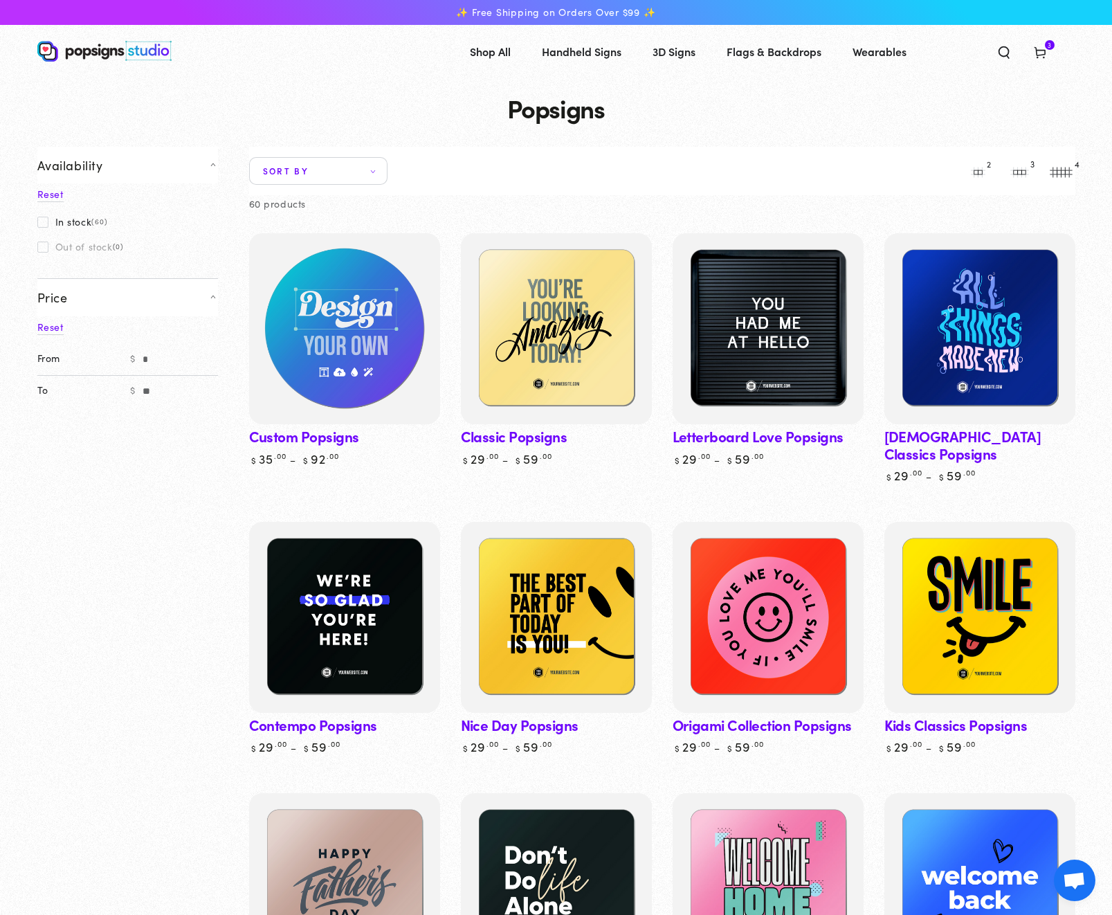
click at [289, 352] on img at bounding box center [344, 328] width 197 height 197
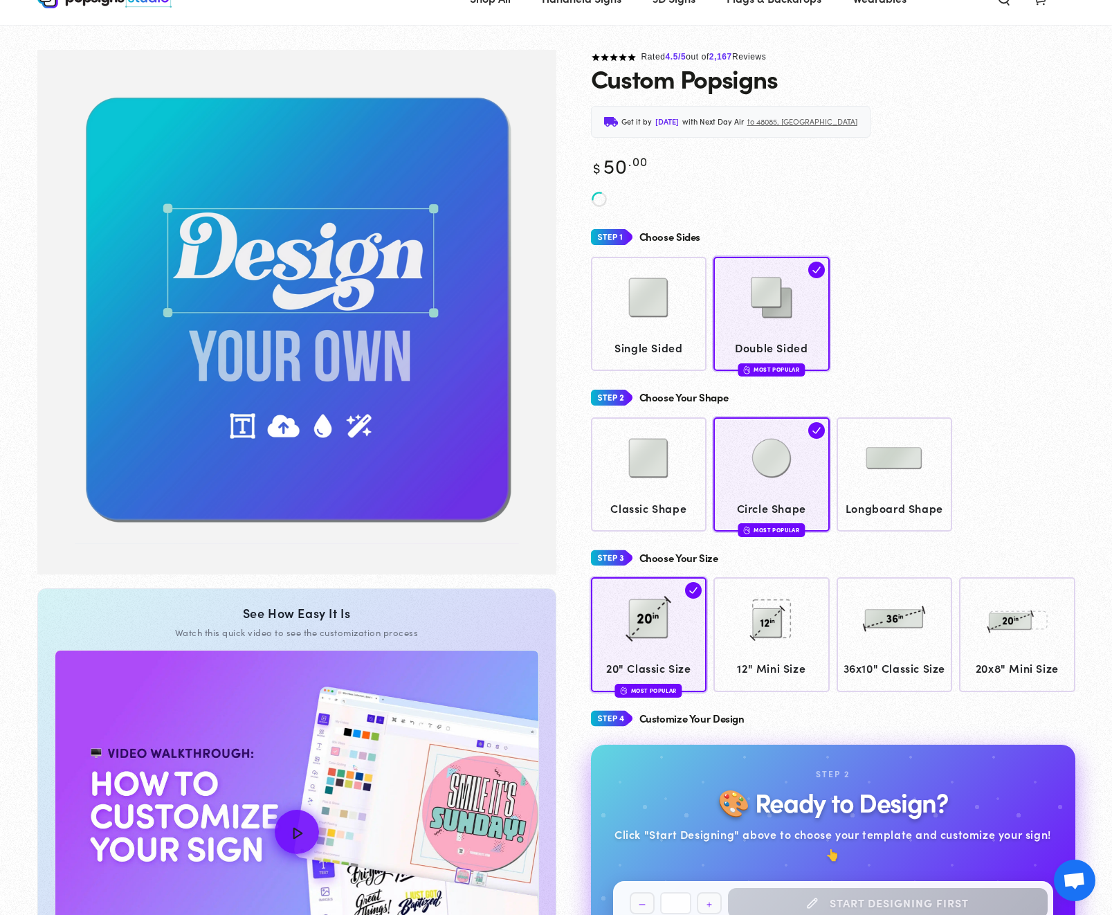
scroll to position [132, 0]
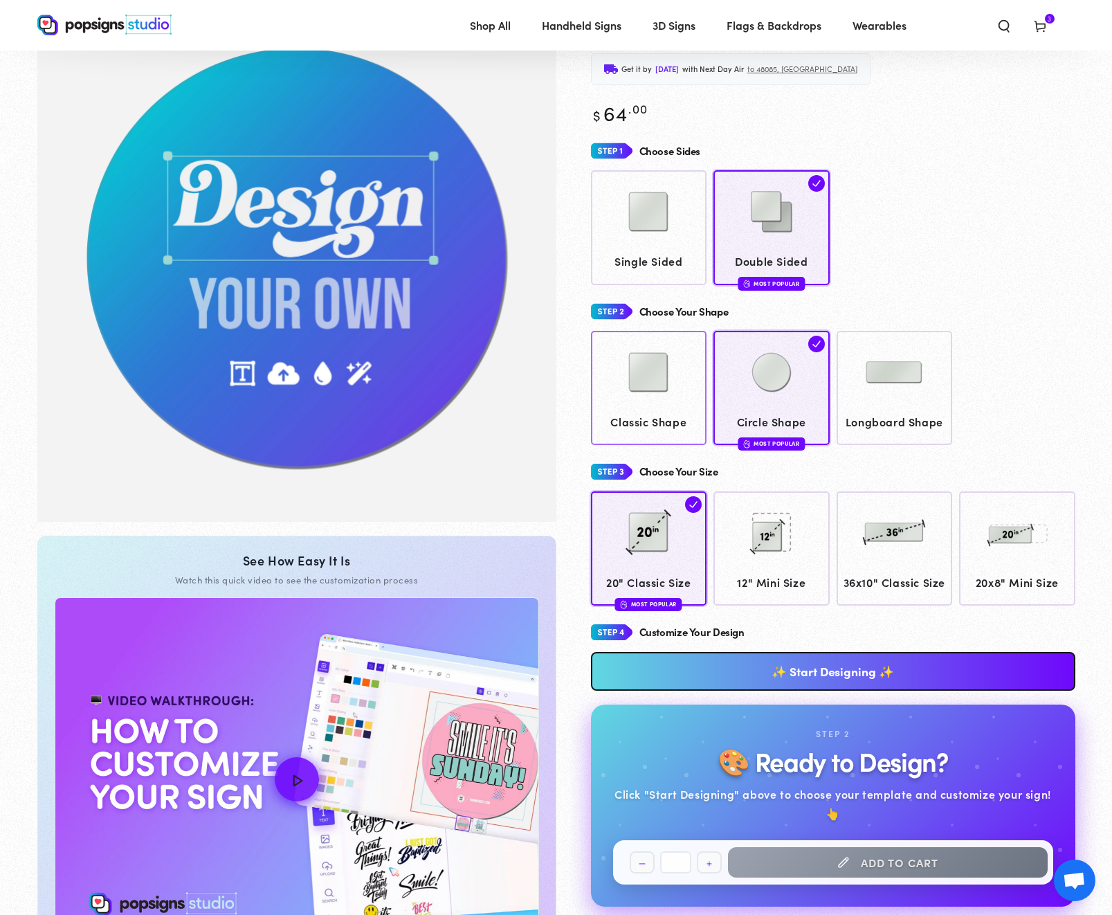
scroll to position [109, 0]
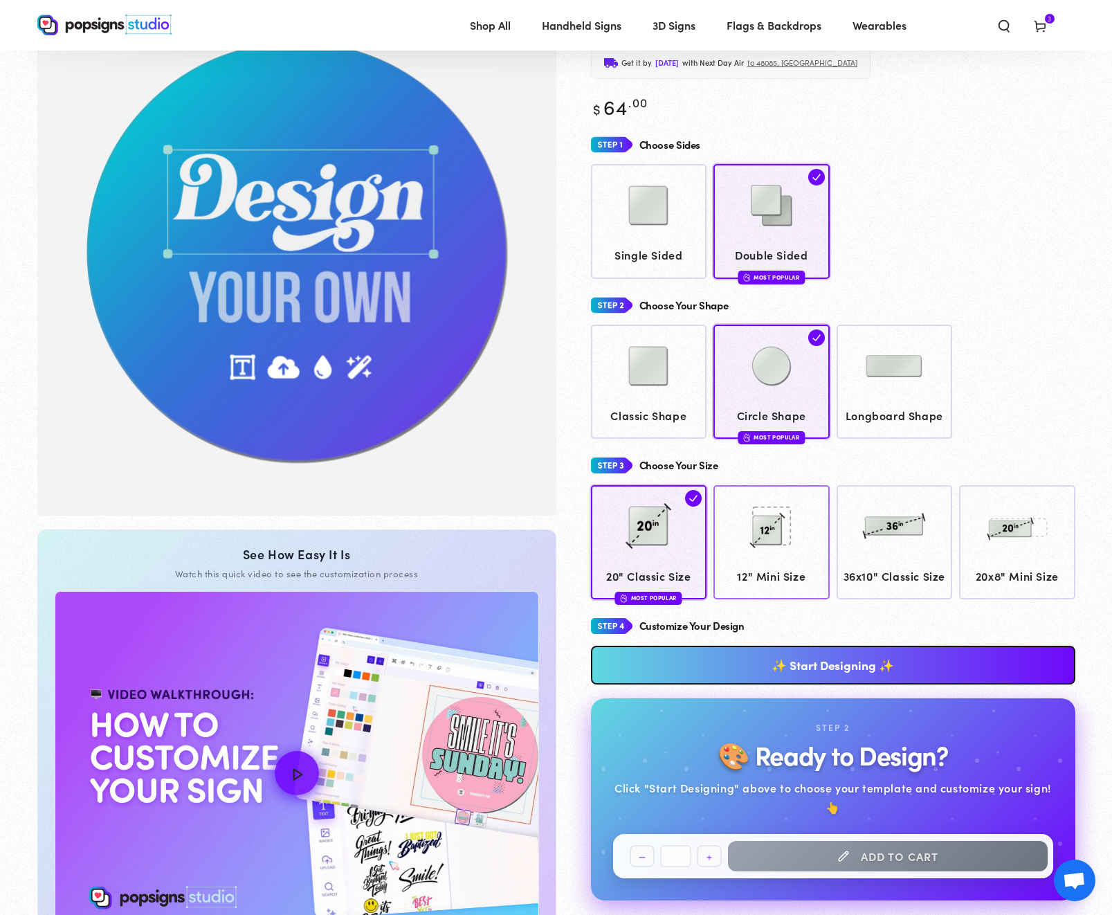
click at [780, 578] on span "12" Mini Size" at bounding box center [771, 576] width 103 height 20
